Goal: Task Accomplishment & Management: Use online tool/utility

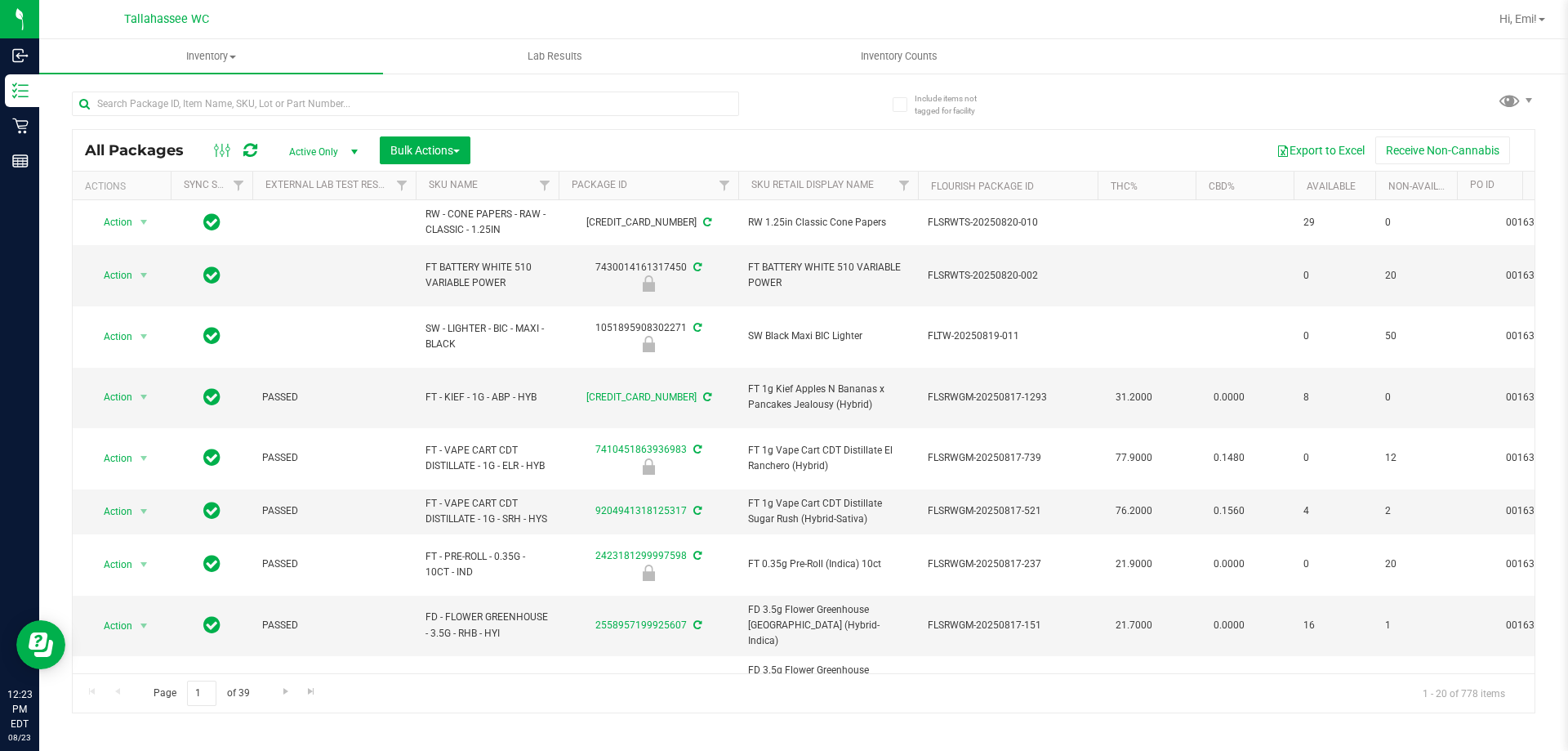
click at [482, 20] on div at bounding box center [890, 19] width 1196 height 32
click at [464, 94] on input "text" at bounding box center [405, 103] width 667 height 25
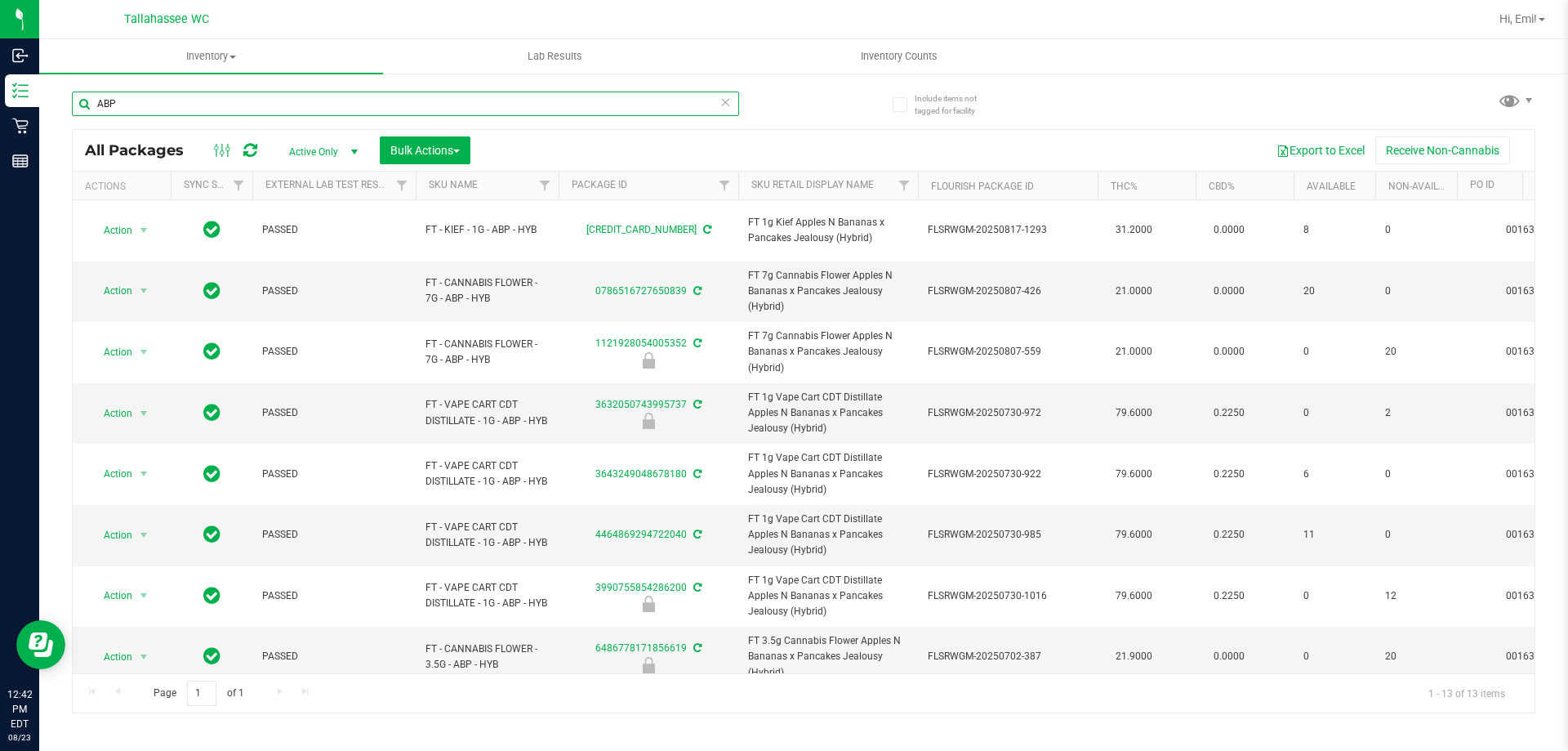
type input "ABP"
click at [726, 99] on icon at bounding box center [724, 101] width 11 height 20
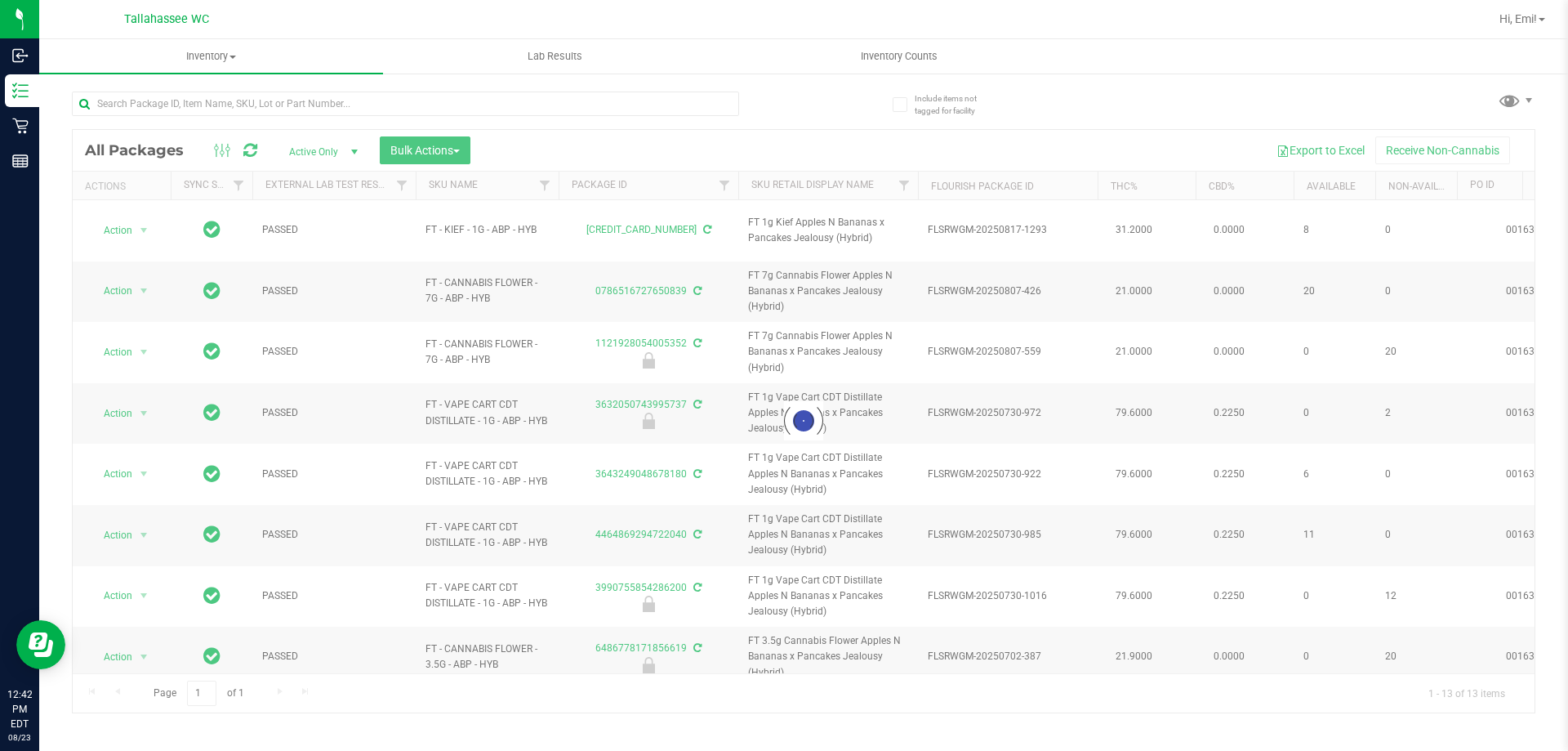
click at [755, 100] on div at bounding box center [437, 102] width 732 height 53
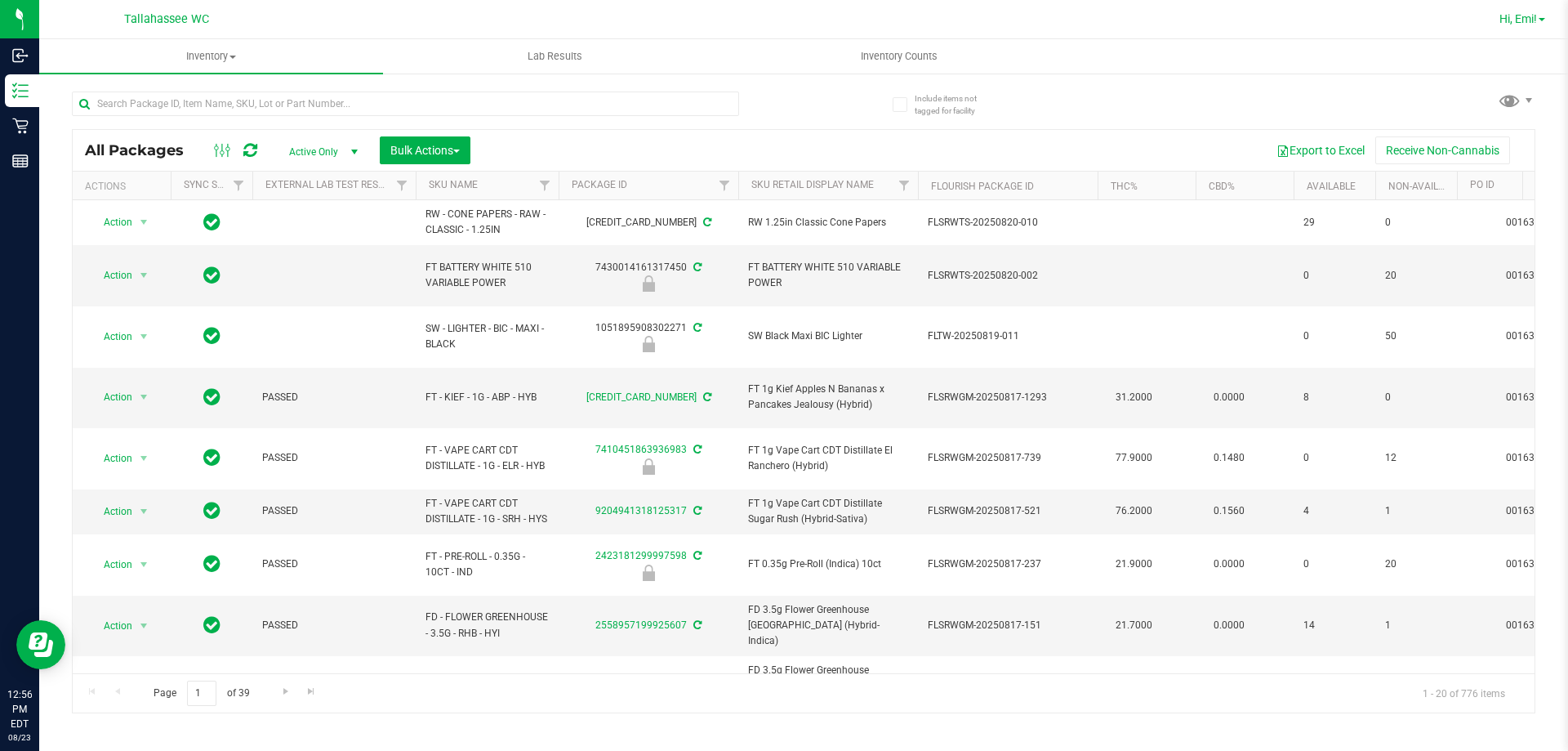
click at [1544, 19] on span at bounding box center [1541, 19] width 7 height 3
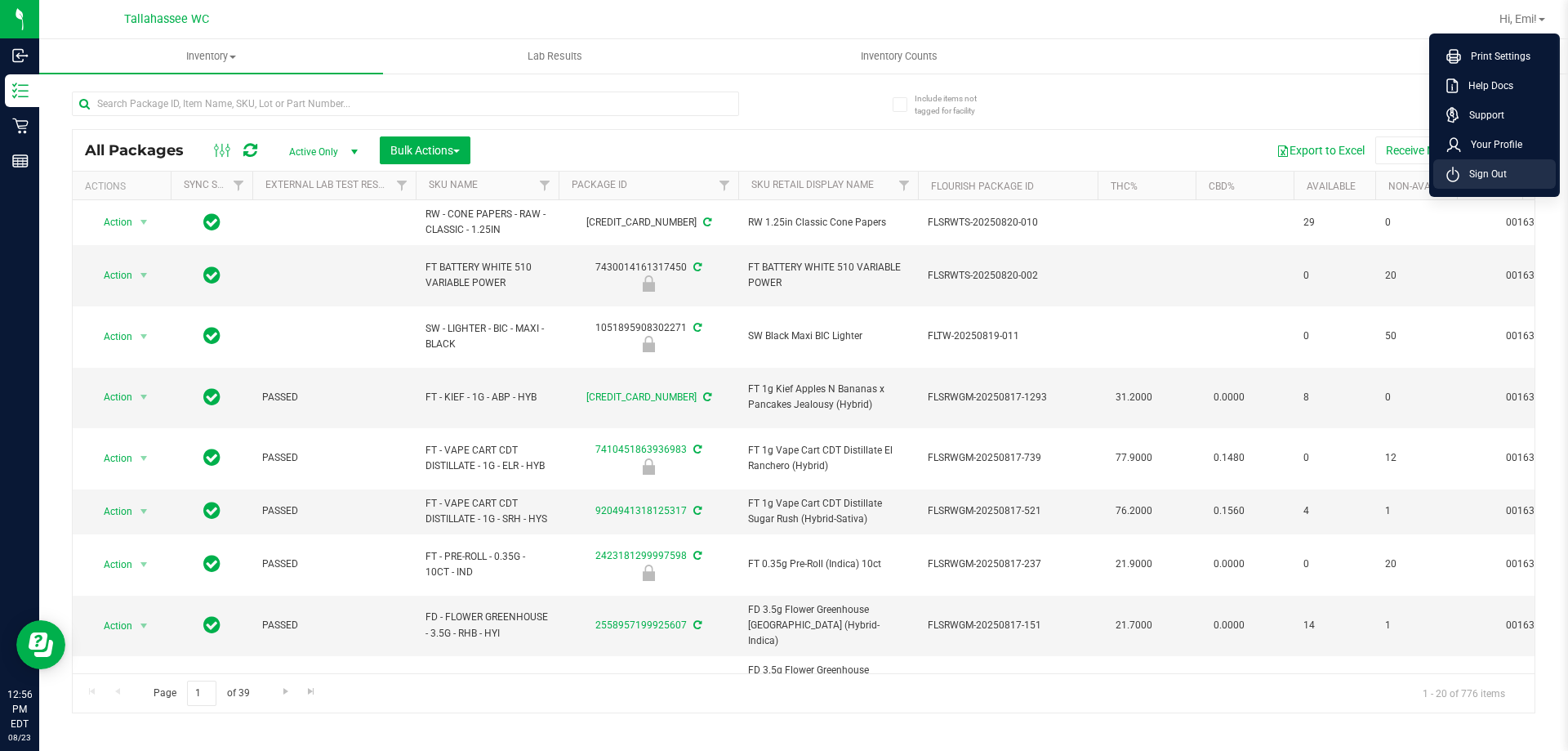
click at [1480, 167] on span "Sign Out" at bounding box center [1482, 174] width 48 height 16
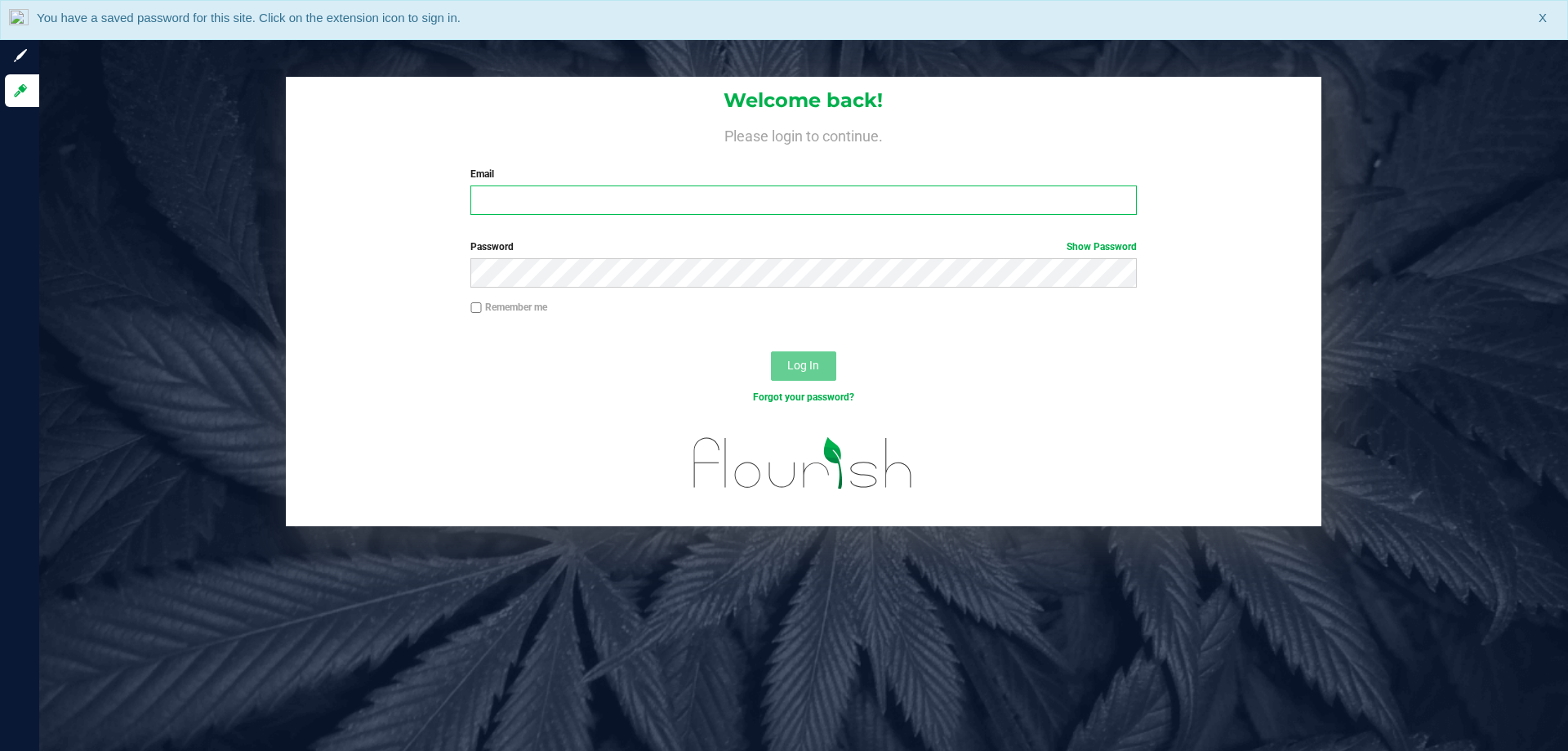
click at [771, 203] on input "Email" at bounding box center [802, 200] width 665 height 30
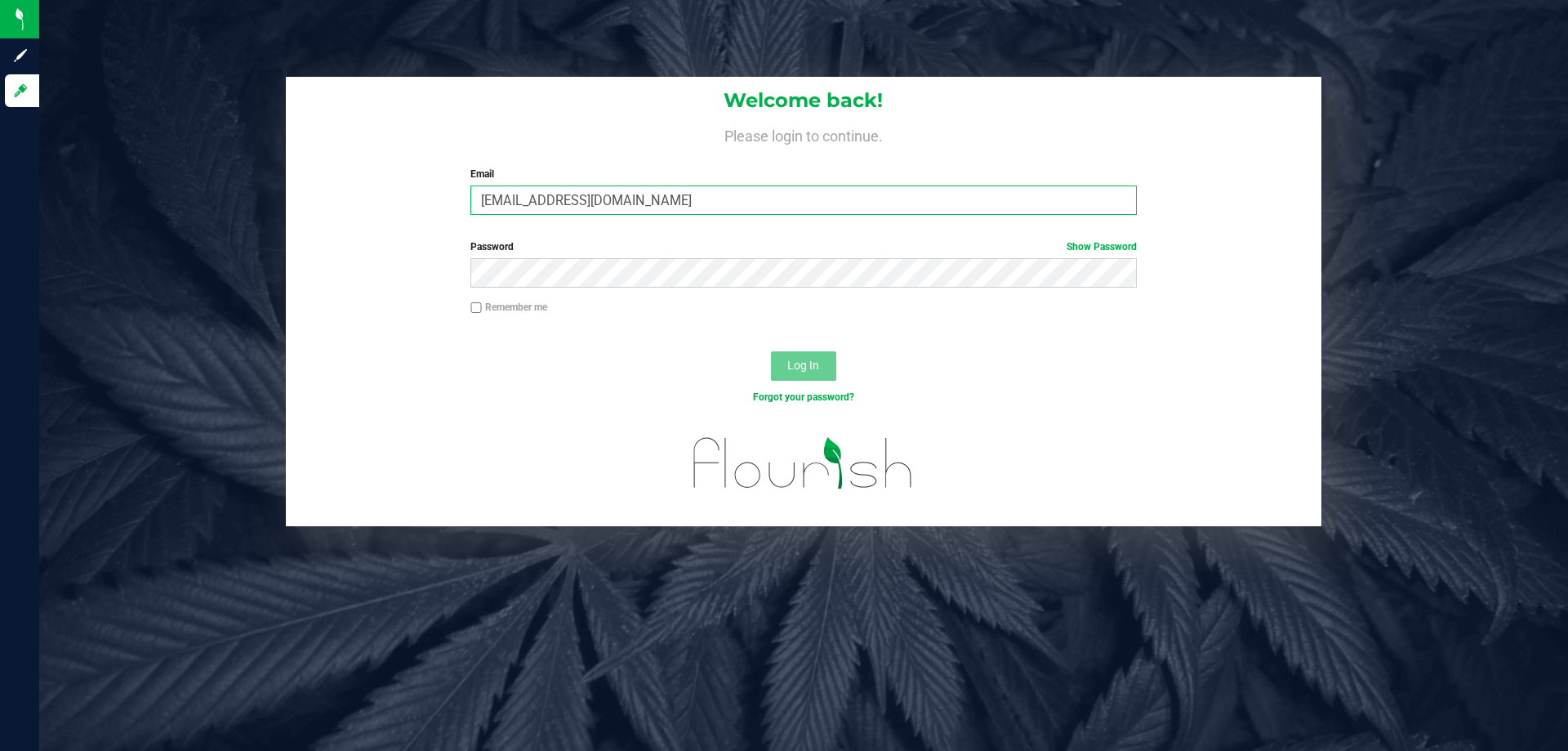
type input "camos@liveparallel.com"
click at [771, 351] on button "Log In" at bounding box center [803, 366] width 66 height 30
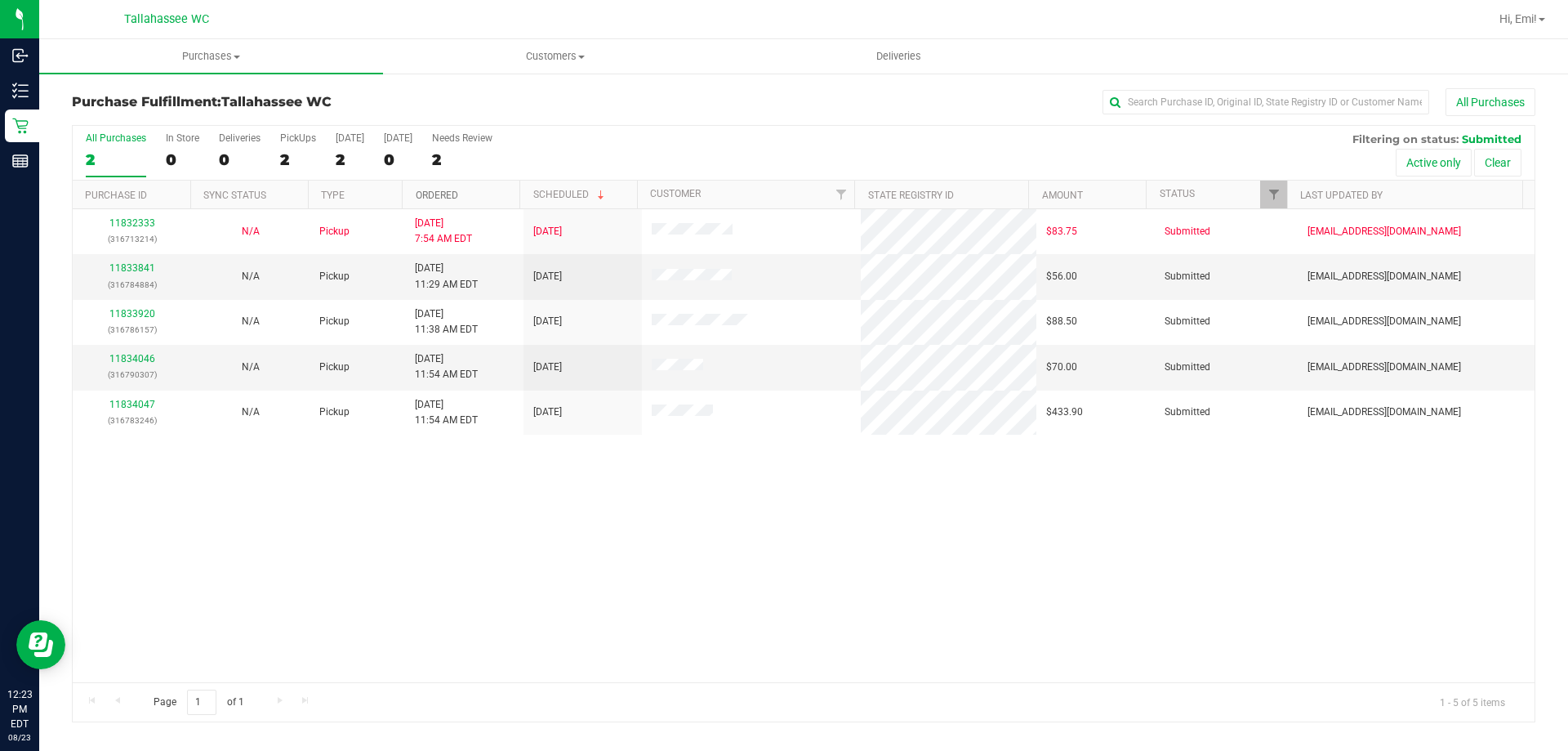
click at [431, 190] on link "Ordered" at bounding box center [436, 195] width 43 height 11
click at [128, 271] on link "11833841" at bounding box center [132, 268] width 46 height 11
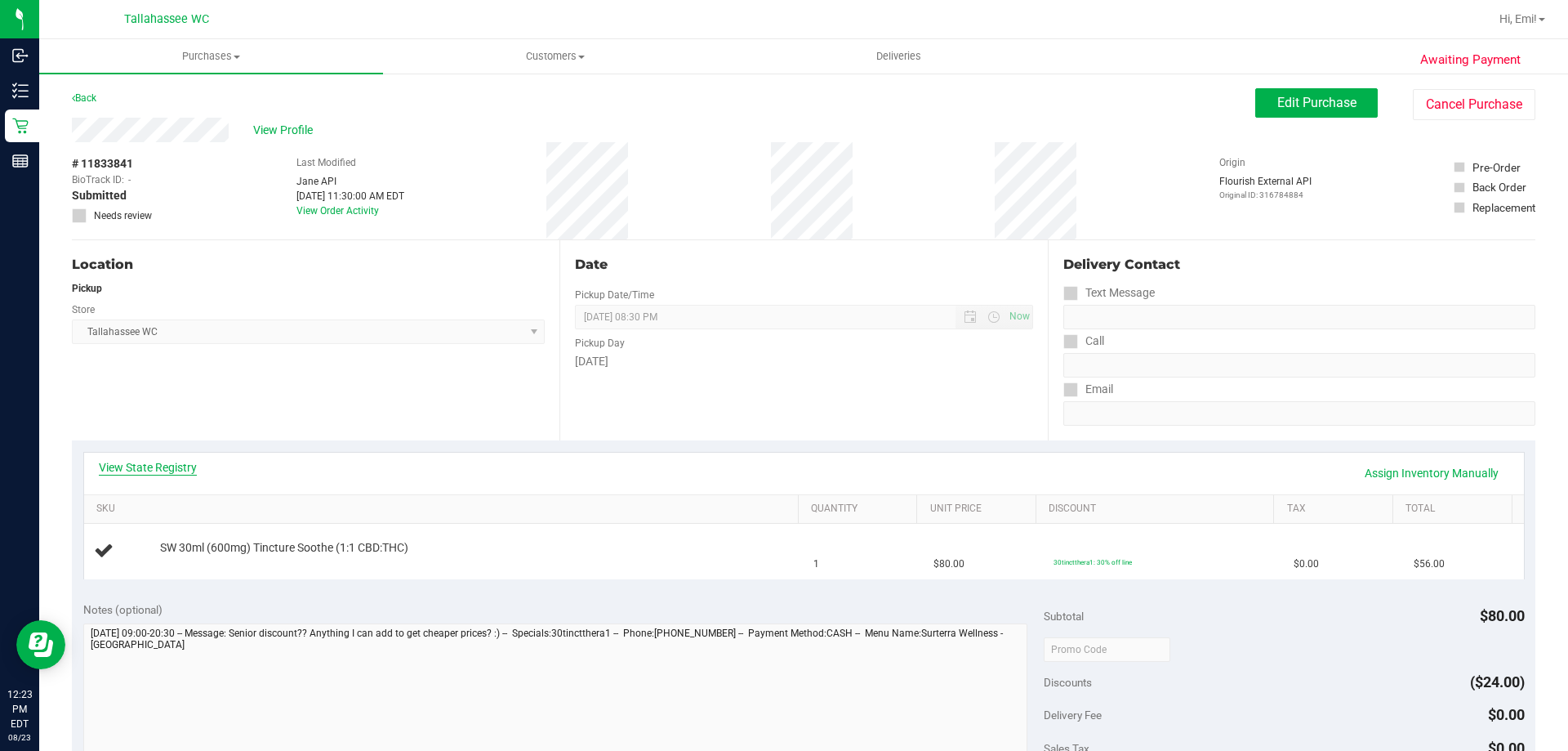
click at [195, 464] on link "View State Registry" at bounding box center [147, 467] width 98 height 16
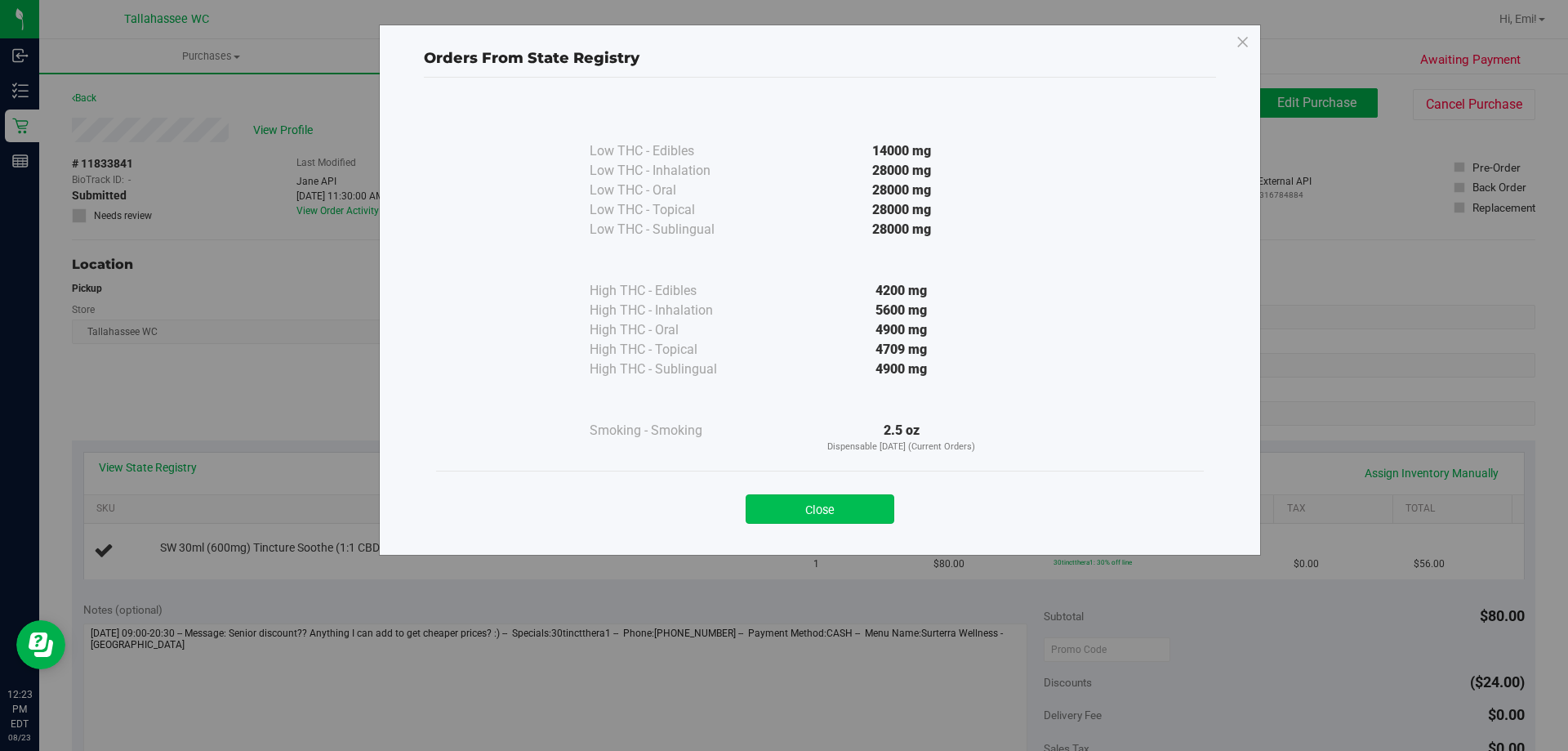
click at [834, 510] on button "Close" at bounding box center [819, 509] width 148 height 30
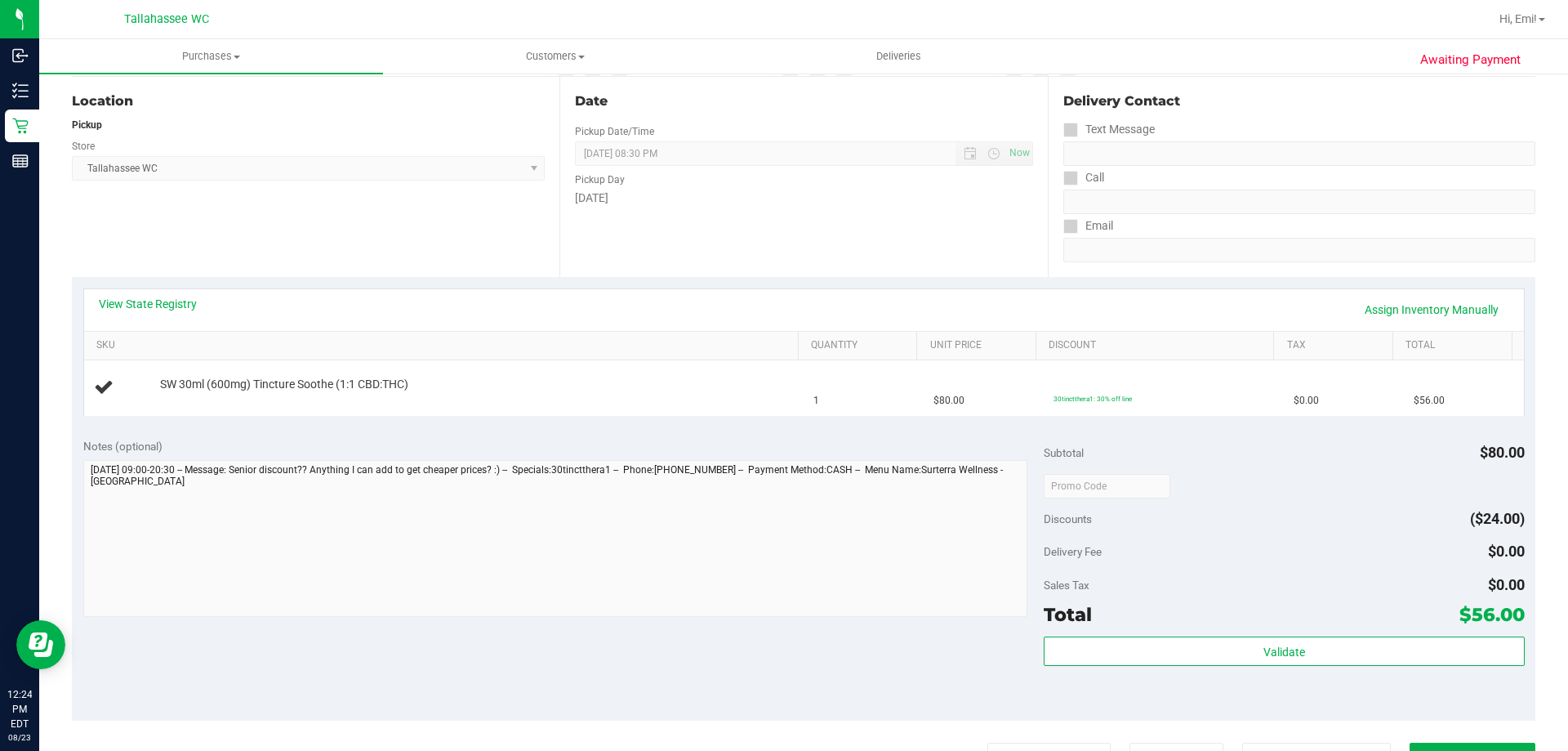
scroll to position [245, 0]
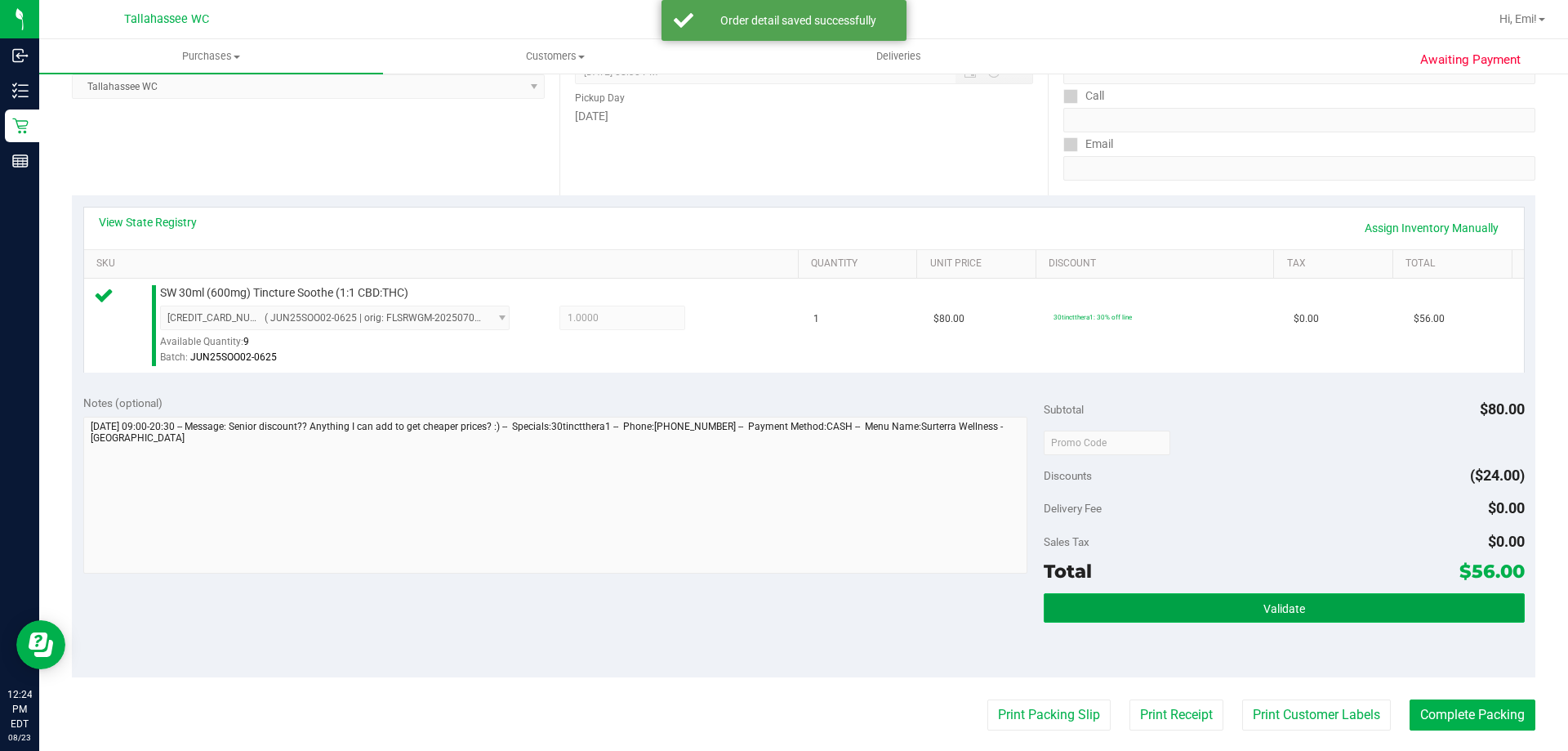
click at [1045, 602] on button "Validate" at bounding box center [1283, 608] width 480 height 30
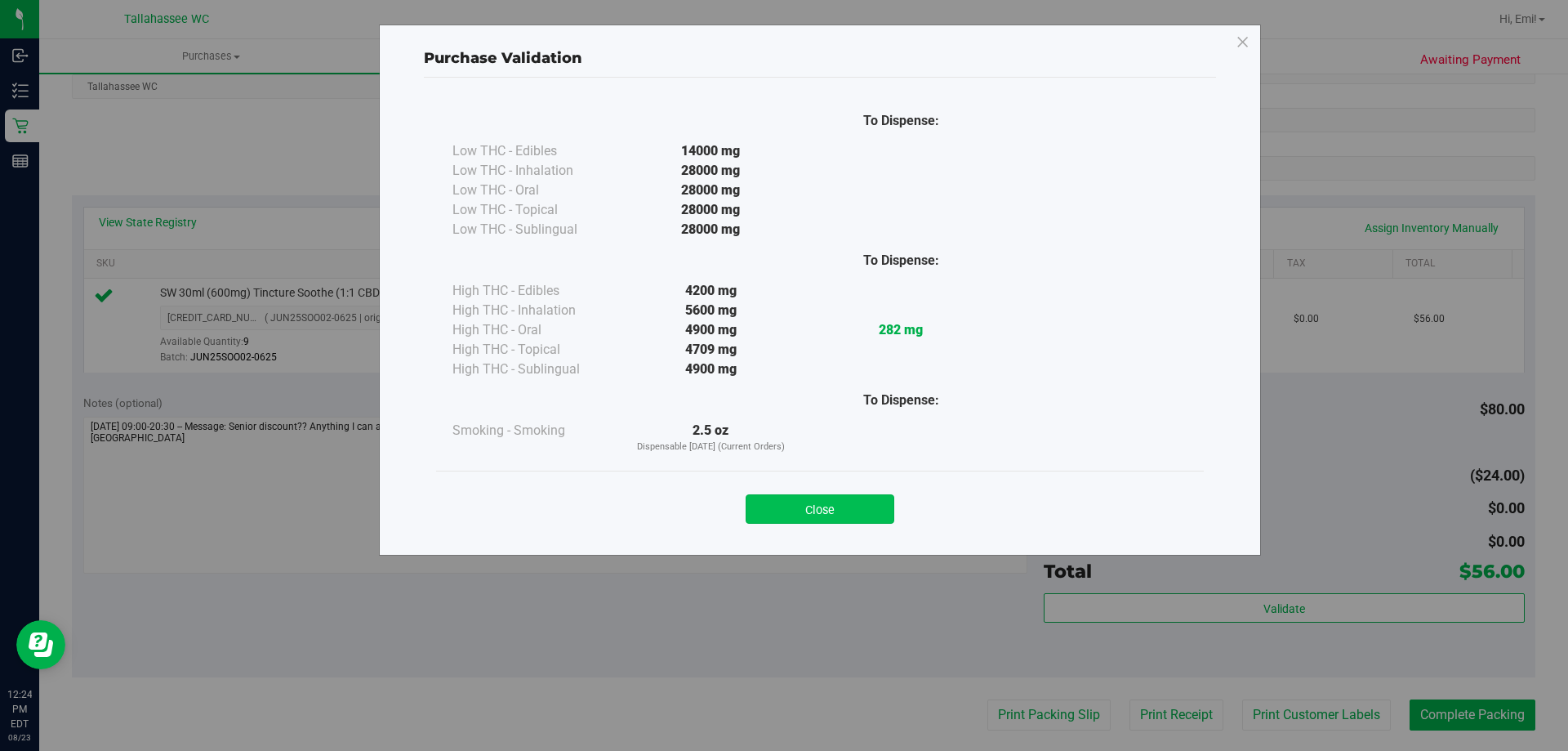
click at [787, 506] on button "Close" at bounding box center [819, 509] width 148 height 30
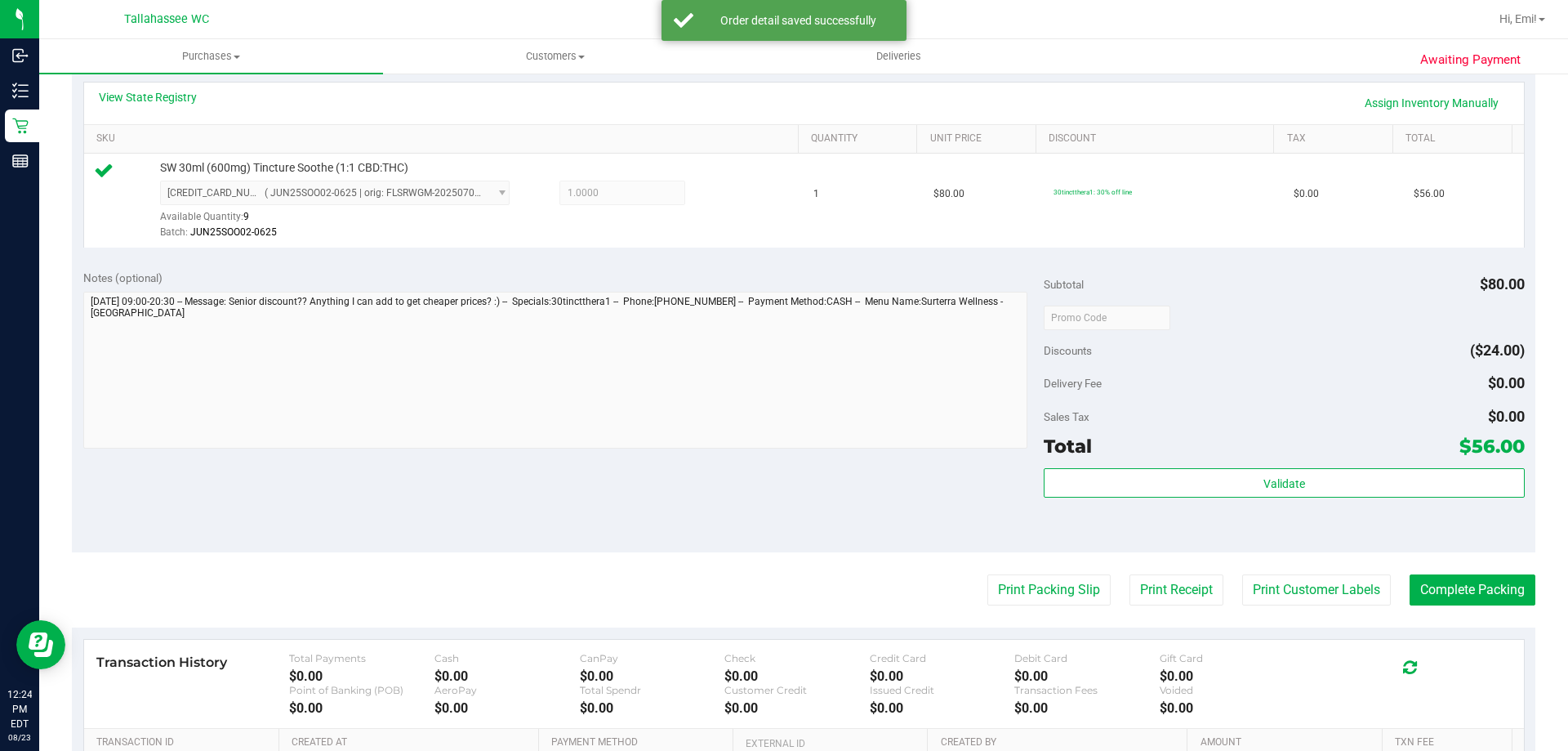
scroll to position [490, 0]
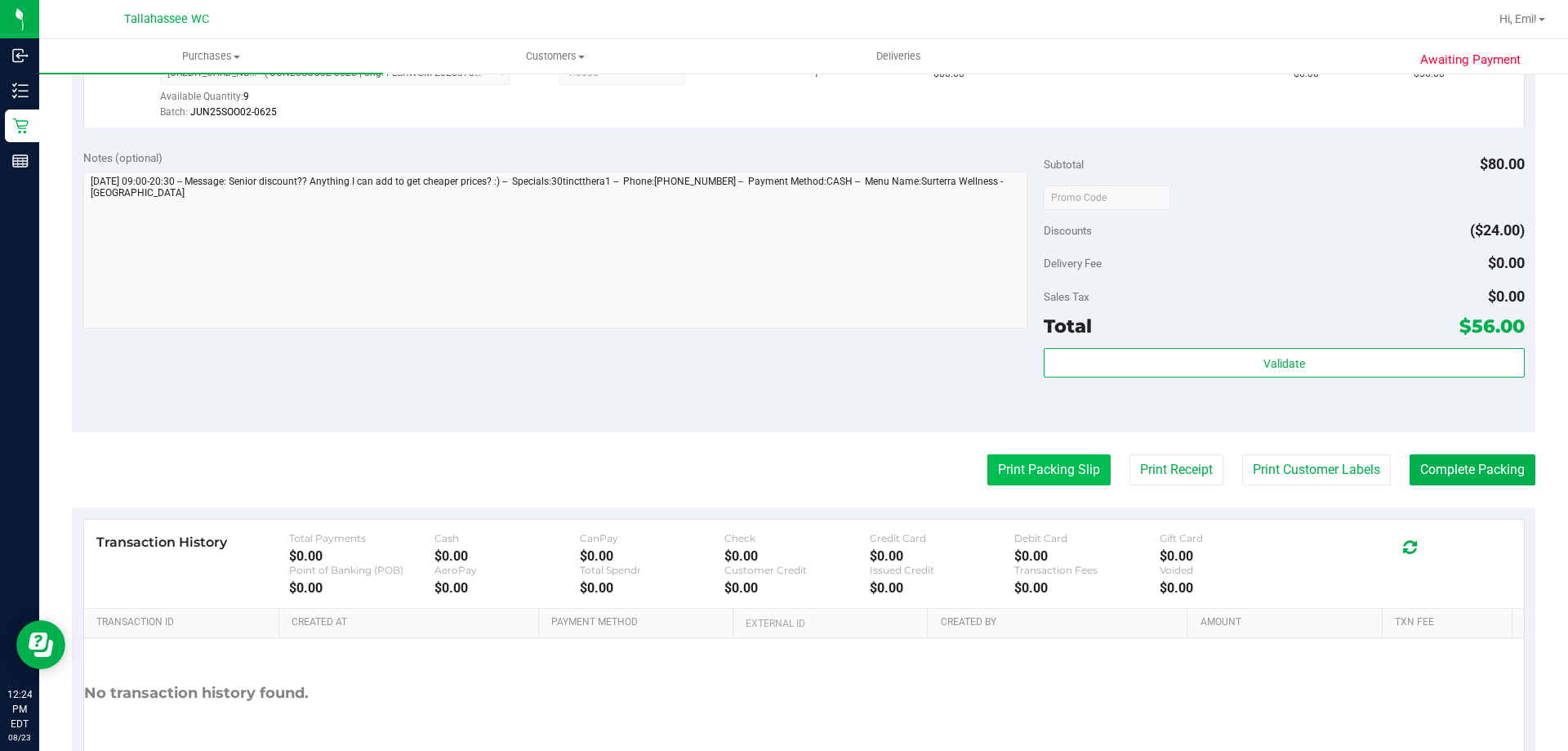
click at [997, 477] on button "Print Packing Slip" at bounding box center [1049, 469] width 123 height 31
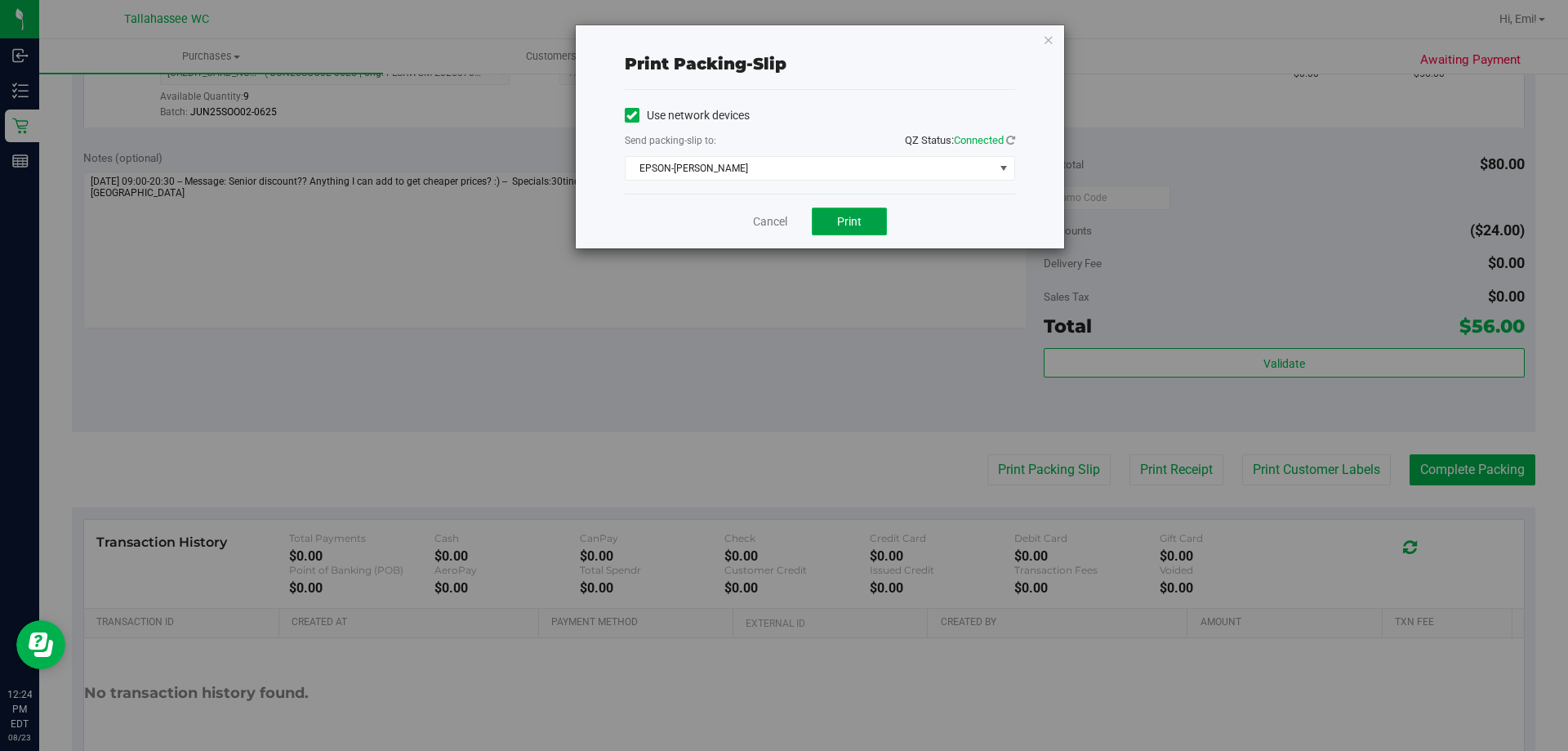
click at [864, 226] on button "Print" at bounding box center [849, 222] width 76 height 28
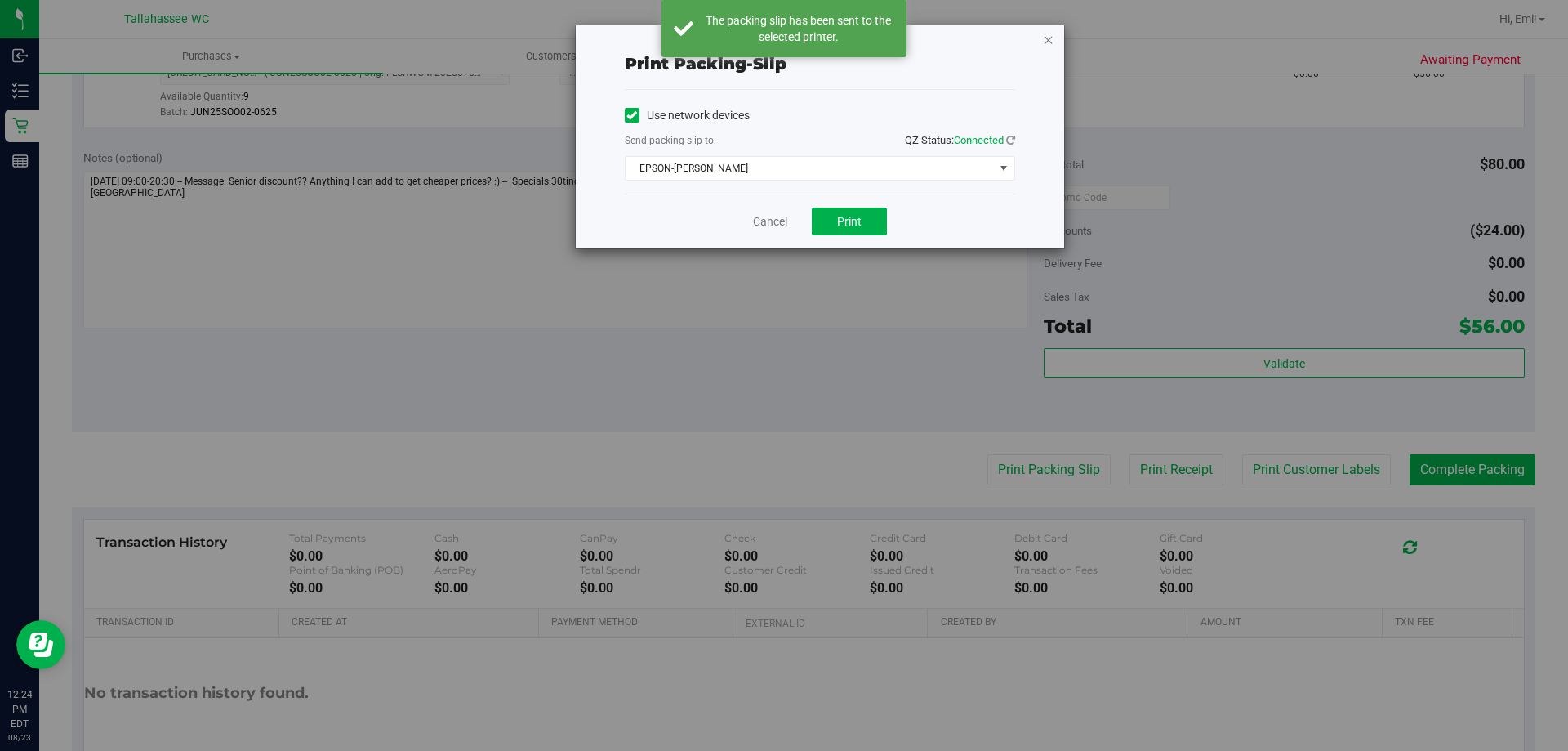
click at [1045, 39] on icon "button" at bounding box center [1048, 40] width 11 height 20
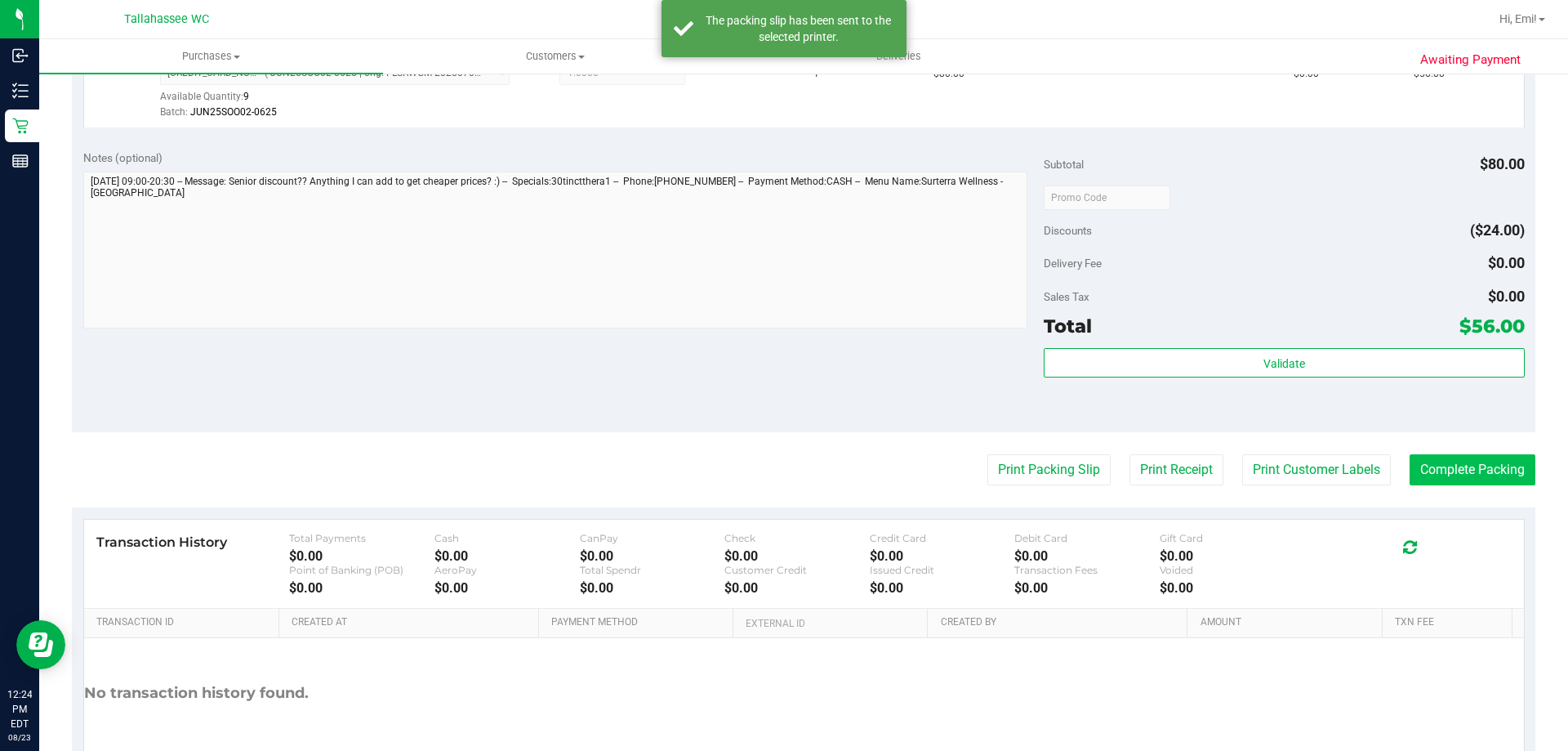
click at [1521, 469] on div "Awaiting Payment Back Edit Purchase Cancel Purchase View Profile # 11833841 Bio…" at bounding box center [802, 214] width 1528 height 1263
click at [1515, 470] on button "Complete Packing" at bounding box center [1472, 469] width 125 height 31
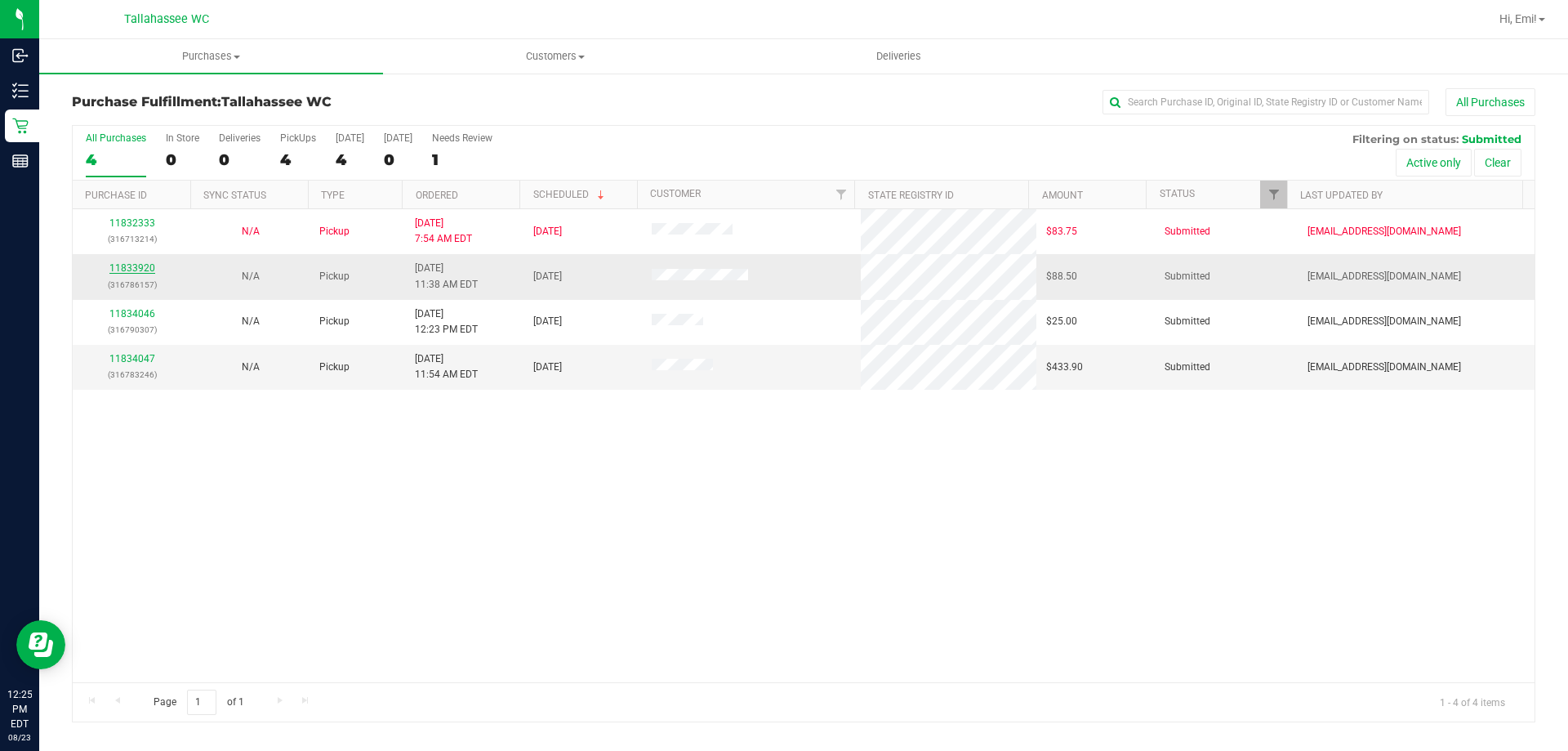
click at [151, 267] on link "11833920" at bounding box center [132, 268] width 46 height 11
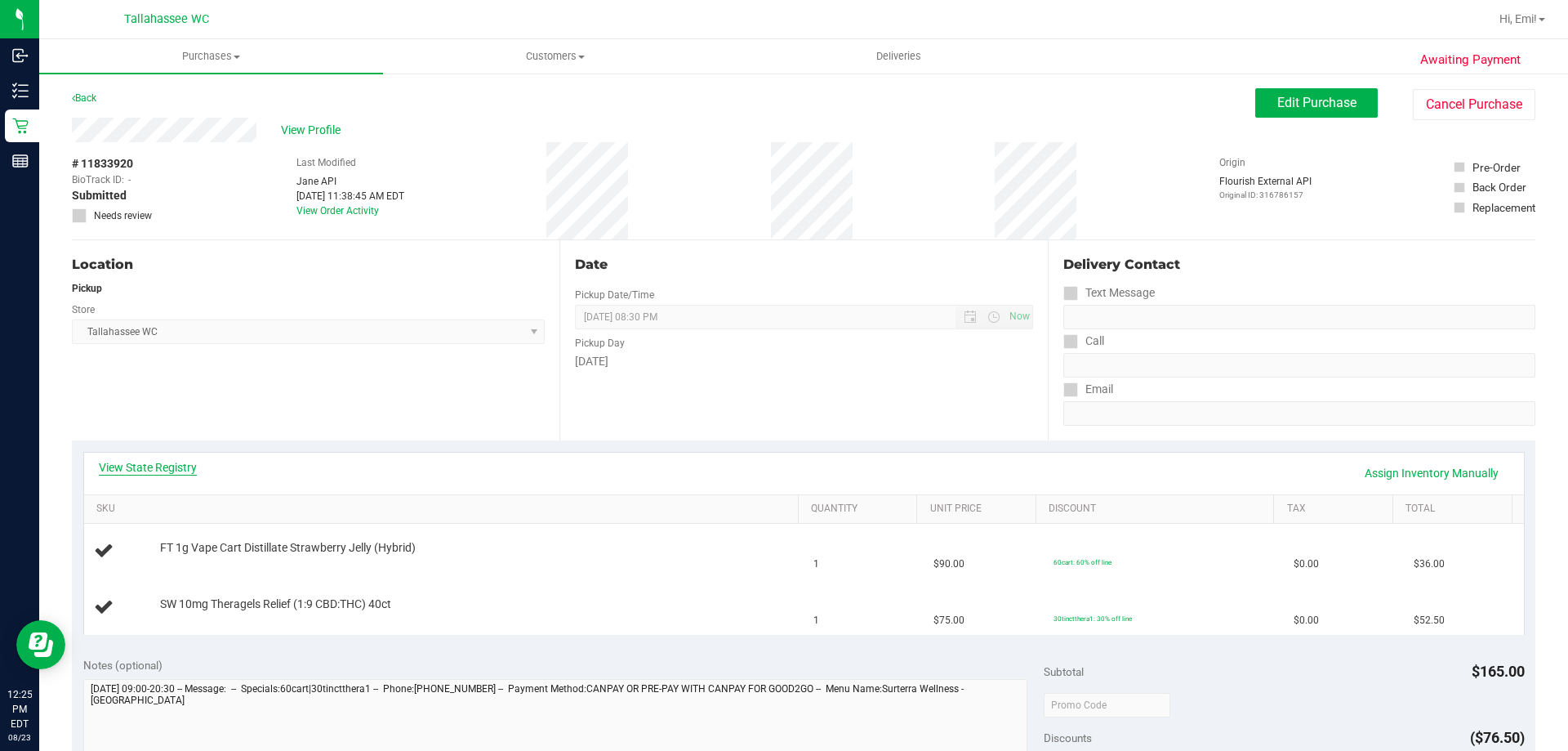
click at [143, 467] on link "View State Registry" at bounding box center [147, 467] width 98 height 16
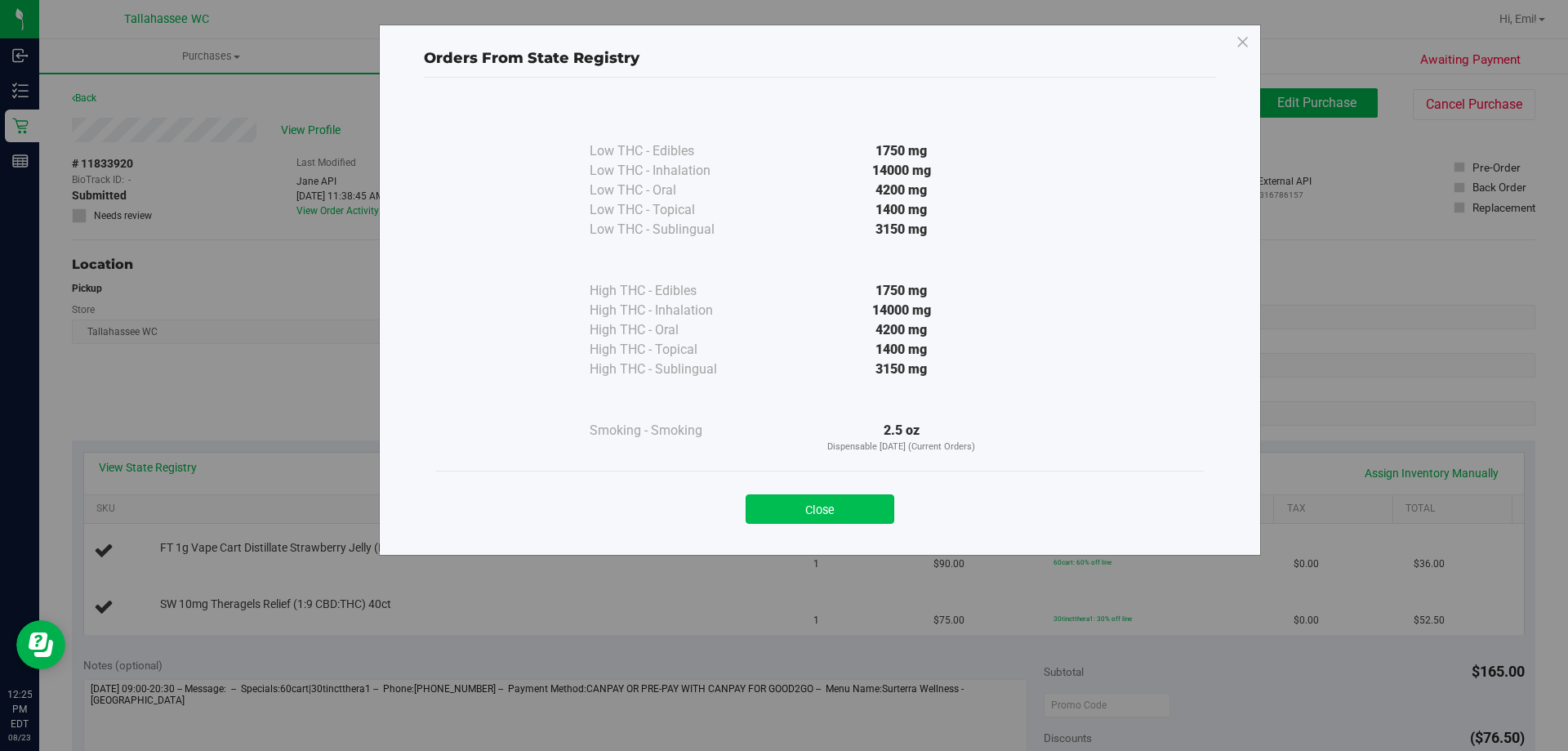
click at [795, 507] on button "Close" at bounding box center [819, 509] width 148 height 30
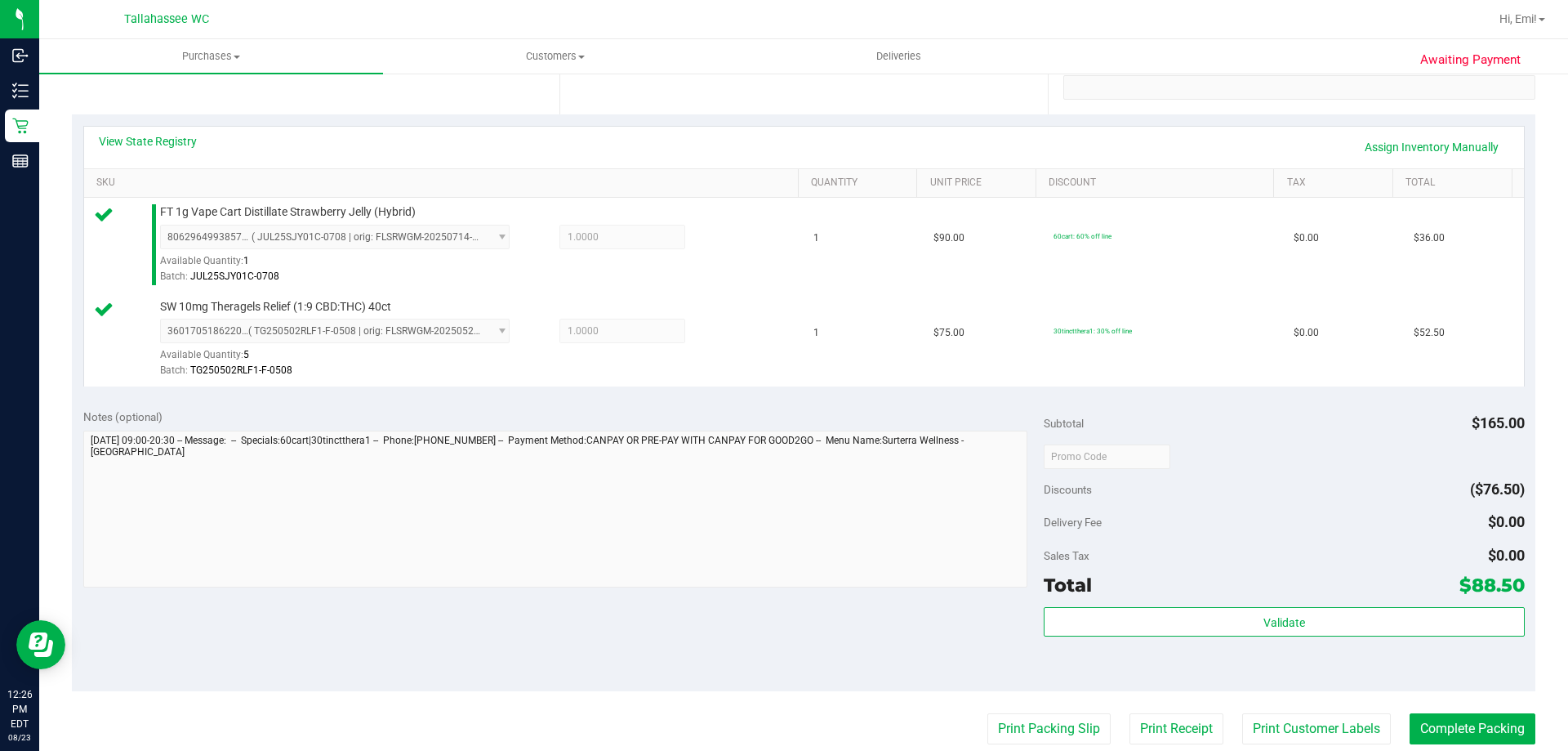
scroll to position [326, 0]
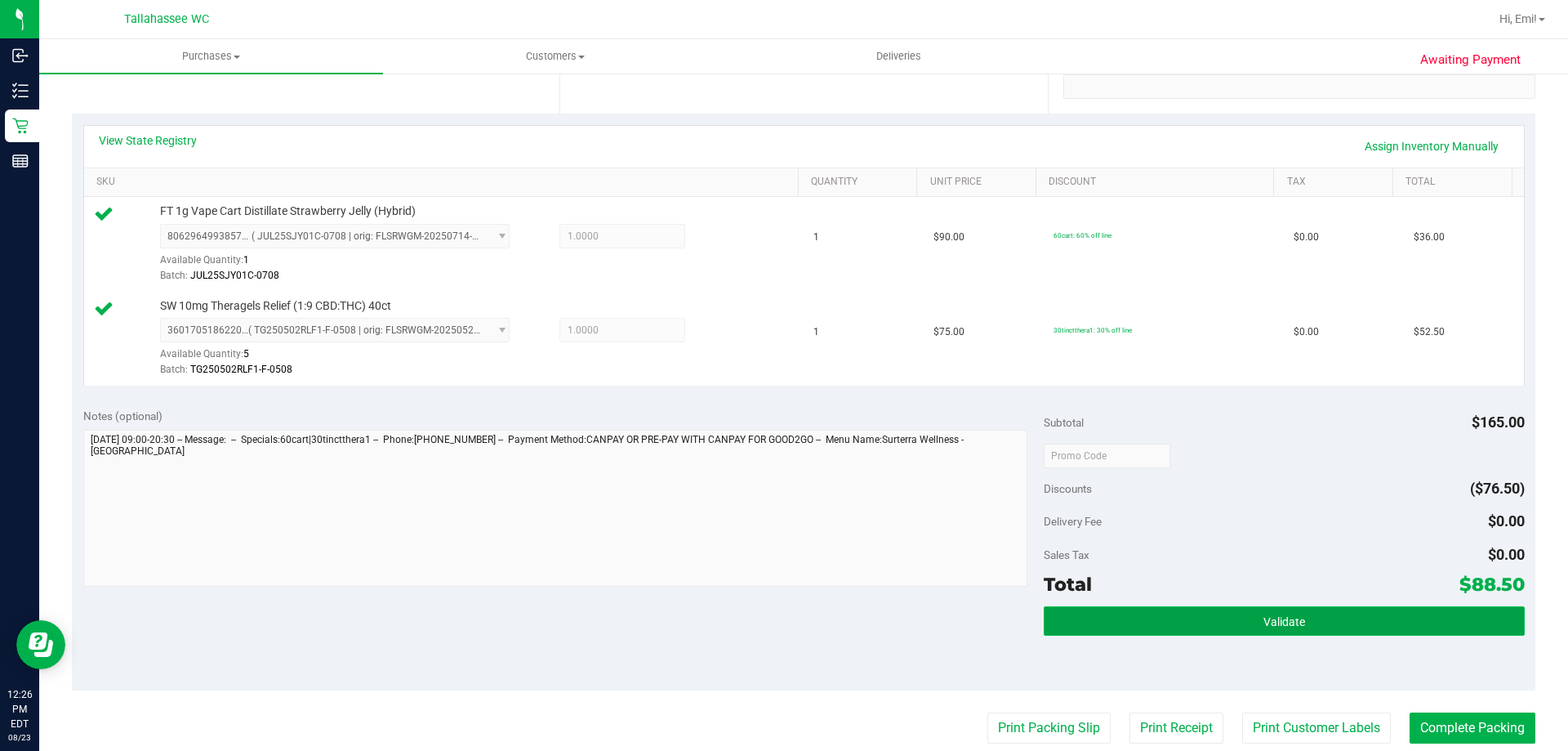
click at [1134, 623] on button "Validate" at bounding box center [1283, 621] width 480 height 30
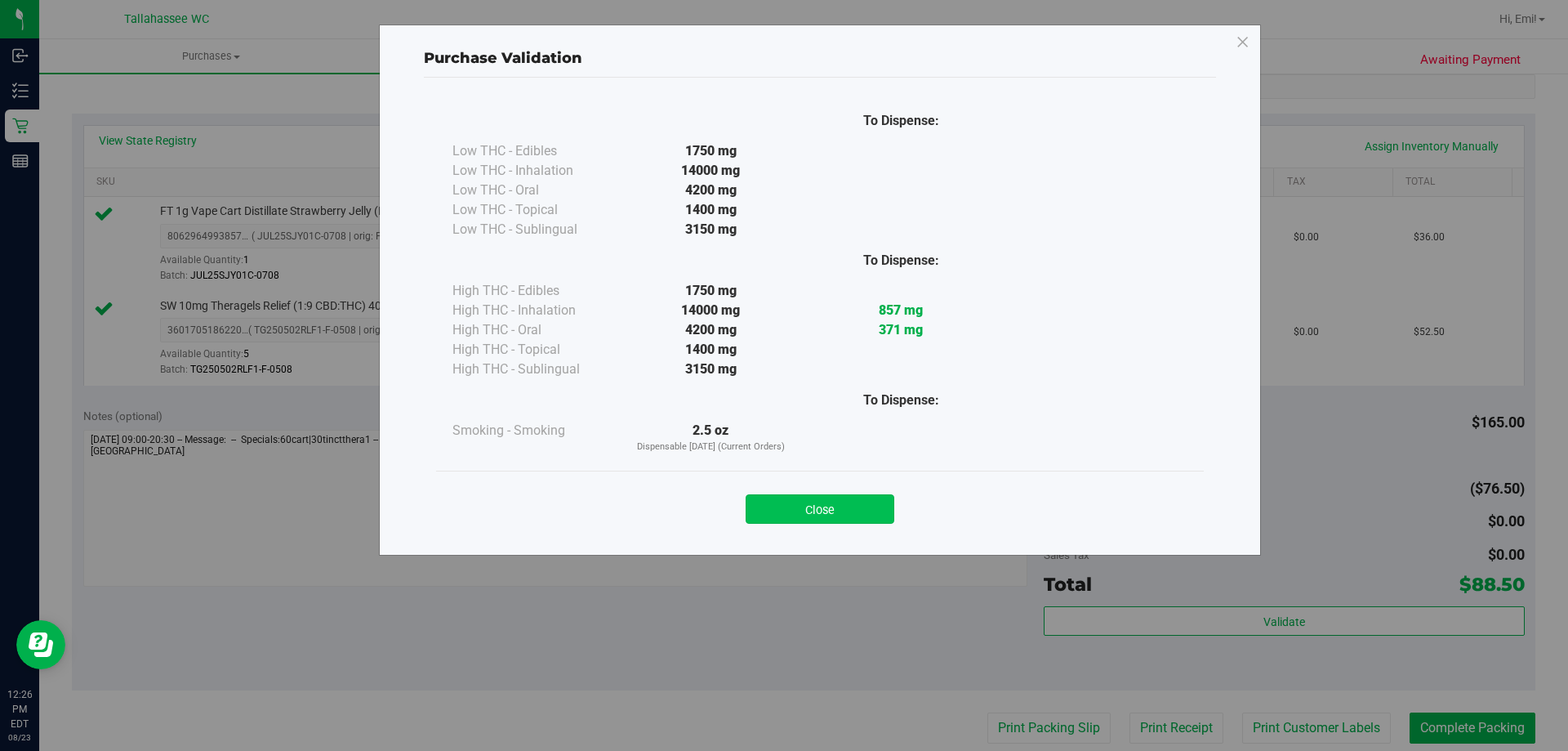
click at [811, 518] on button "Close" at bounding box center [819, 509] width 148 height 30
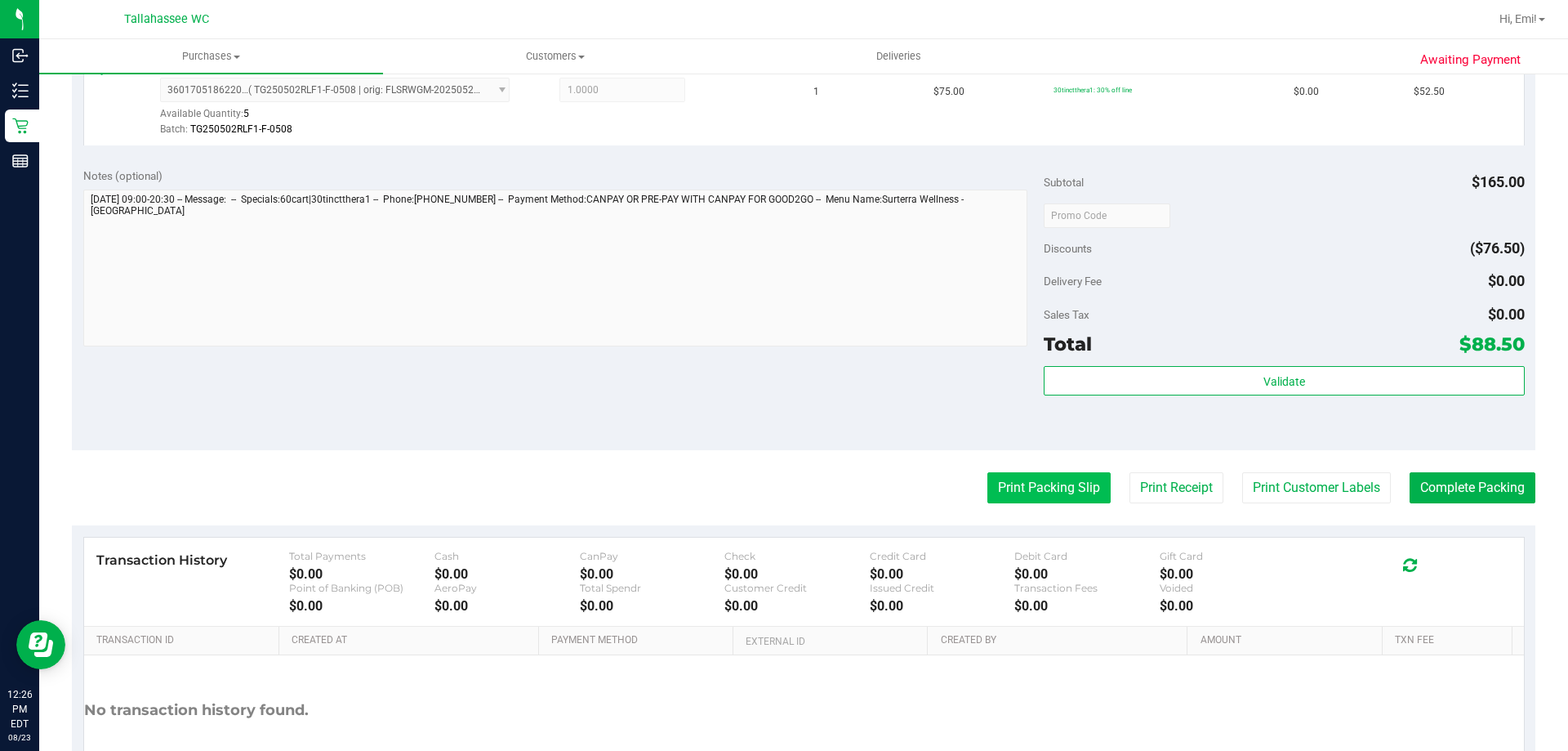
scroll to position [572, 0]
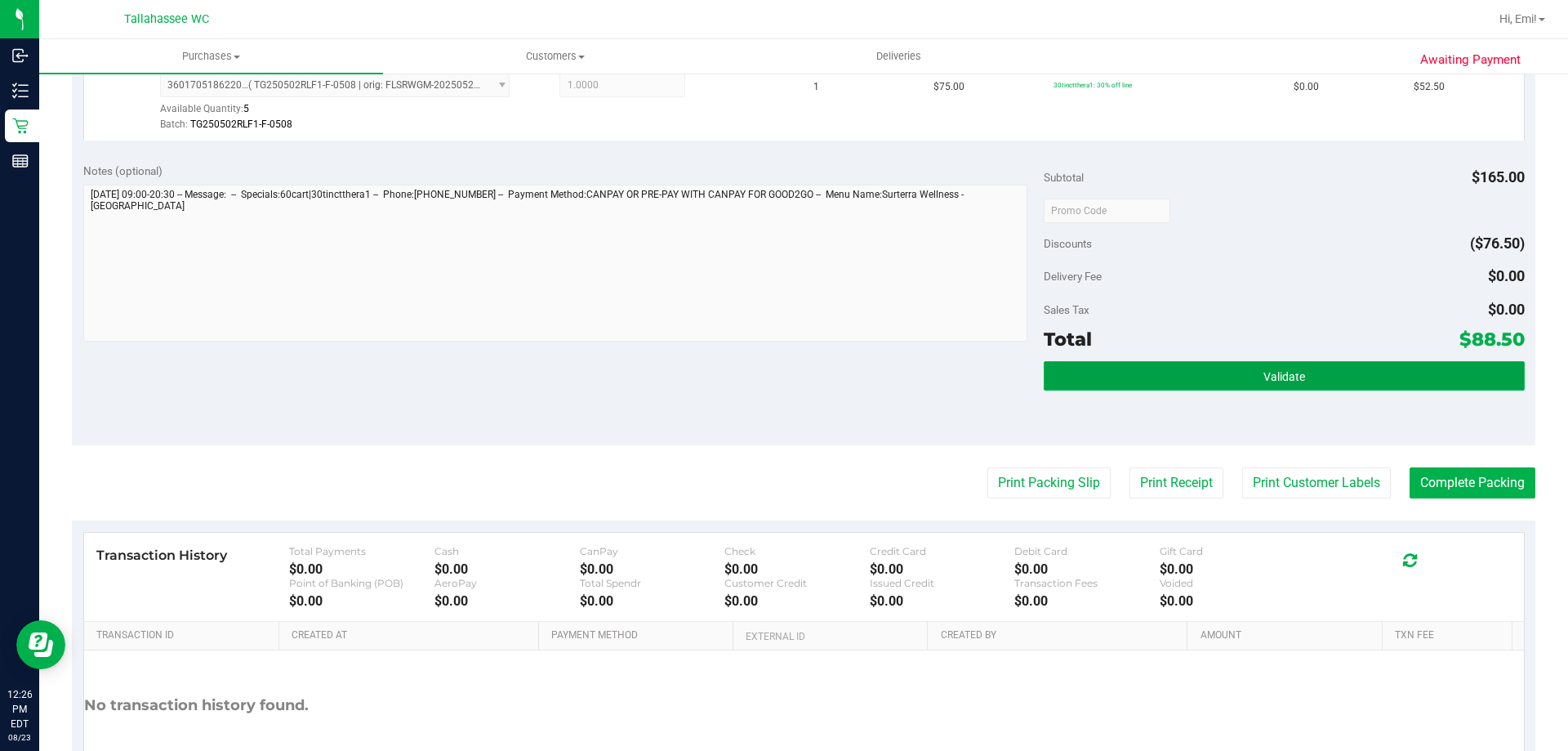
click at [1154, 379] on button "Validate" at bounding box center [1283, 376] width 480 height 30
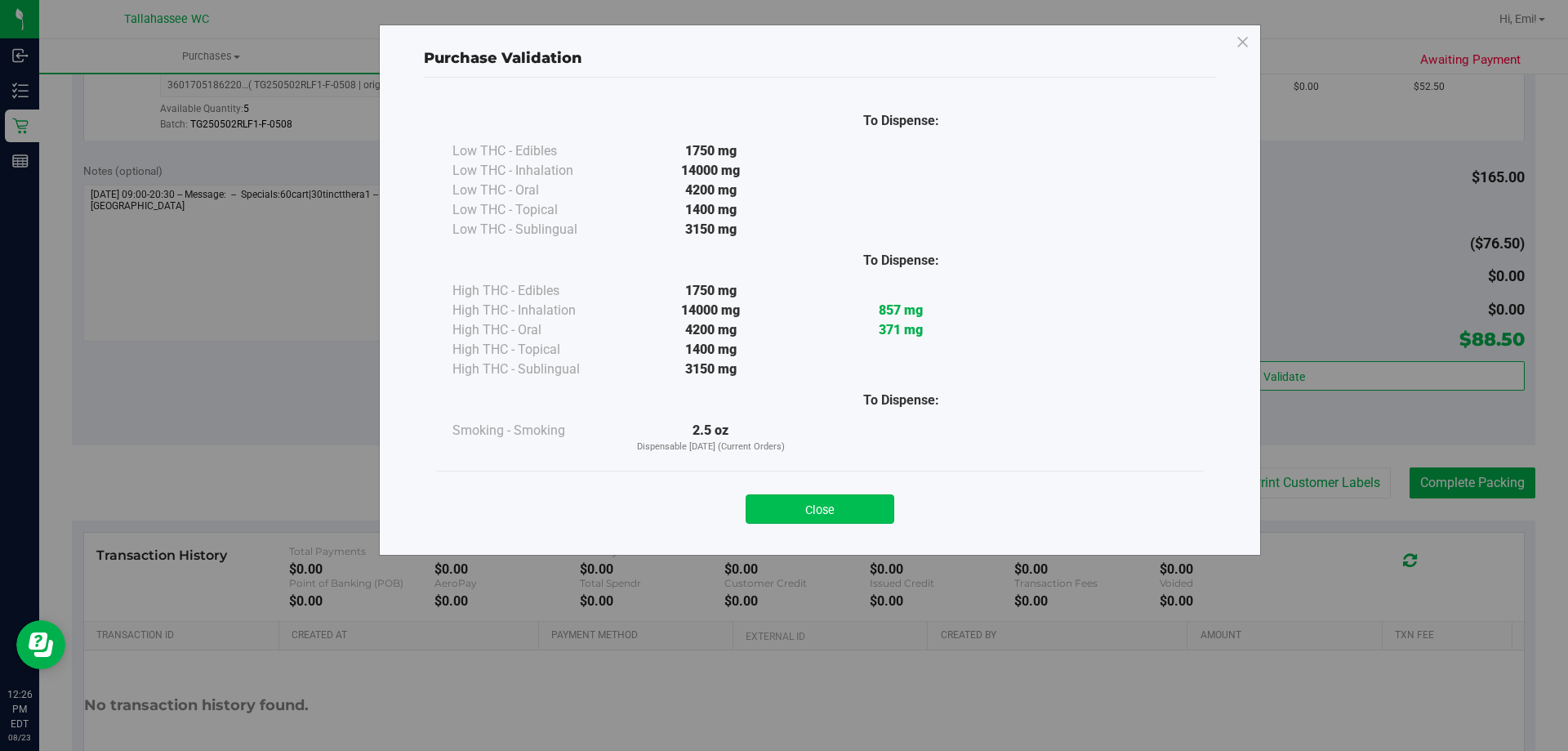
click at [810, 508] on button "Close" at bounding box center [819, 509] width 148 height 30
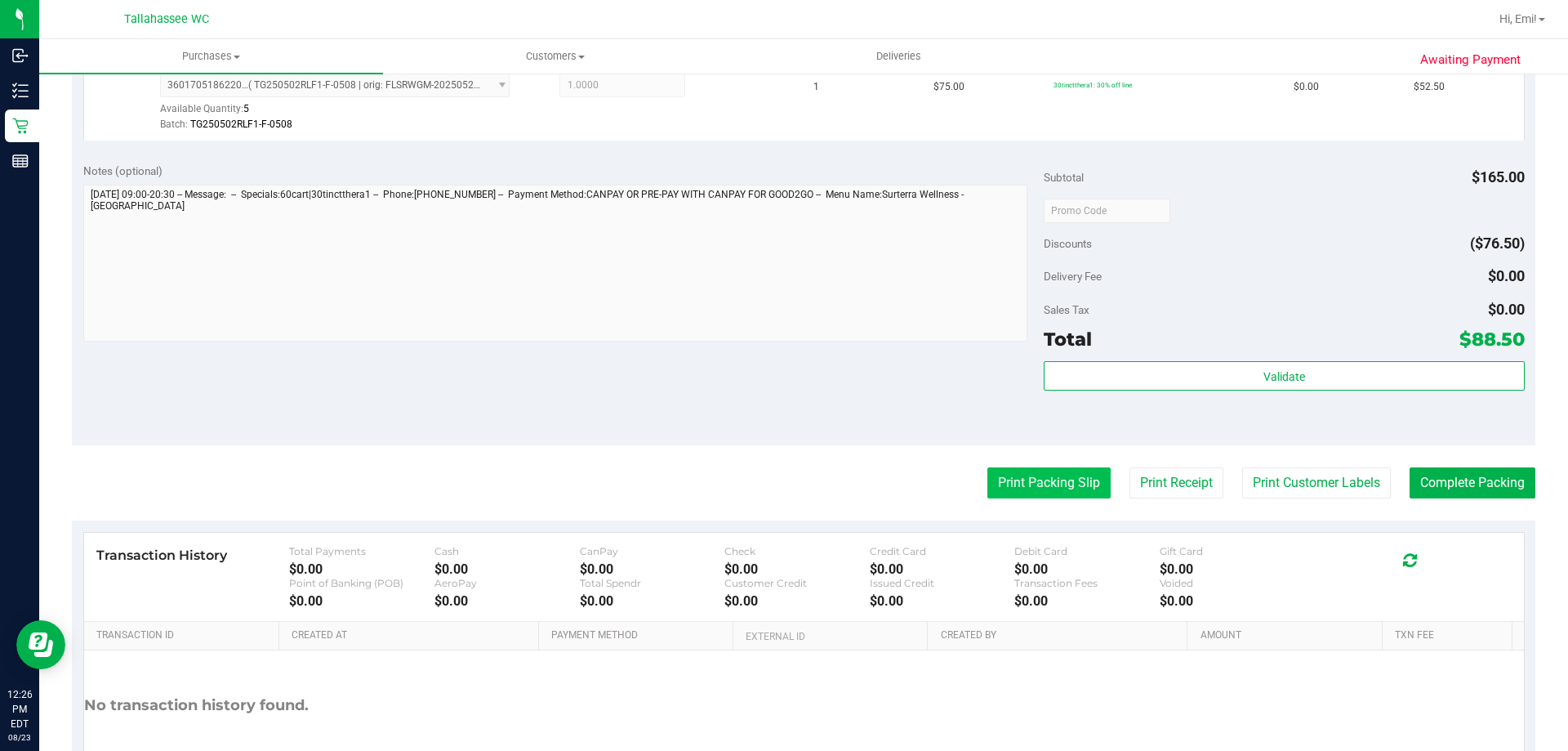
click at [1016, 480] on button "Print Packing Slip" at bounding box center [1049, 482] width 123 height 31
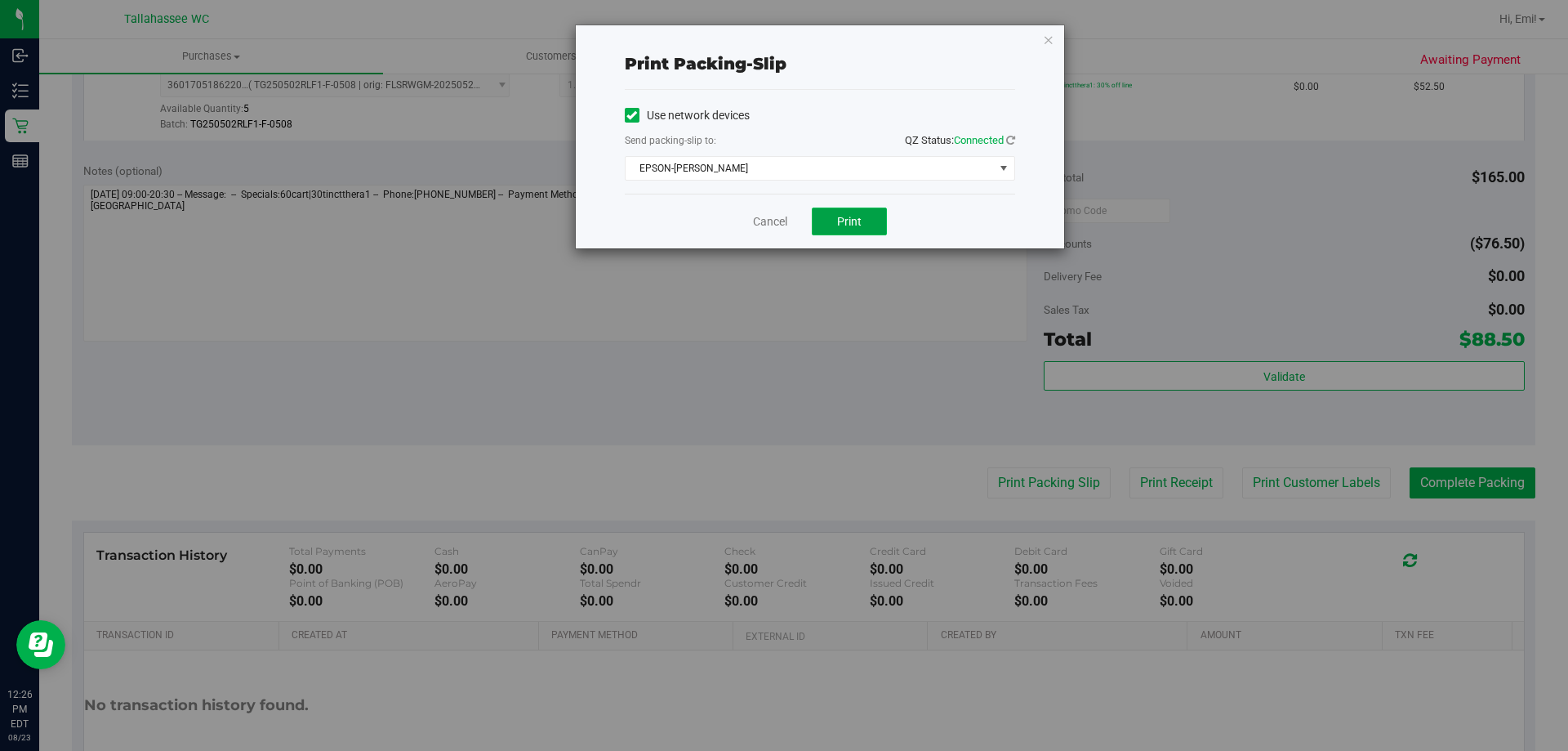
click at [859, 210] on button "Print" at bounding box center [849, 222] width 76 height 28
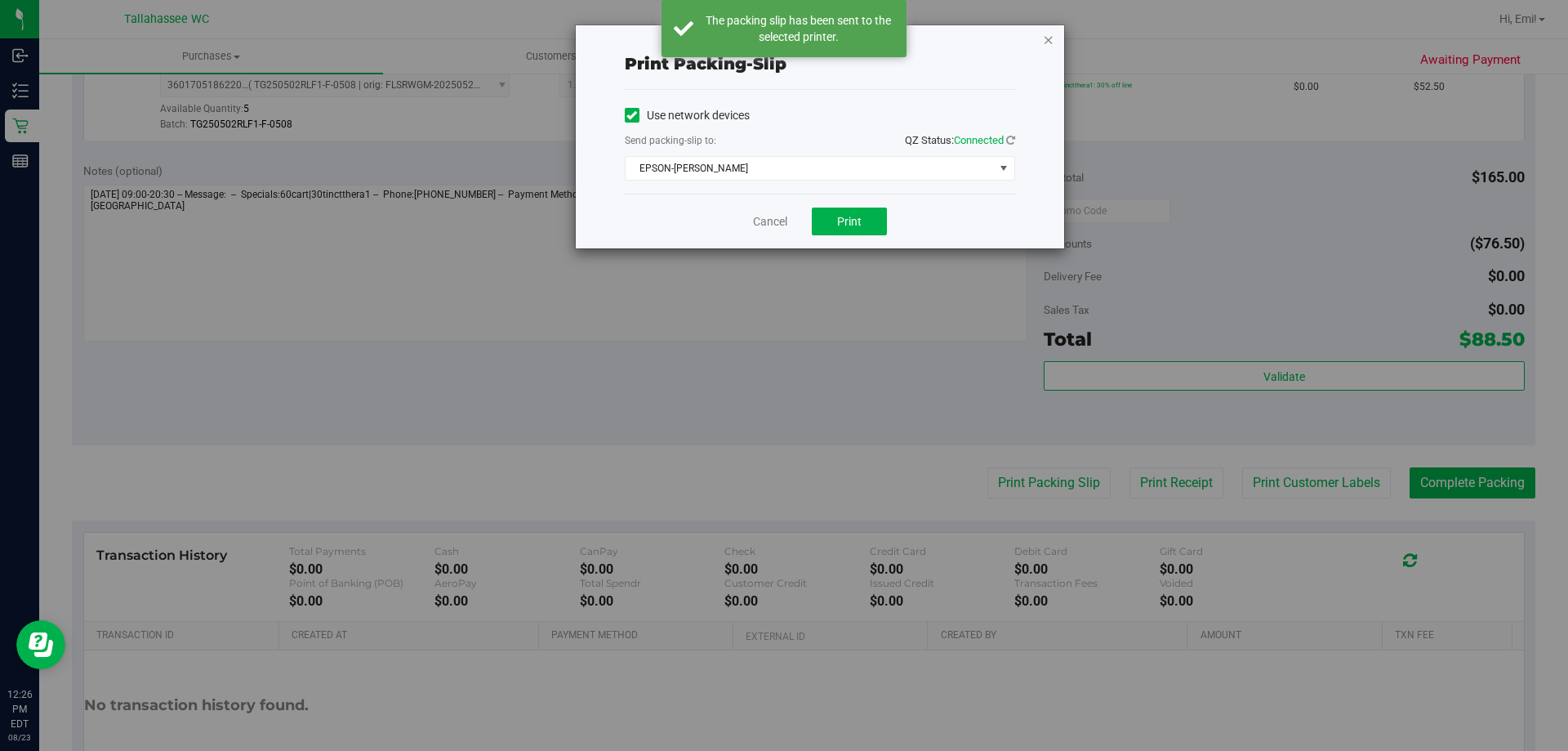
click at [1052, 39] on icon "button" at bounding box center [1048, 40] width 11 height 20
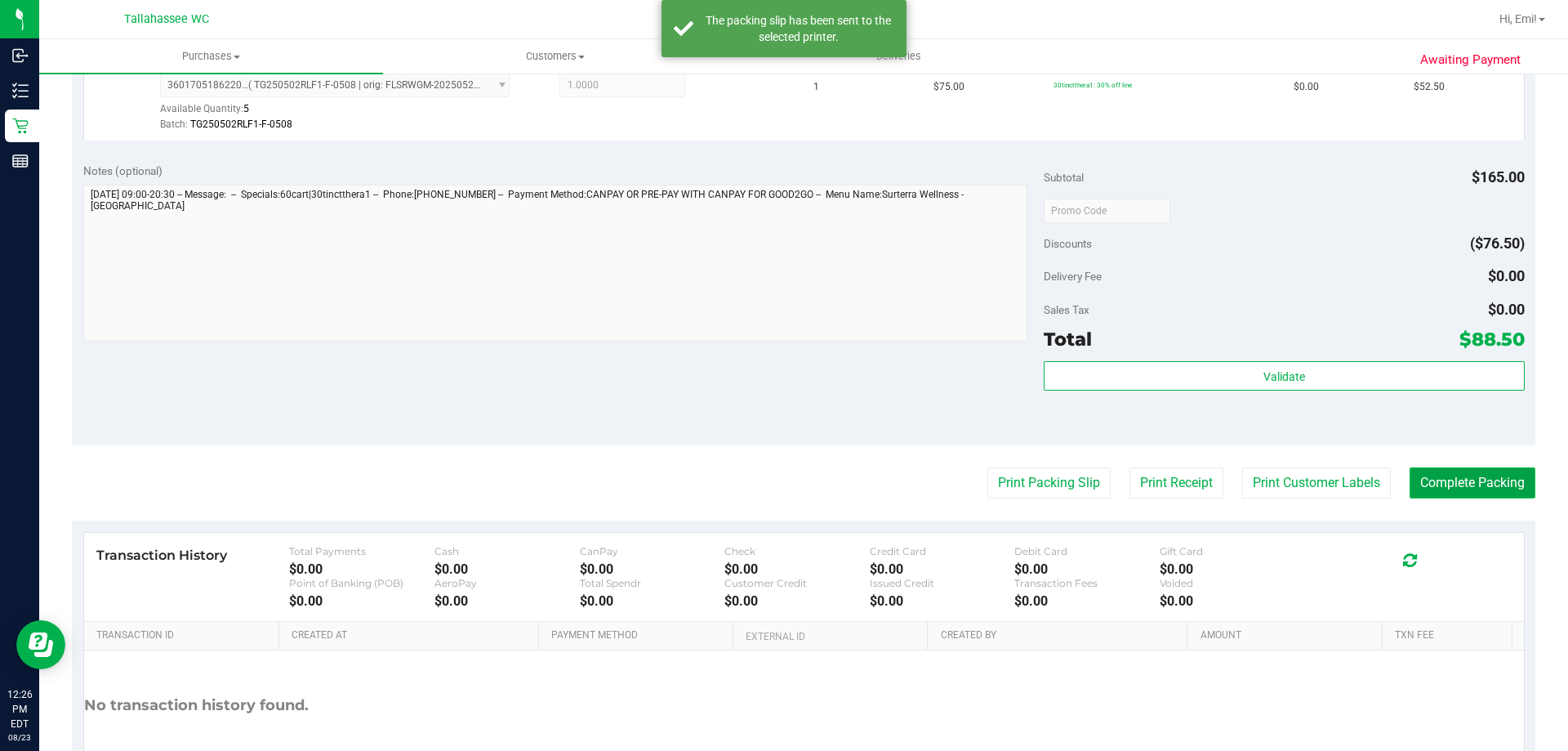
click at [1440, 487] on button "Complete Packing" at bounding box center [1472, 482] width 125 height 31
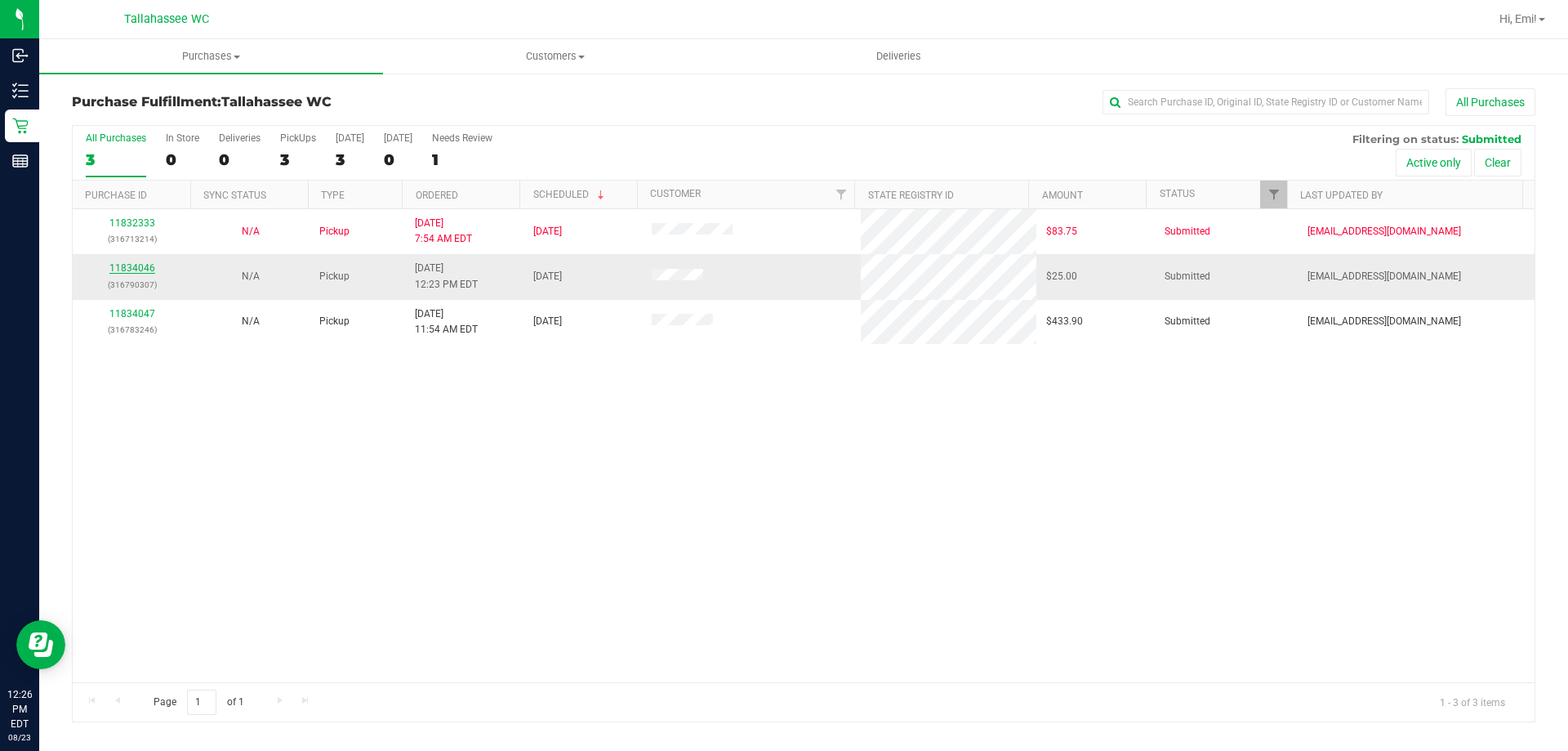
click at [133, 268] on link "11834046" at bounding box center [132, 268] width 46 height 11
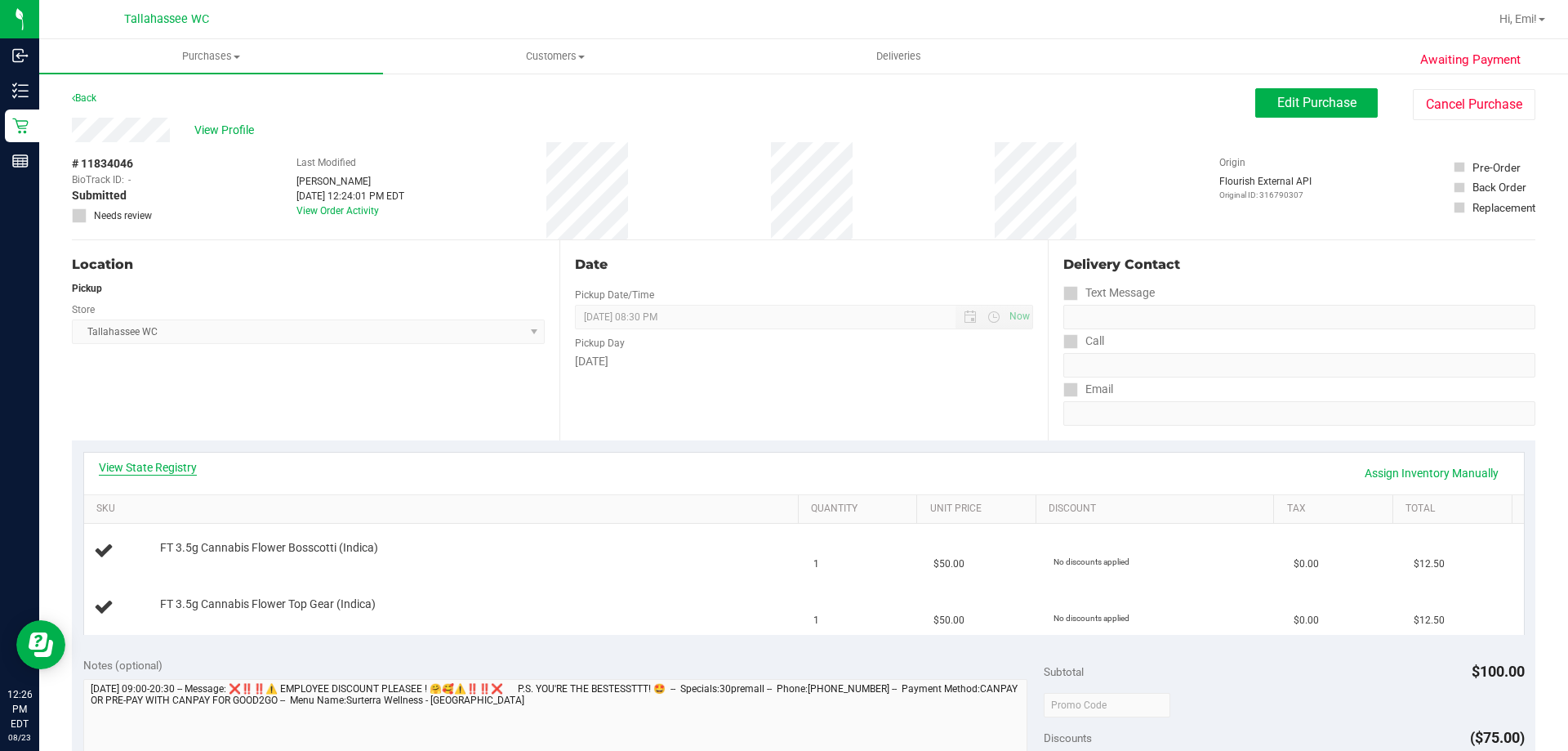
click at [157, 463] on link "View State Registry" at bounding box center [147, 467] width 98 height 16
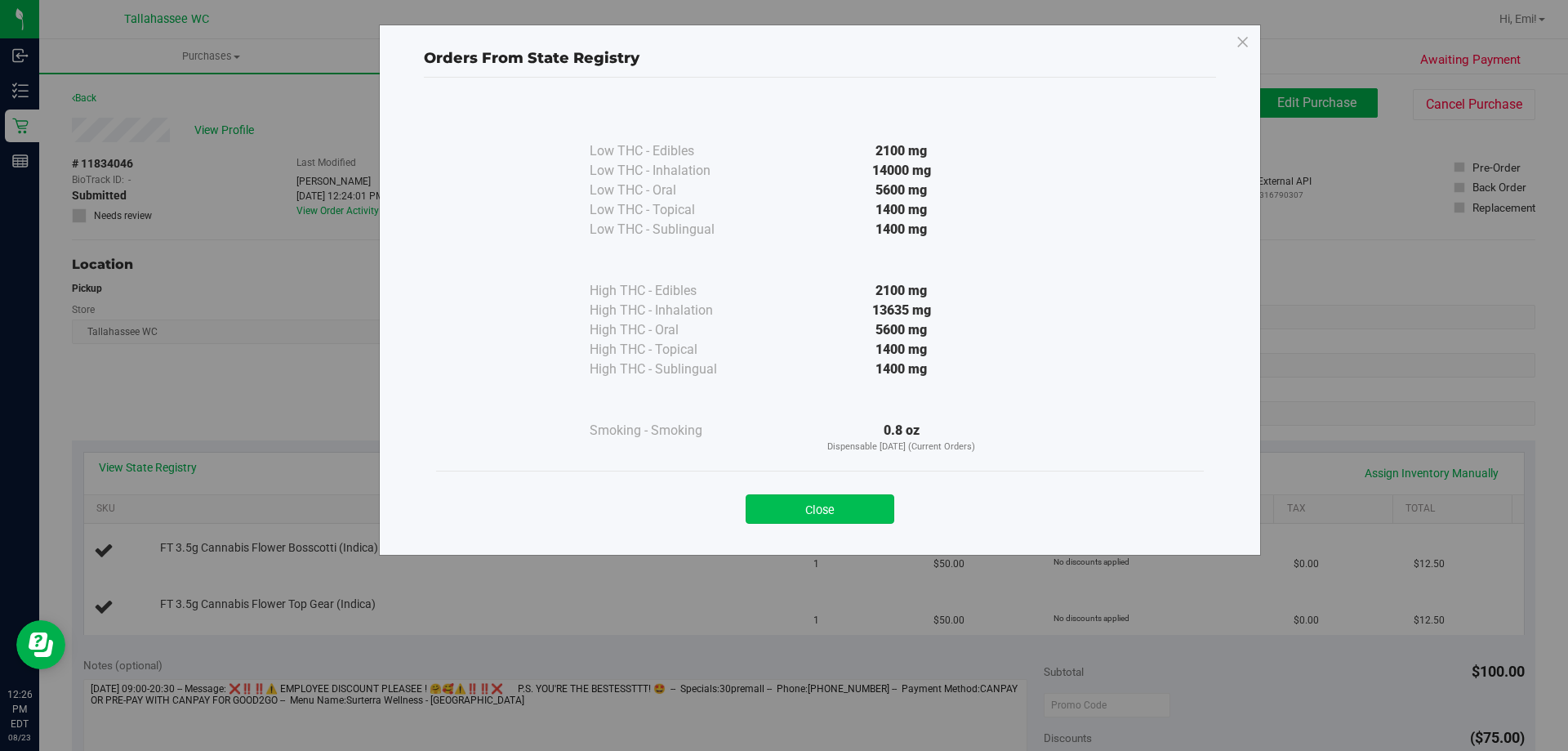
click at [784, 503] on button "Close" at bounding box center [819, 509] width 148 height 30
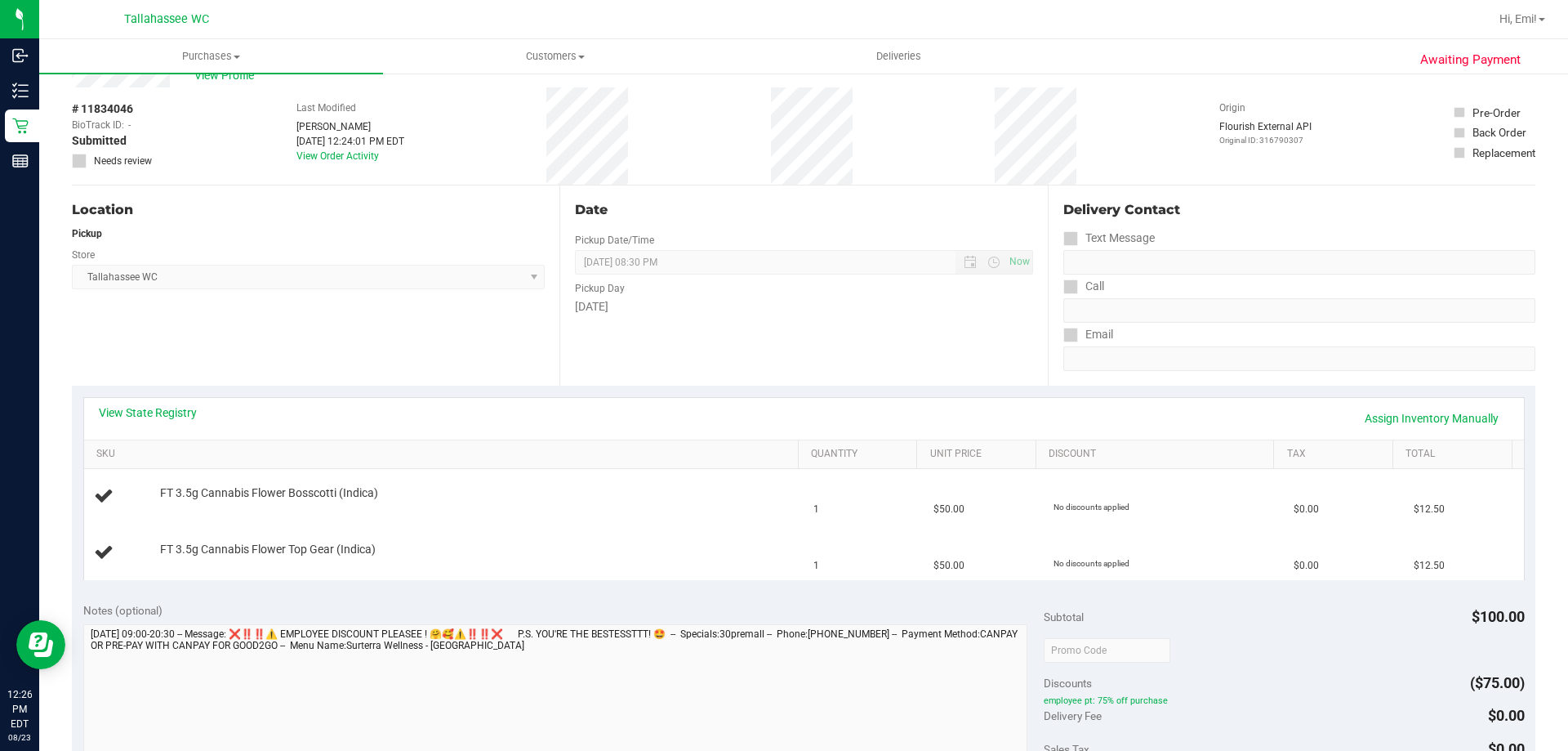
scroll to position [82, 0]
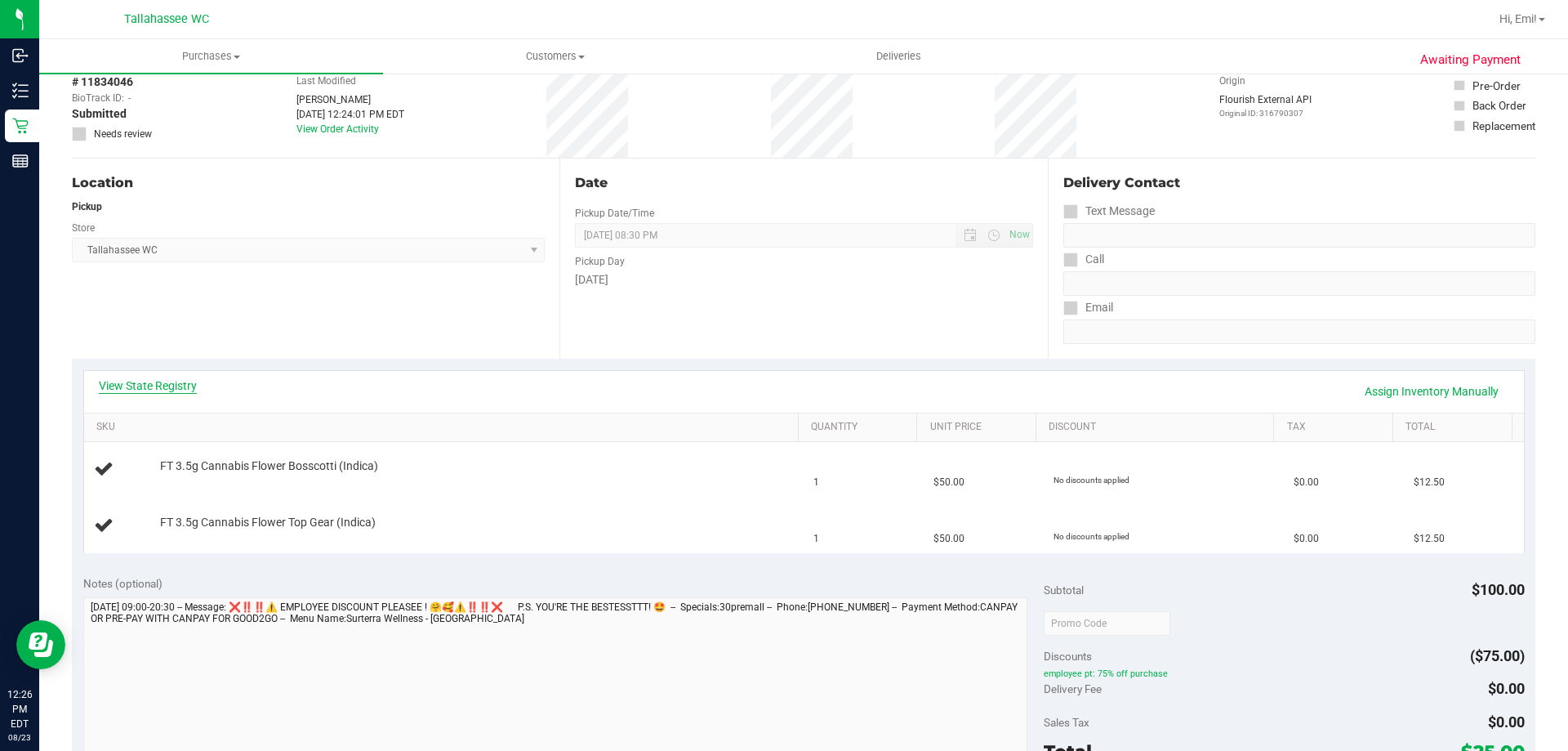
click at [148, 381] on link "View State Registry" at bounding box center [147, 385] width 98 height 16
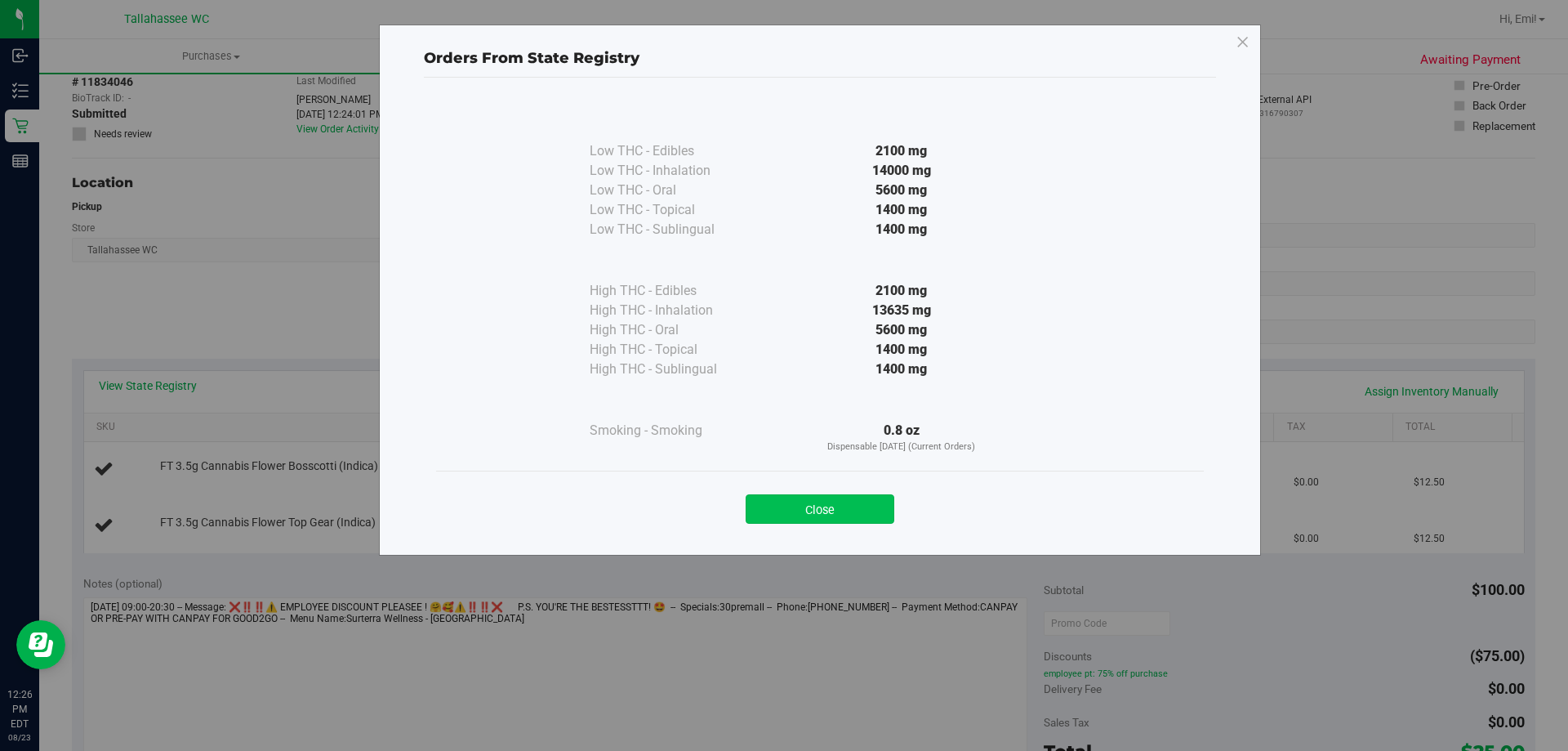
click at [824, 505] on button "Close" at bounding box center [819, 509] width 148 height 30
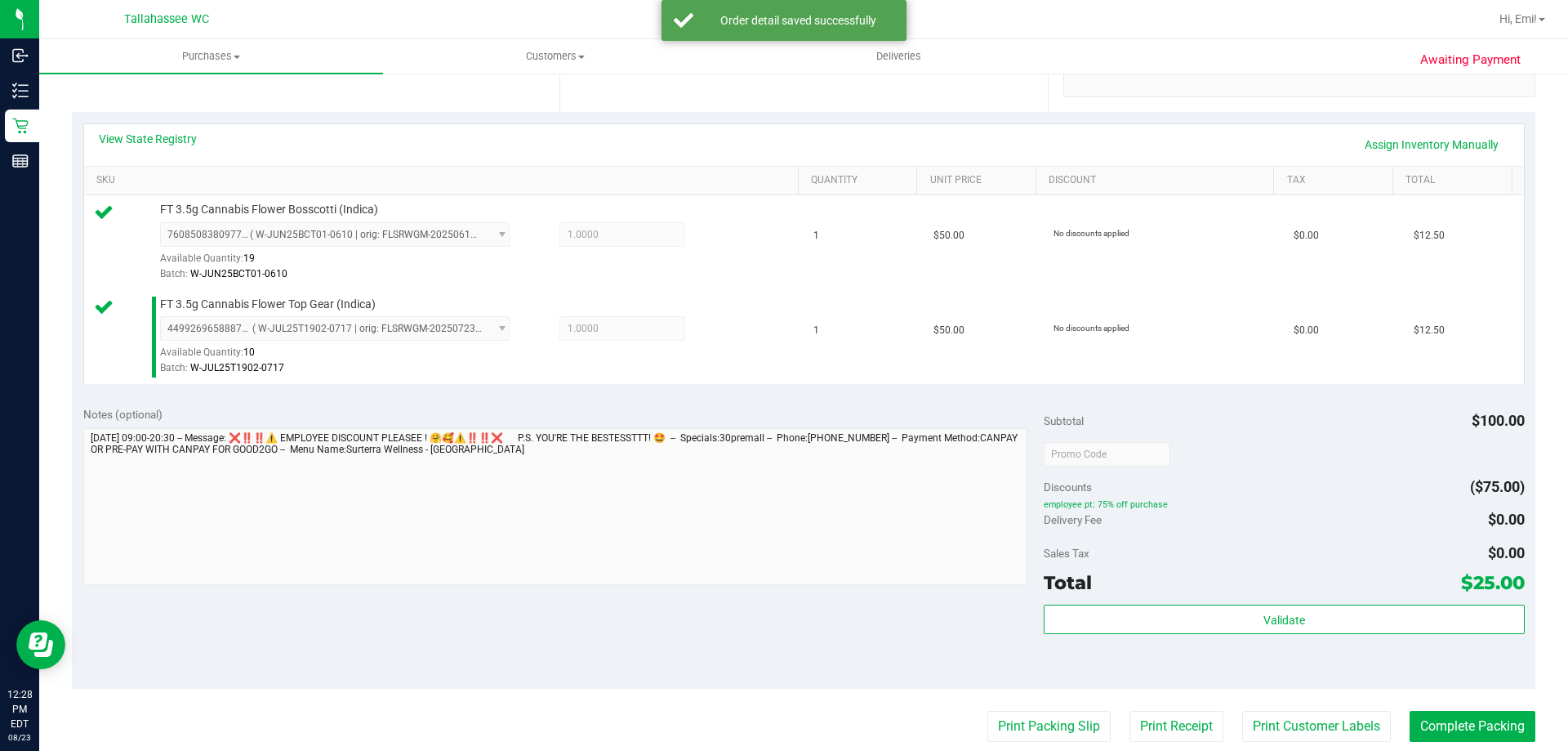
scroll to position [409, 0]
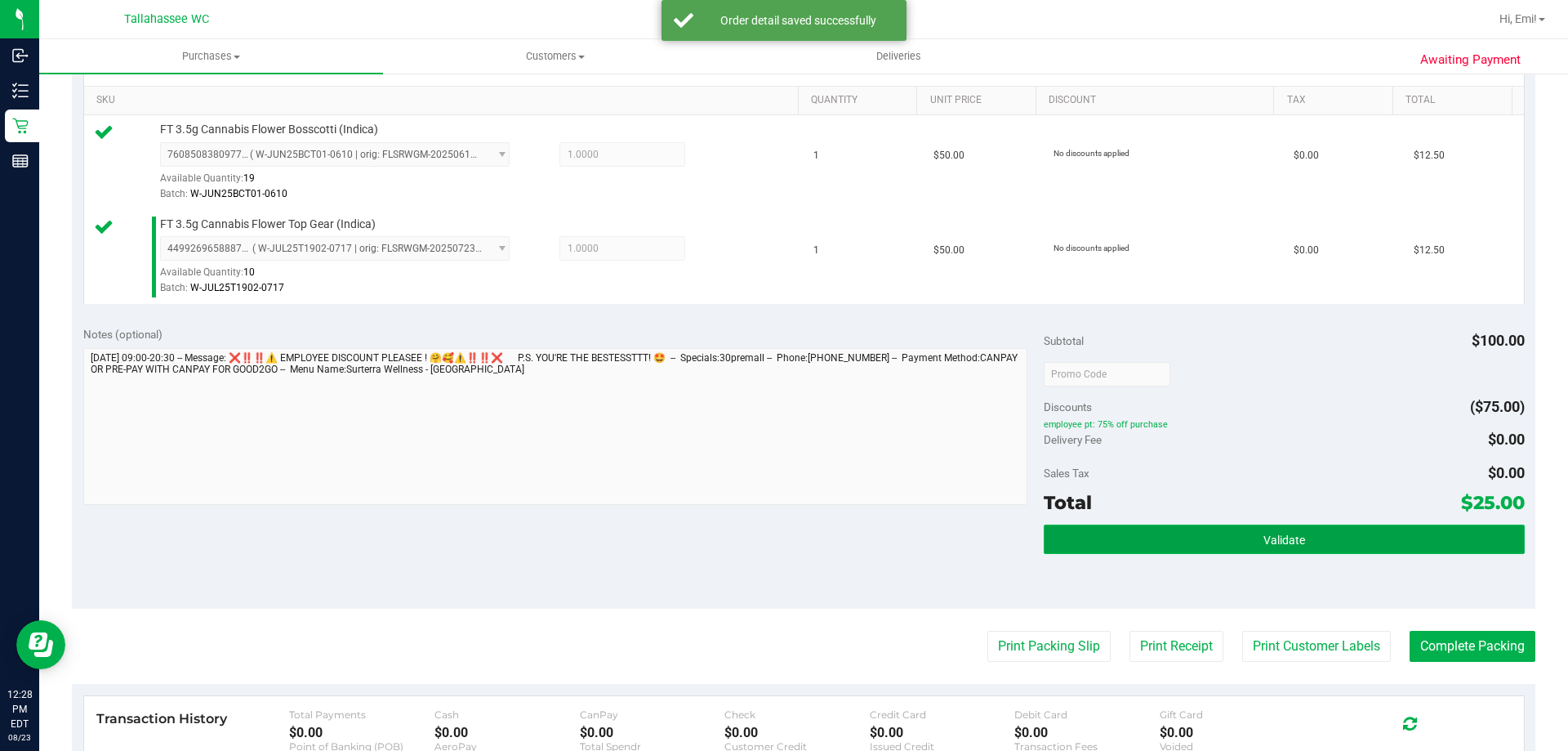
click at [1136, 535] on button "Validate" at bounding box center [1283, 539] width 480 height 30
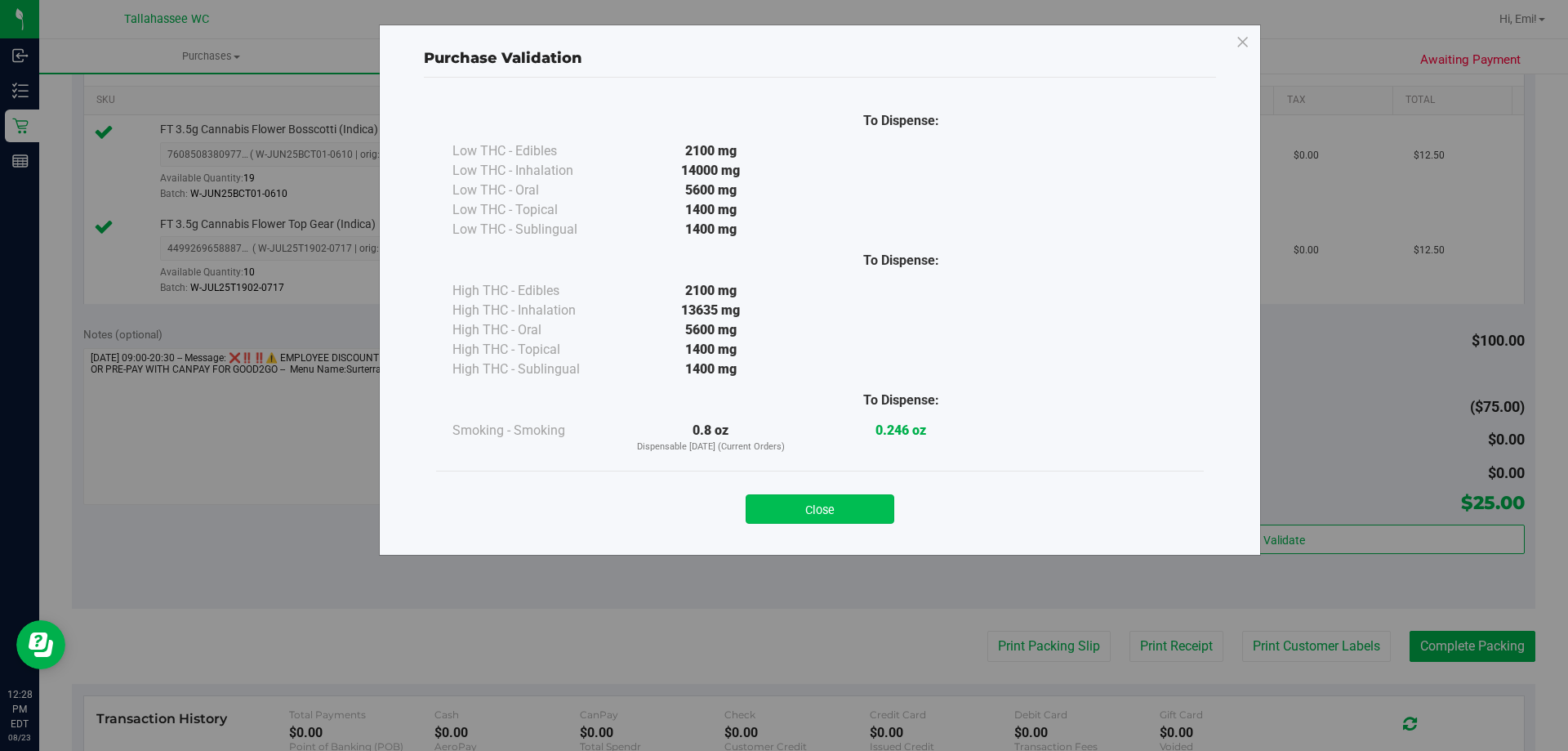
click at [816, 510] on button "Close" at bounding box center [819, 509] width 148 height 30
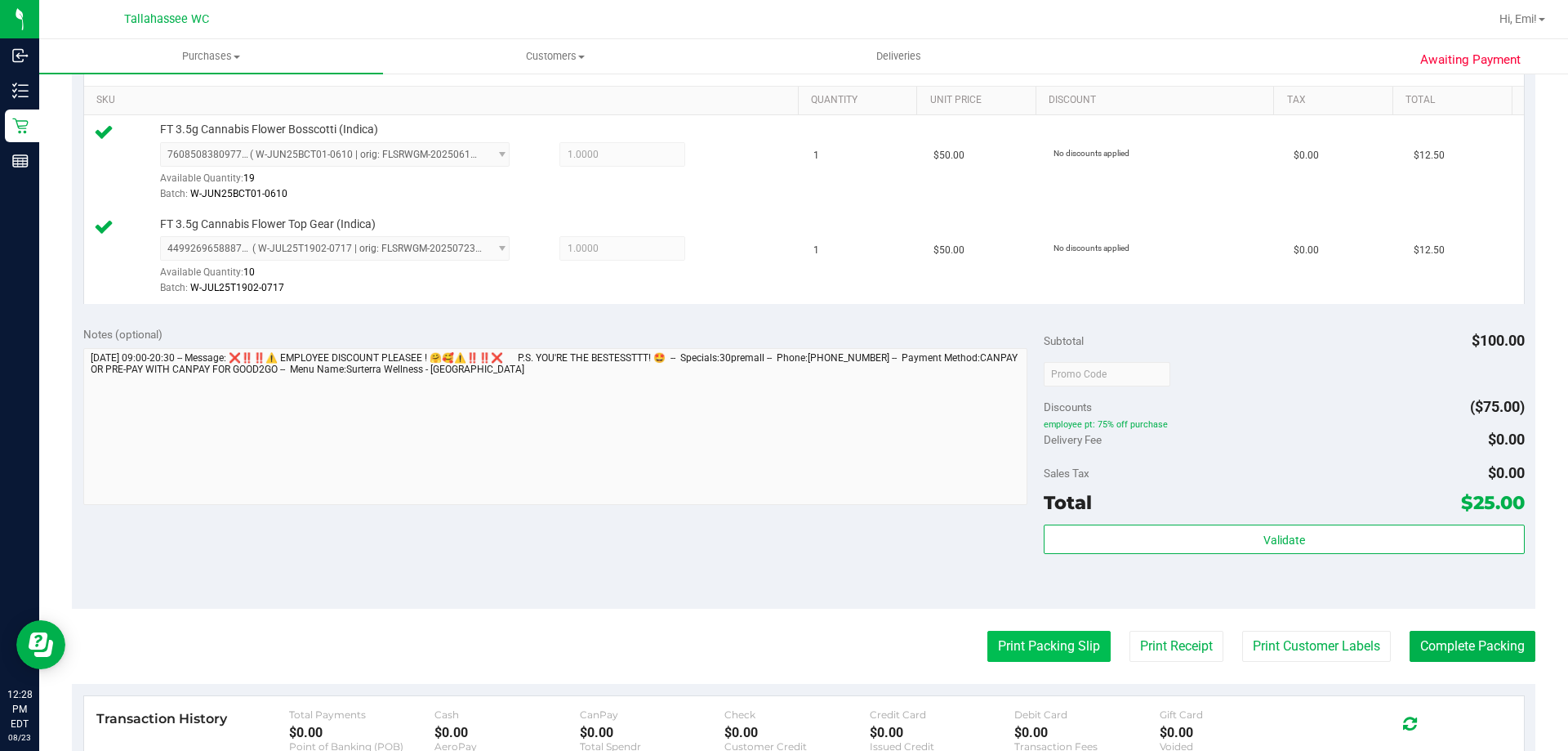
click at [1039, 638] on button "Print Packing Slip" at bounding box center [1049, 646] width 123 height 31
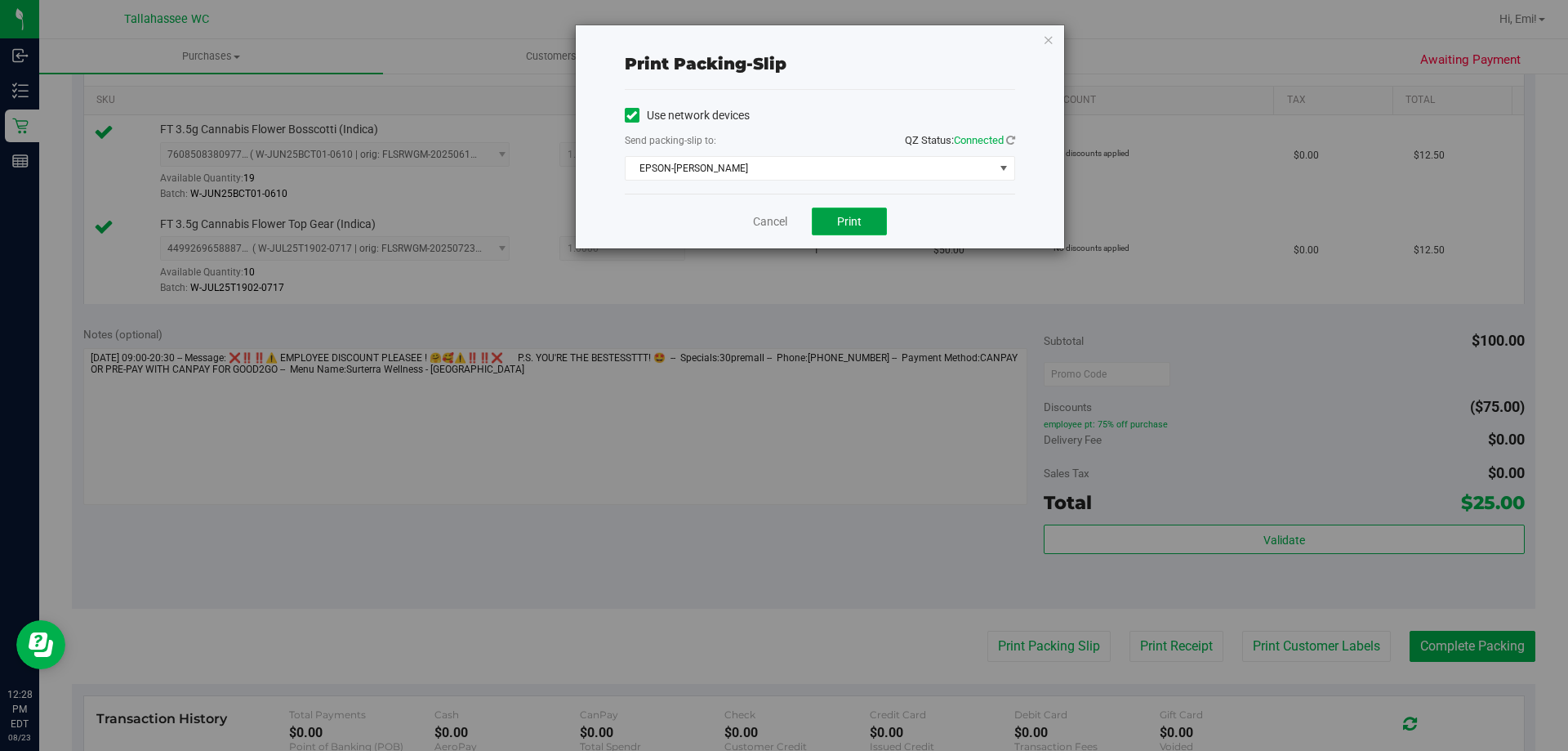
click at [841, 220] on span "Print" at bounding box center [849, 221] width 25 height 13
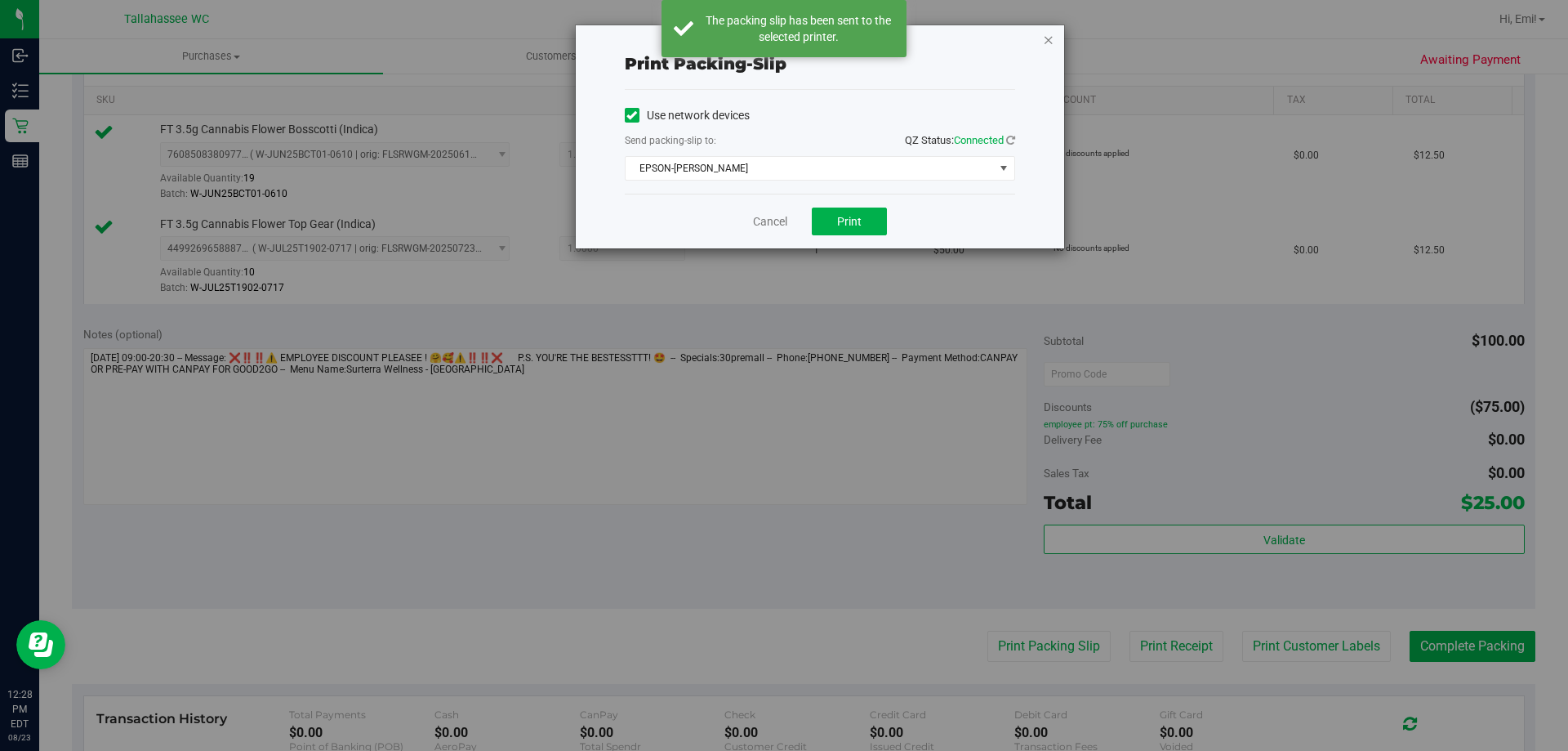
click at [1051, 44] on icon "button" at bounding box center [1048, 40] width 11 height 20
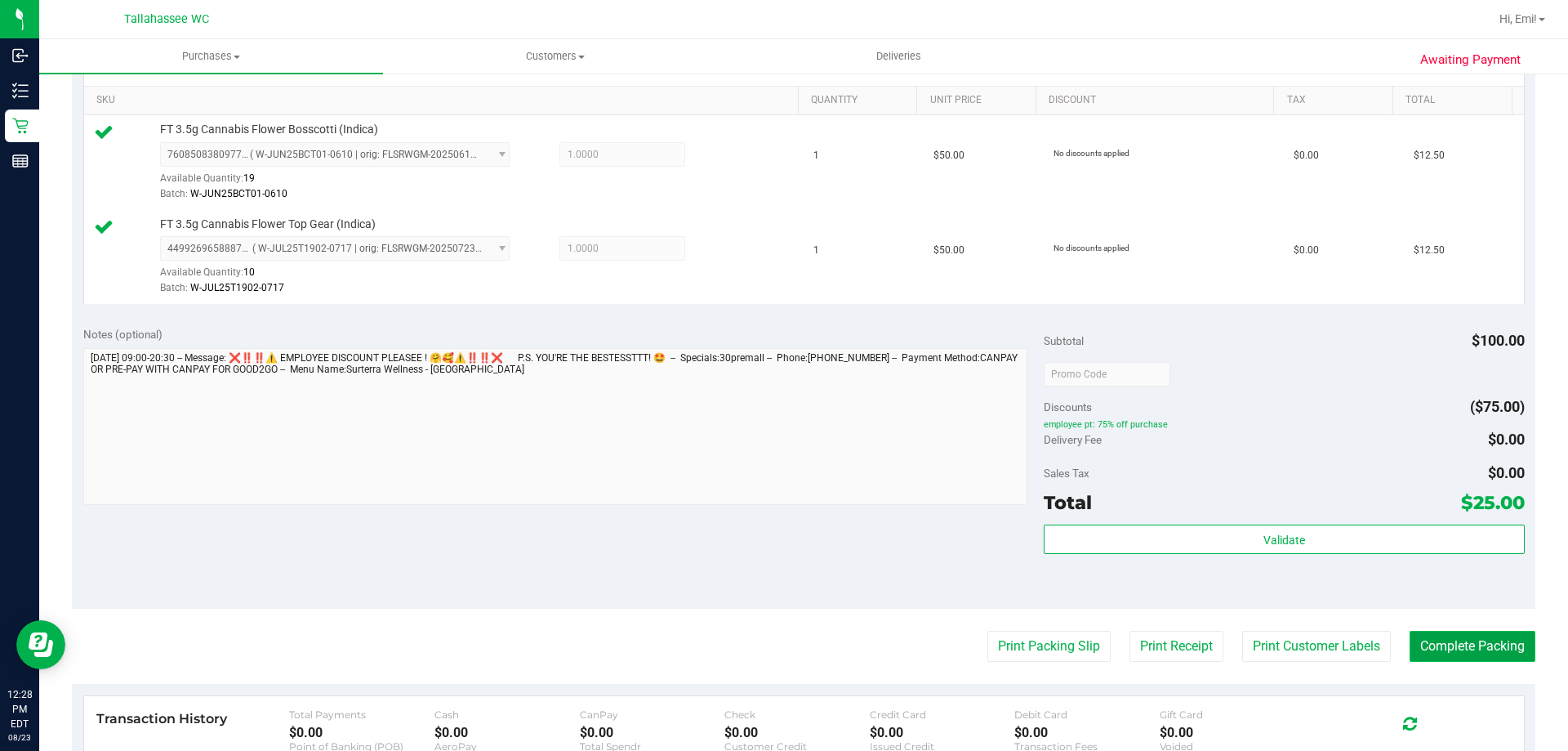
drag, startPoint x: 1446, startPoint y: 651, endPoint x: 1435, endPoint y: 649, distance: 11.2
click at [1446, 651] on button "Complete Packing" at bounding box center [1472, 646] width 125 height 31
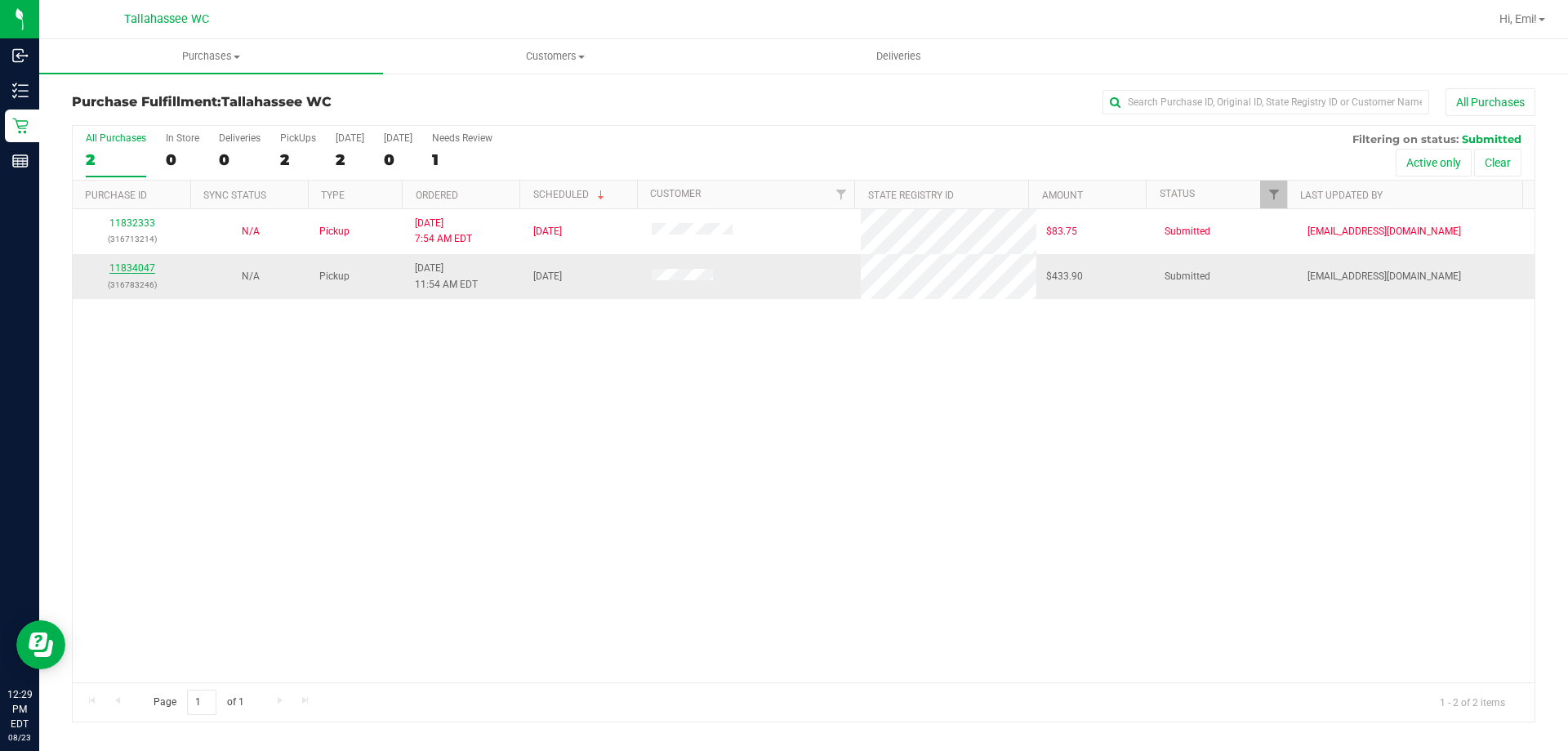
click at [147, 268] on link "11834047" at bounding box center [132, 268] width 46 height 11
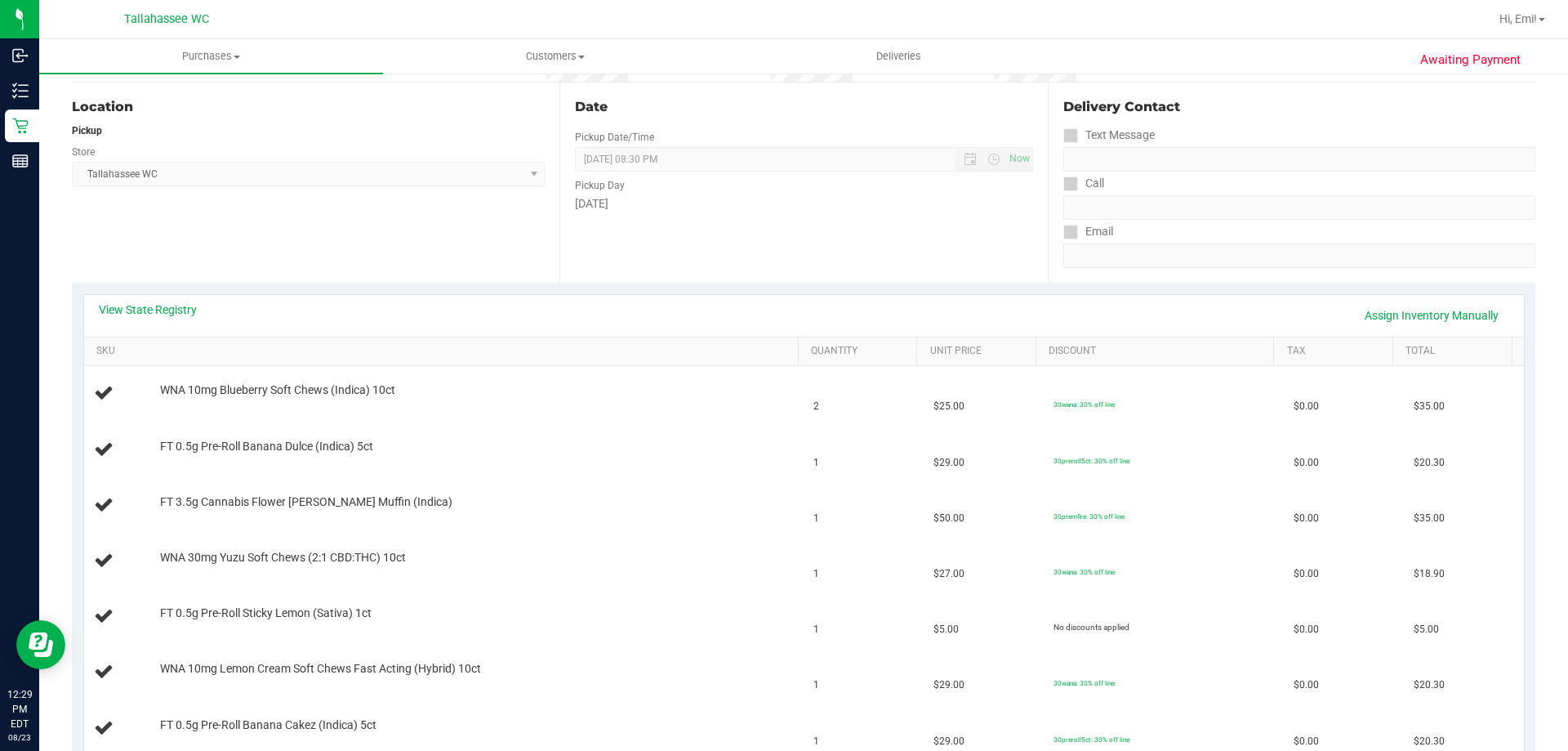
scroll to position [163, 0]
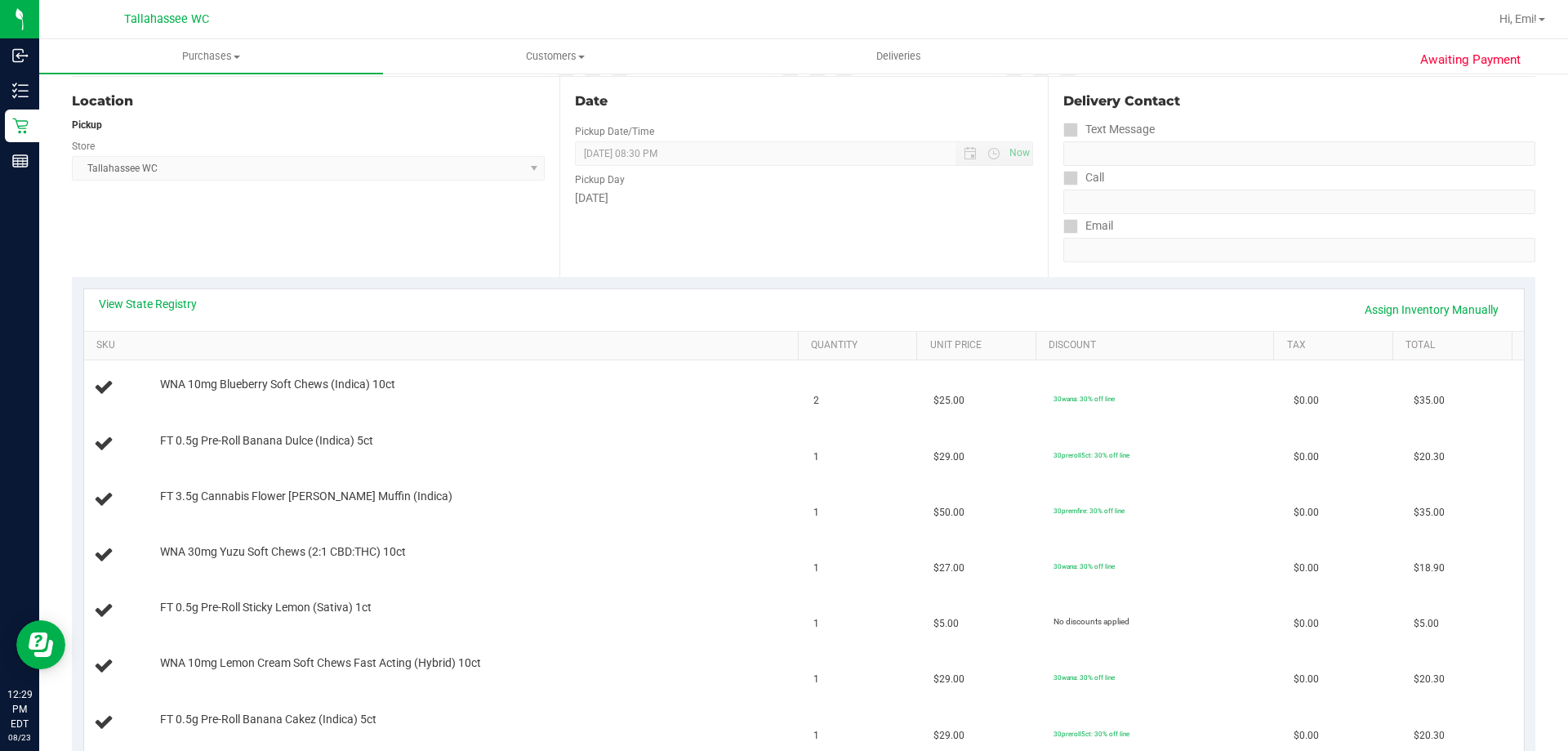
click at [163, 293] on div "View State Registry Assign Inventory Manually" at bounding box center [804, 310] width 1440 height 42
click at [162, 297] on link "View State Registry" at bounding box center [147, 303] width 98 height 16
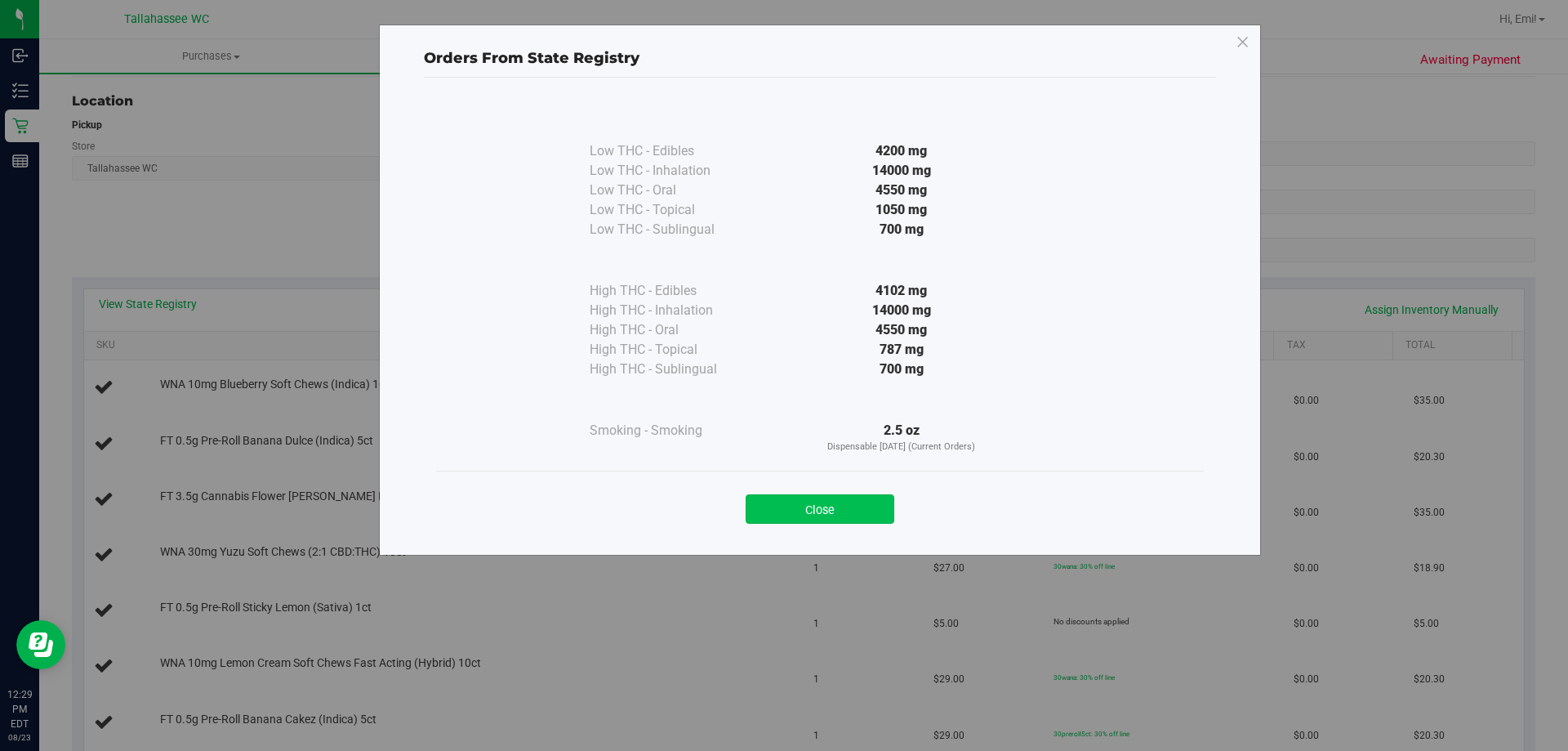
click at [836, 507] on button "Close" at bounding box center [819, 509] width 148 height 30
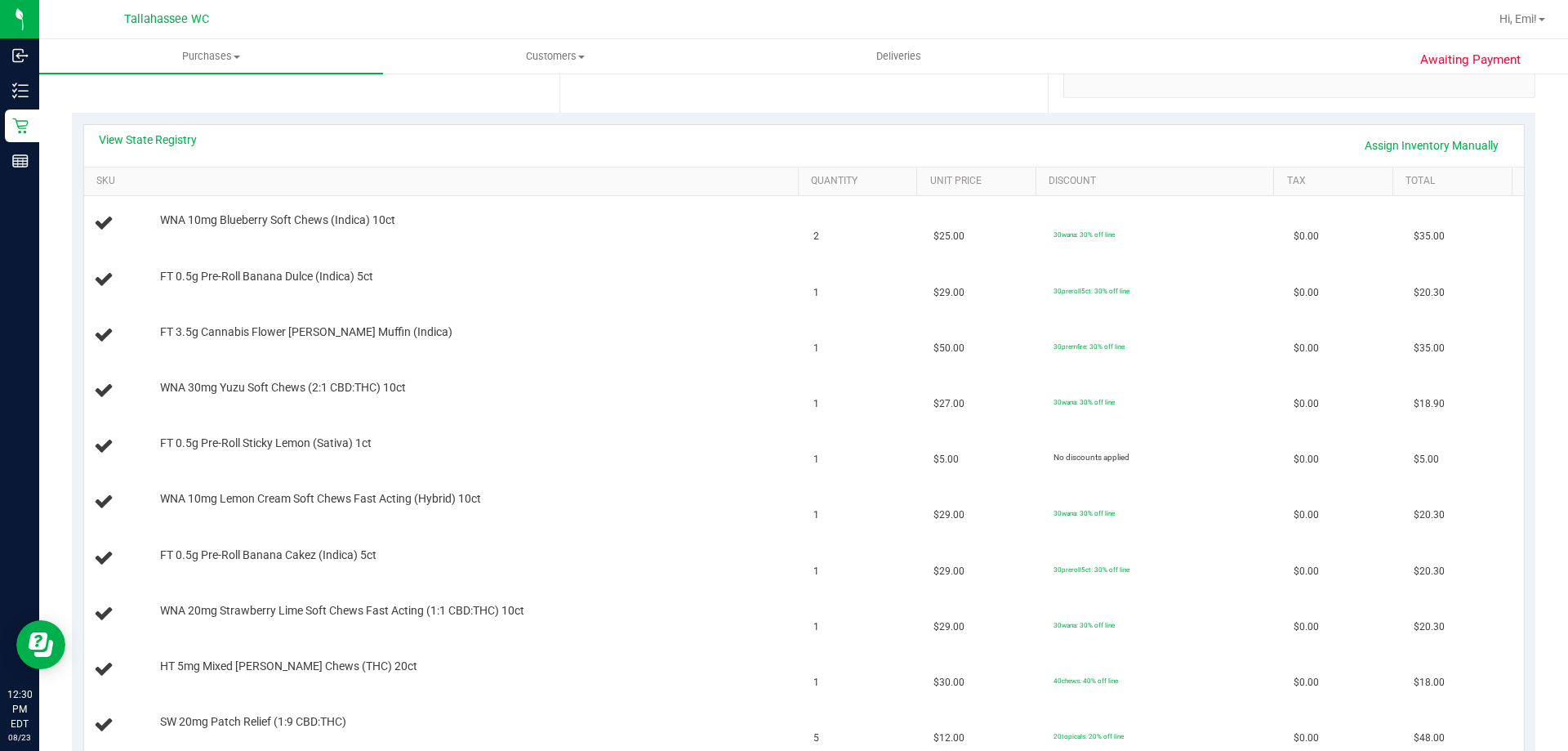
scroll to position [326, 0]
click at [172, 131] on div "View State Registry Assign Inventory Manually" at bounding box center [804, 146] width 1440 height 42
click at [147, 161] on div "View State Registry Assign Inventory Manually" at bounding box center [804, 146] width 1440 height 42
click at [137, 143] on link "View State Registry" at bounding box center [147, 140] width 98 height 16
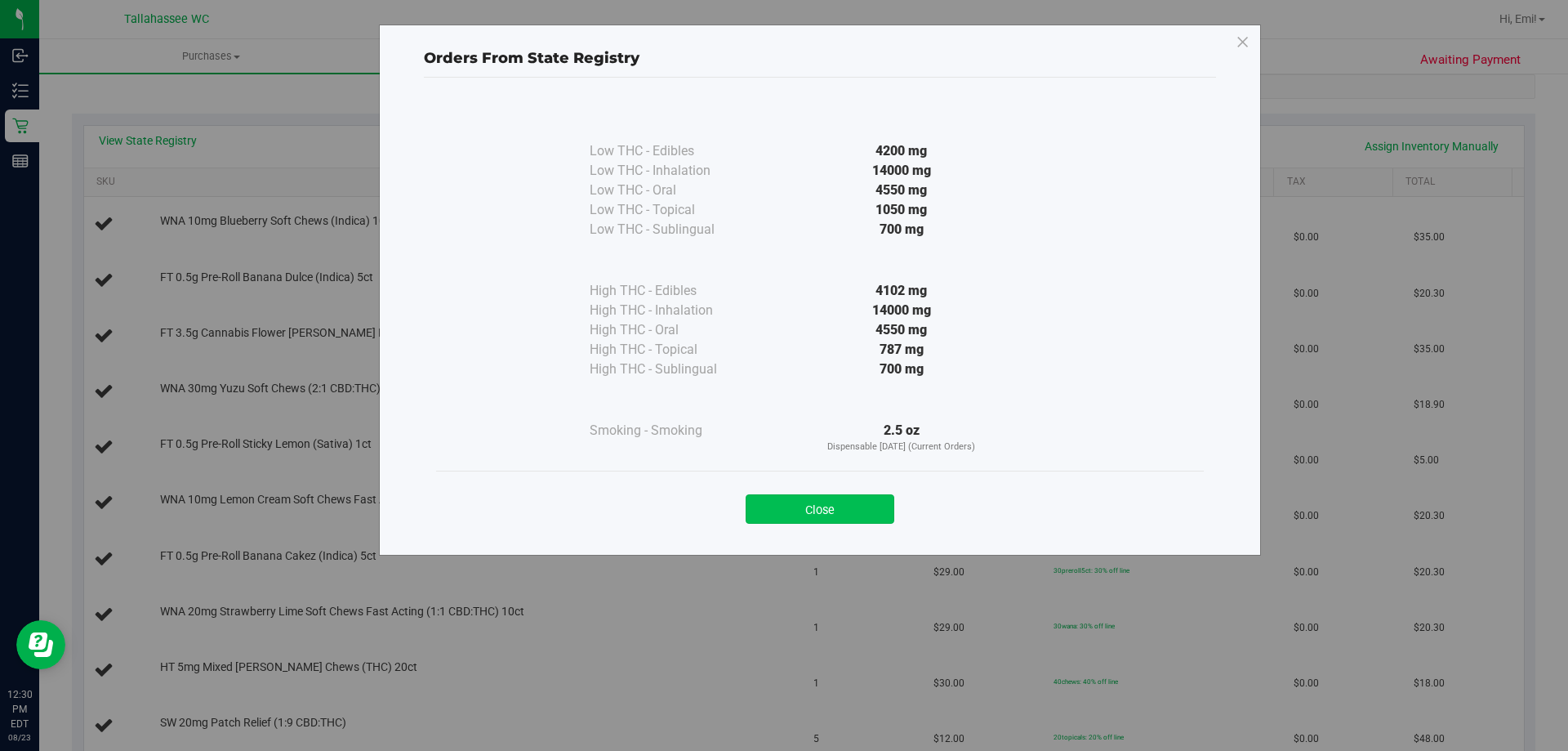
click at [819, 504] on button "Close" at bounding box center [819, 509] width 148 height 30
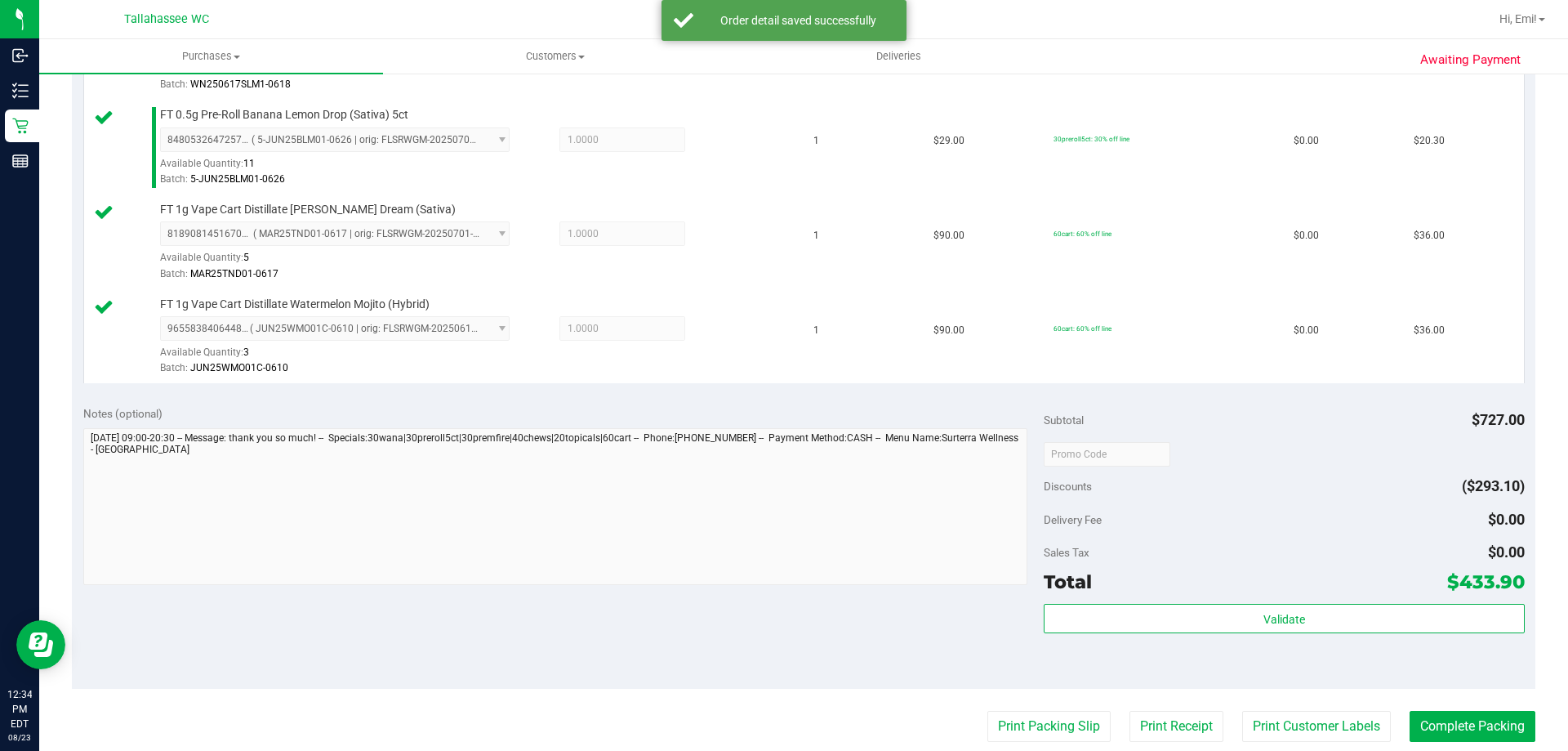
scroll to position [1961, 0]
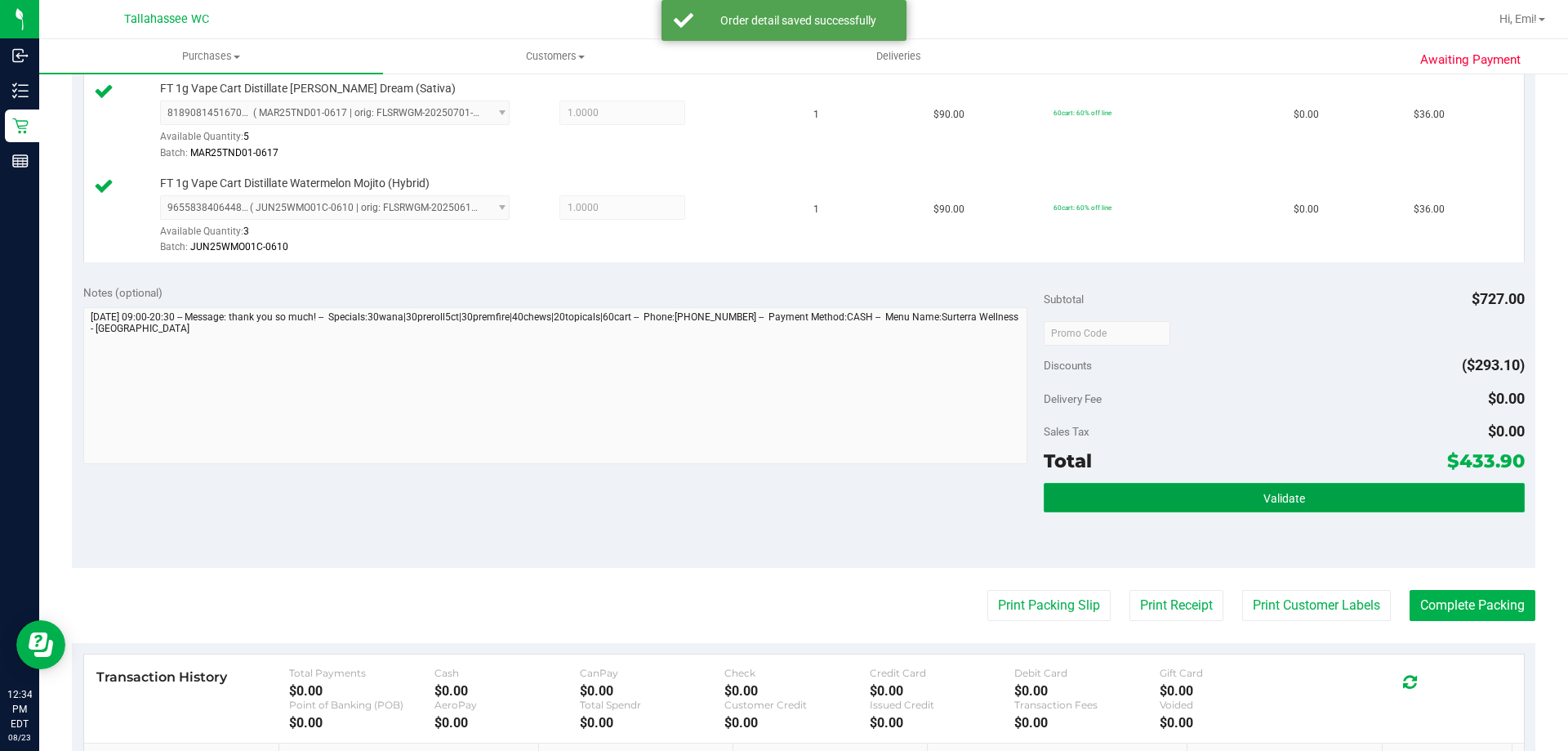
click at [1173, 486] on button "Validate" at bounding box center [1283, 497] width 480 height 30
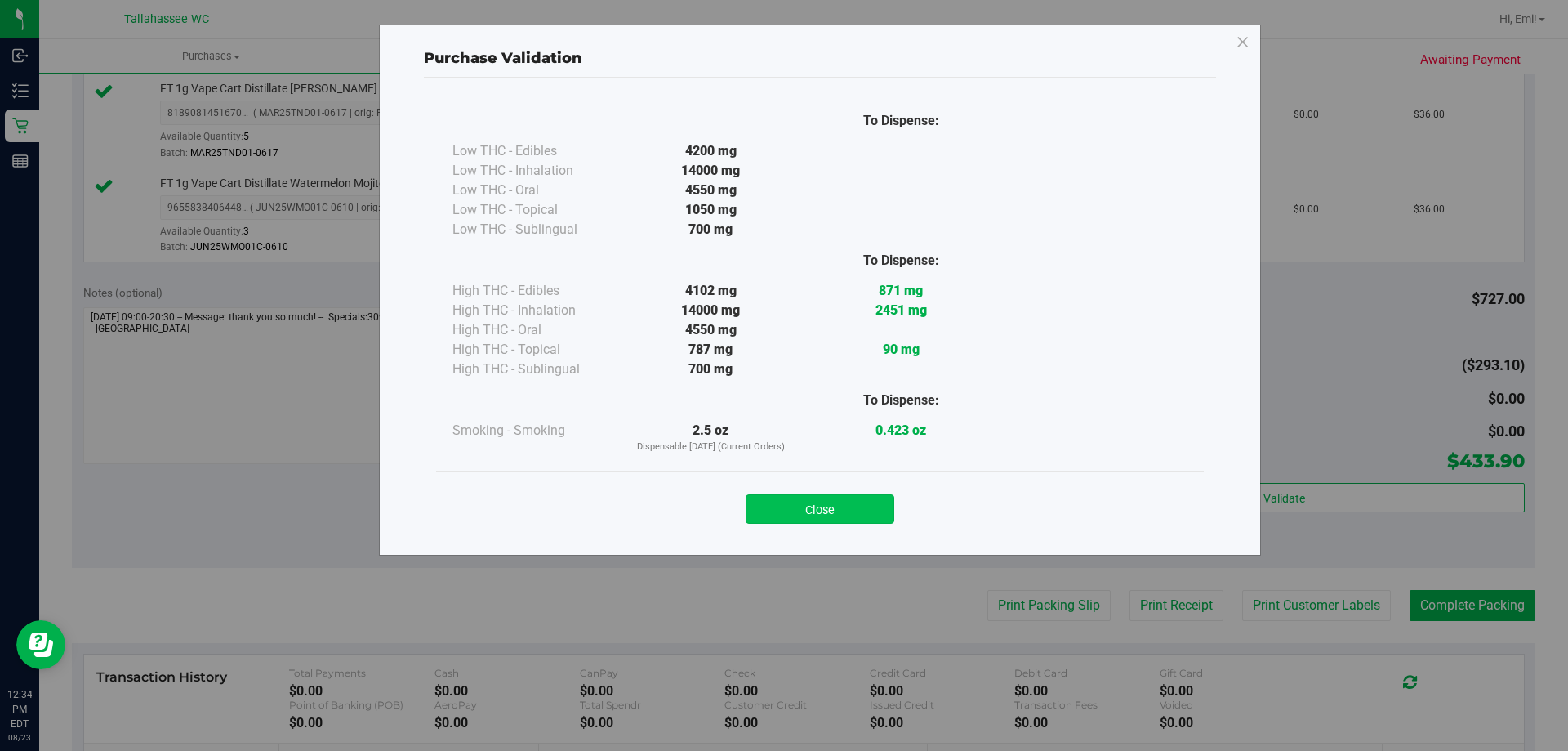
click at [846, 512] on button "Close" at bounding box center [819, 509] width 148 height 30
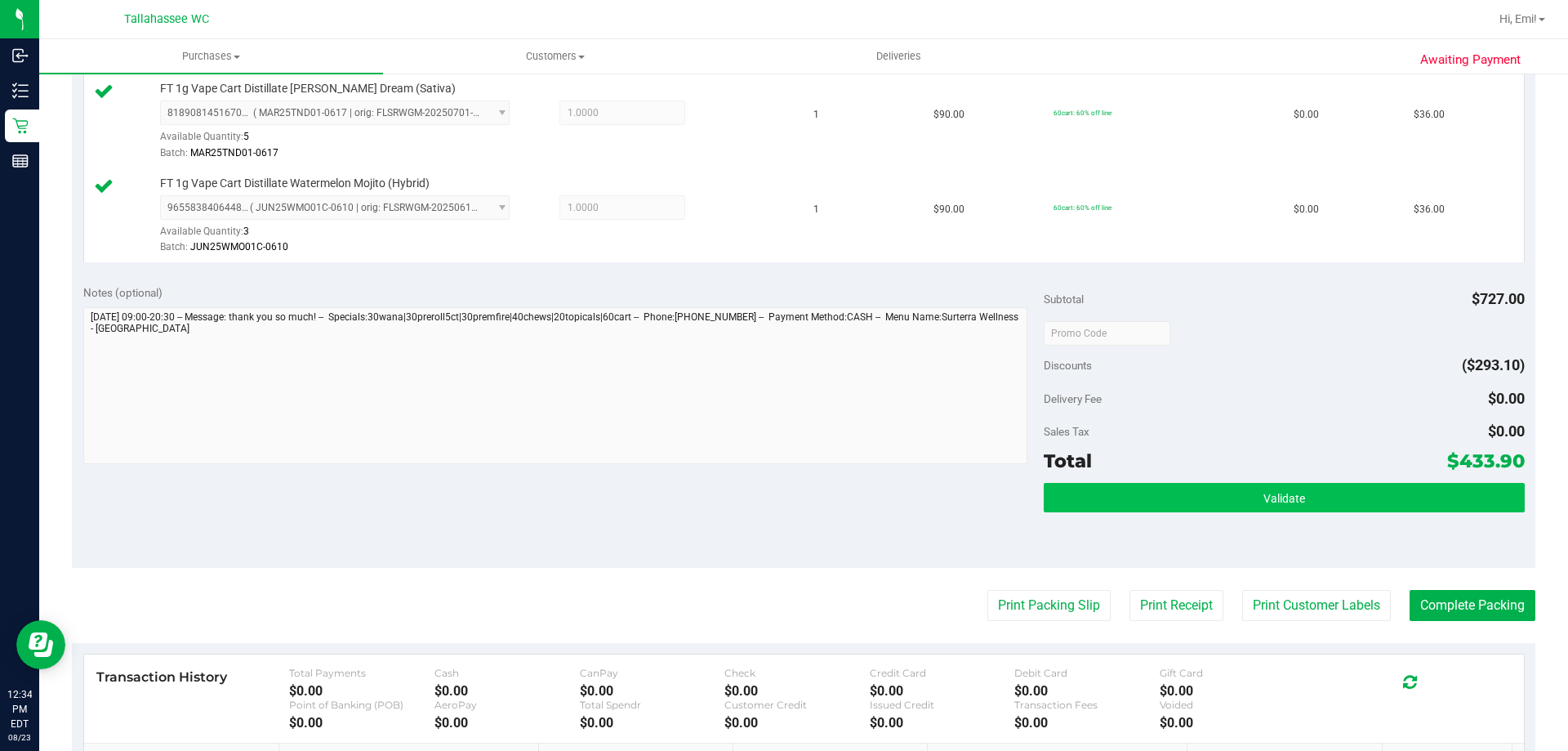
drag, startPoint x: 1132, startPoint y: 477, endPoint x: 1131, endPoint y: 489, distance: 12.0
click at [1132, 480] on div "Subtotal $727.00 Discounts ($293.10) Delivery Fee $0.00 Sales Tax $0.00 Total $…" at bounding box center [1283, 420] width 480 height 272
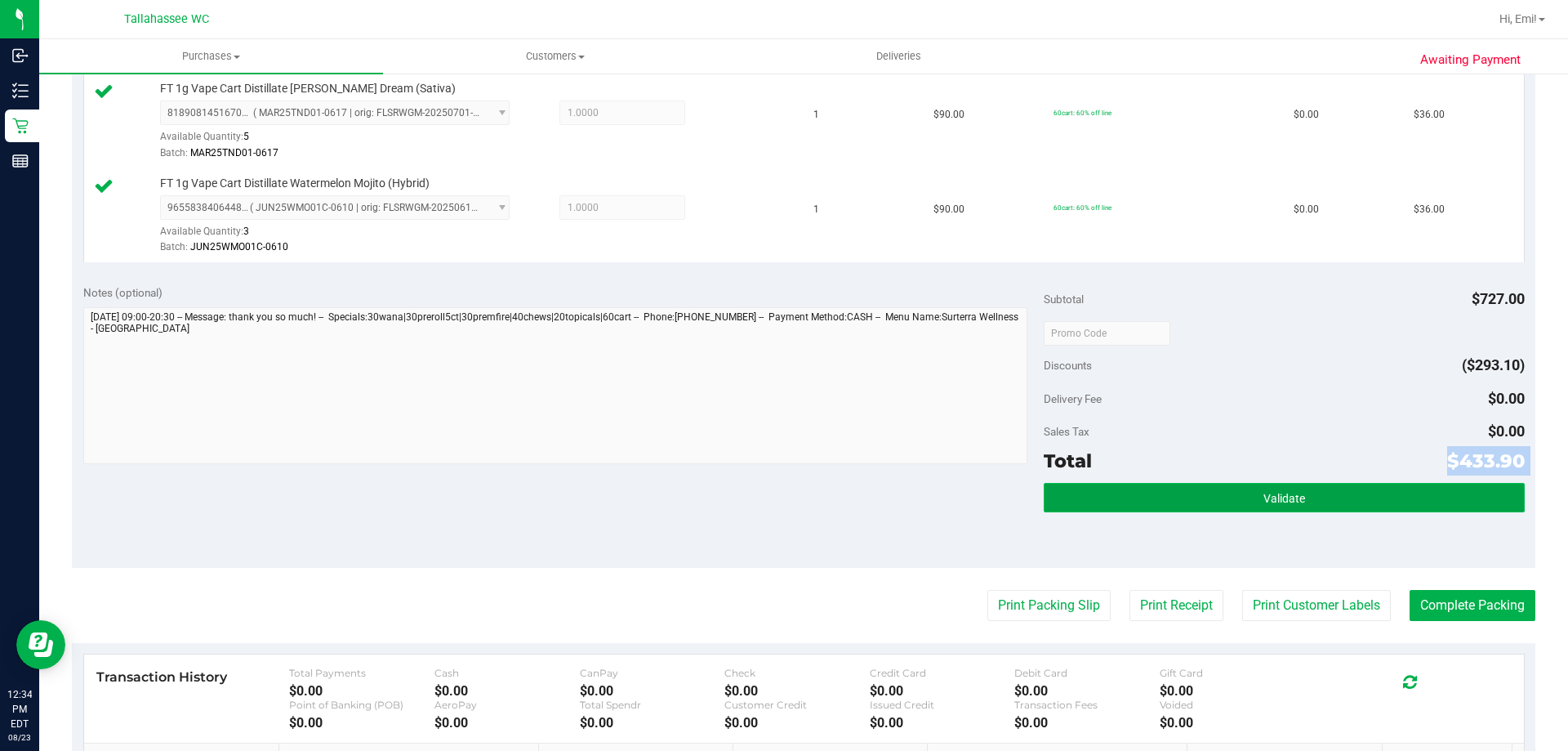
click at [1131, 489] on button "Validate" at bounding box center [1283, 497] width 480 height 30
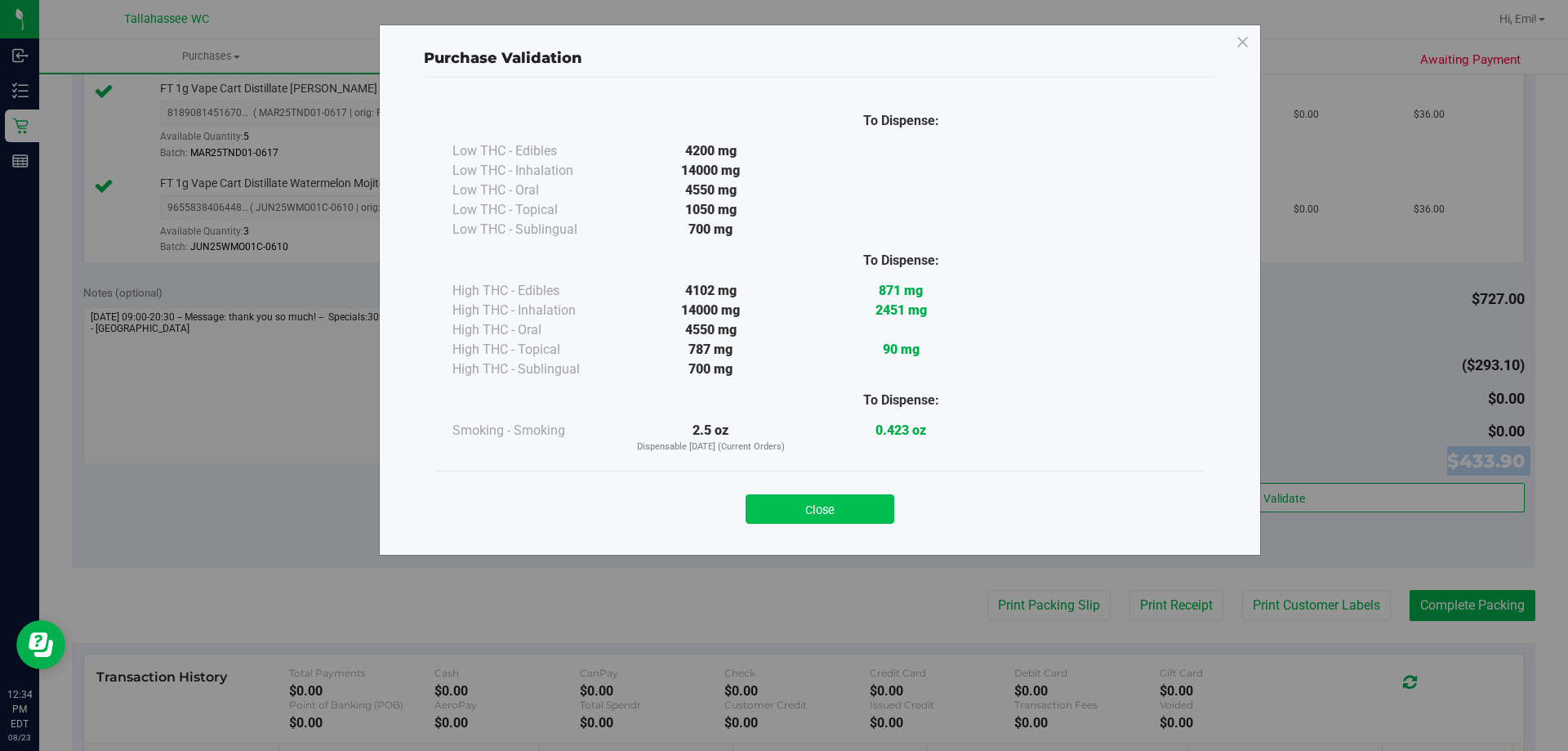
click at [833, 518] on button "Close" at bounding box center [819, 509] width 148 height 30
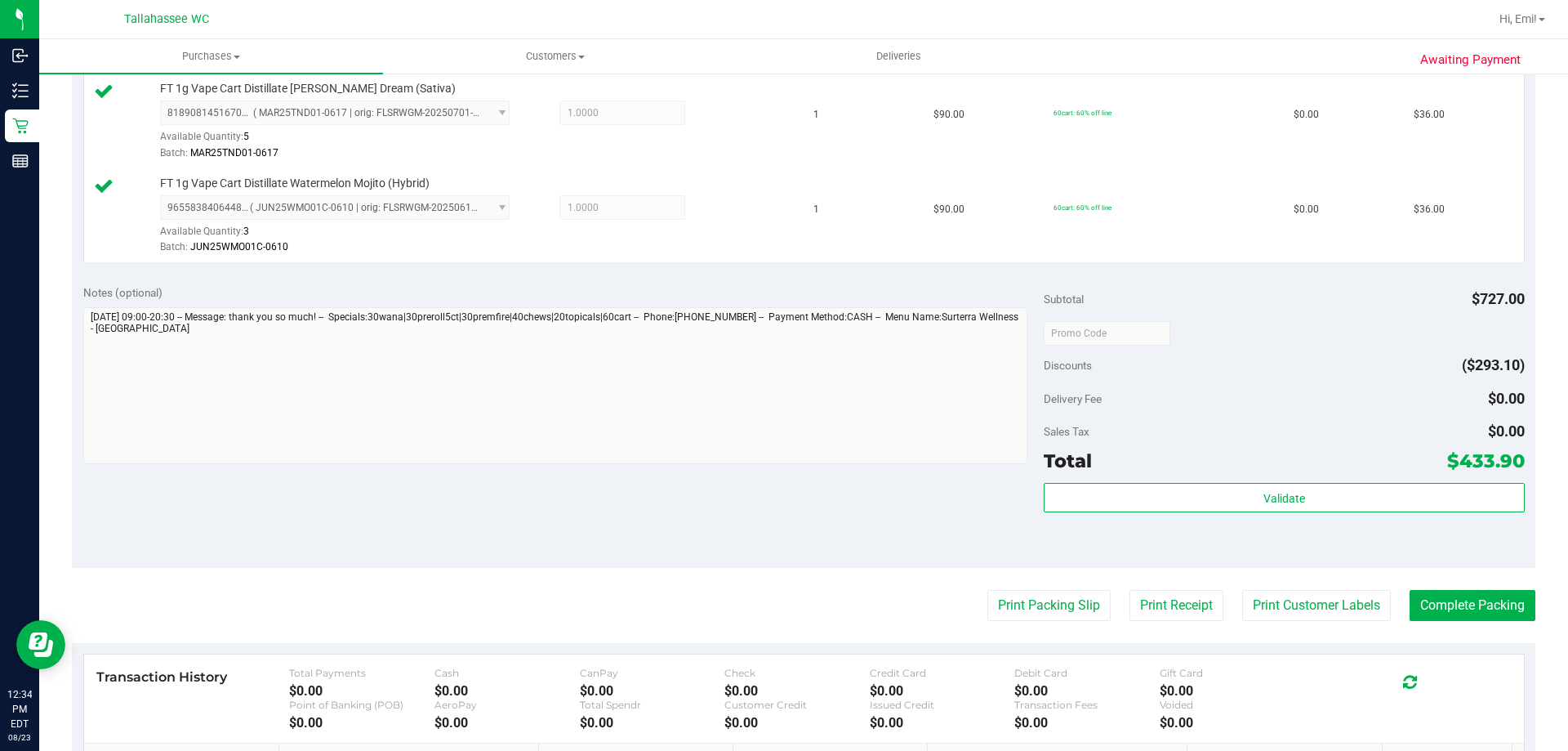
click at [861, 535] on div "Notes (optional) Subtotal $727.00 Discounts ($293.10) Delivery Fee $0.00 Sales …" at bounding box center [803, 421] width 1464 height 294
click at [1006, 609] on button "Print Packing Slip" at bounding box center [1049, 605] width 123 height 31
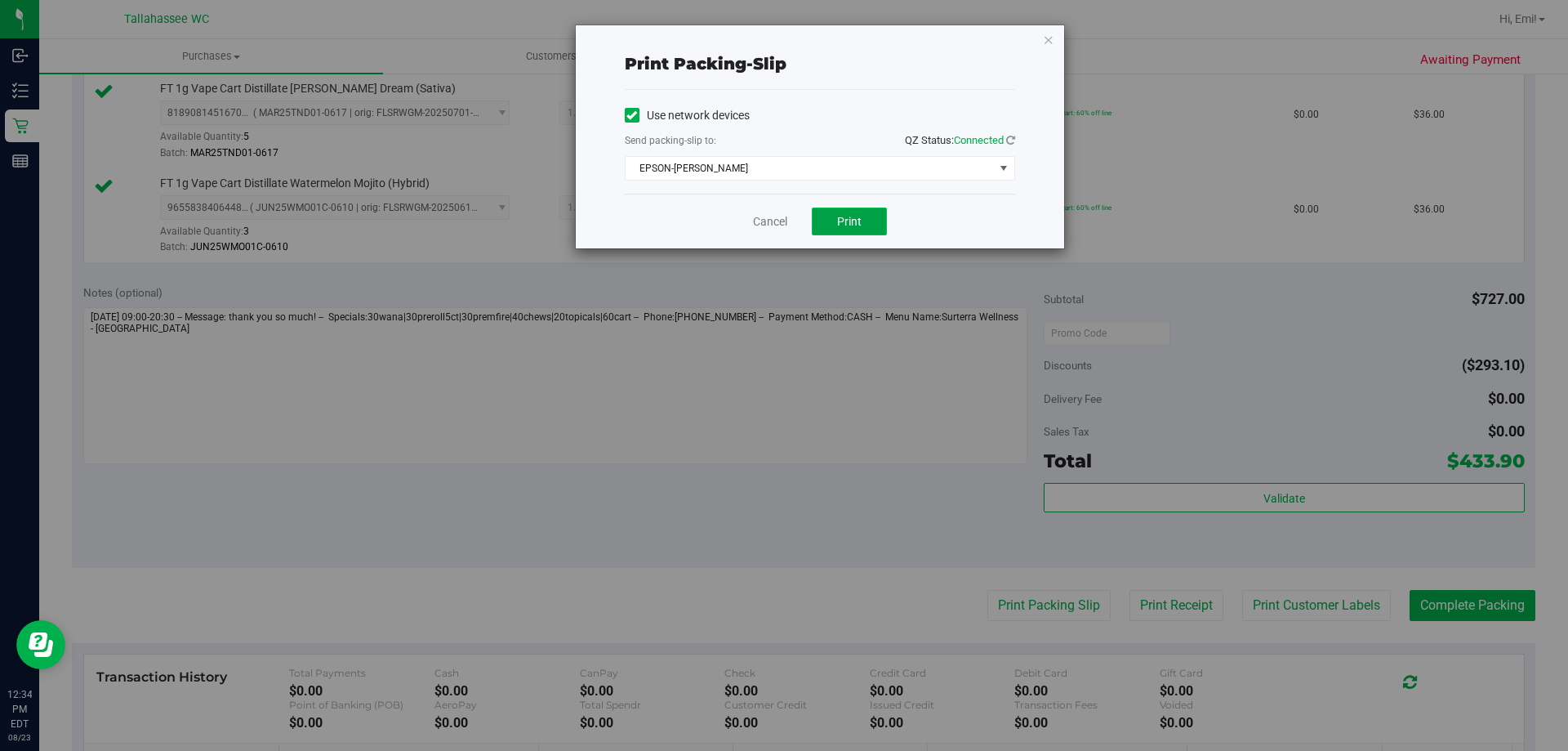
click at [862, 219] on button "Print" at bounding box center [849, 222] width 76 height 28
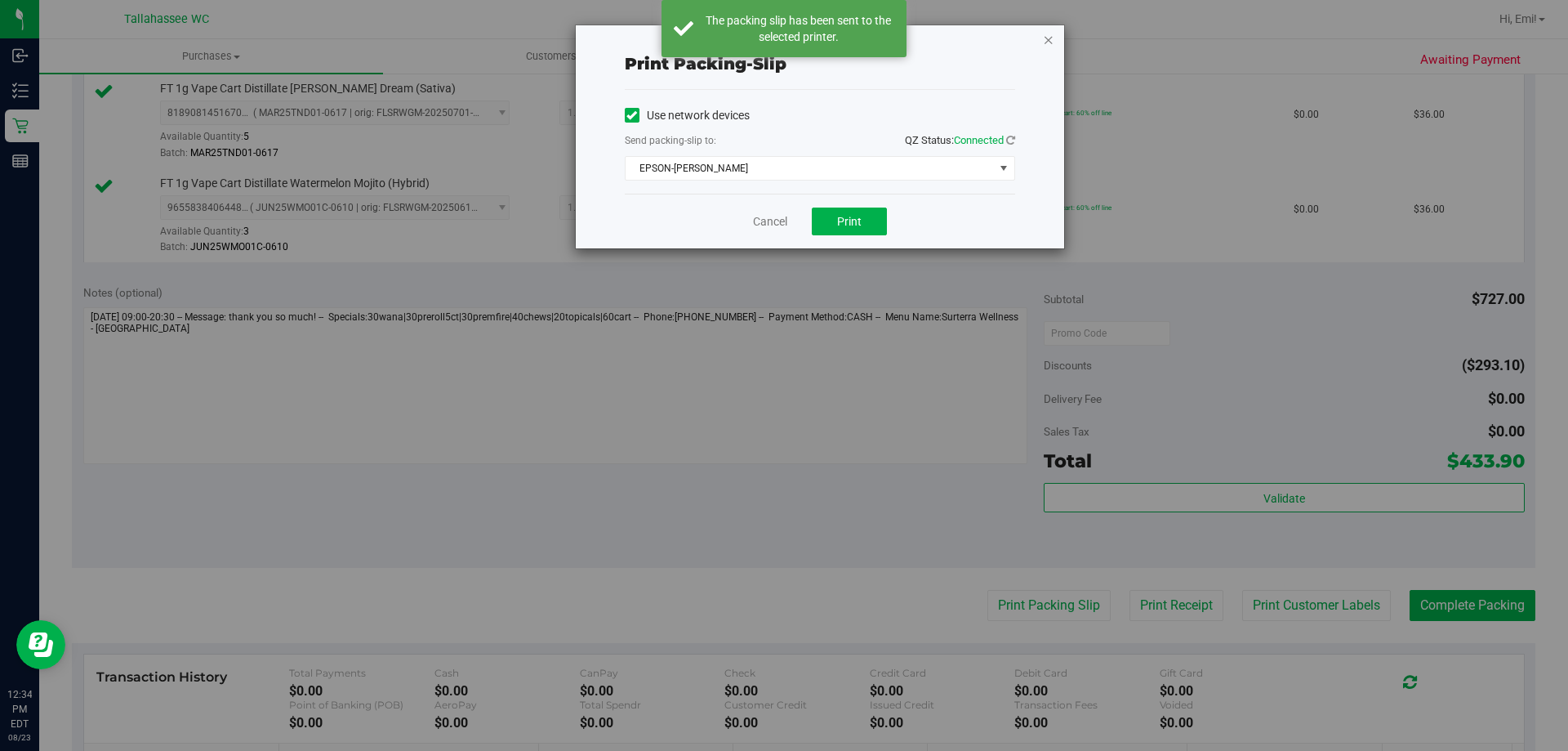
click at [1043, 39] on icon "button" at bounding box center [1048, 40] width 11 height 20
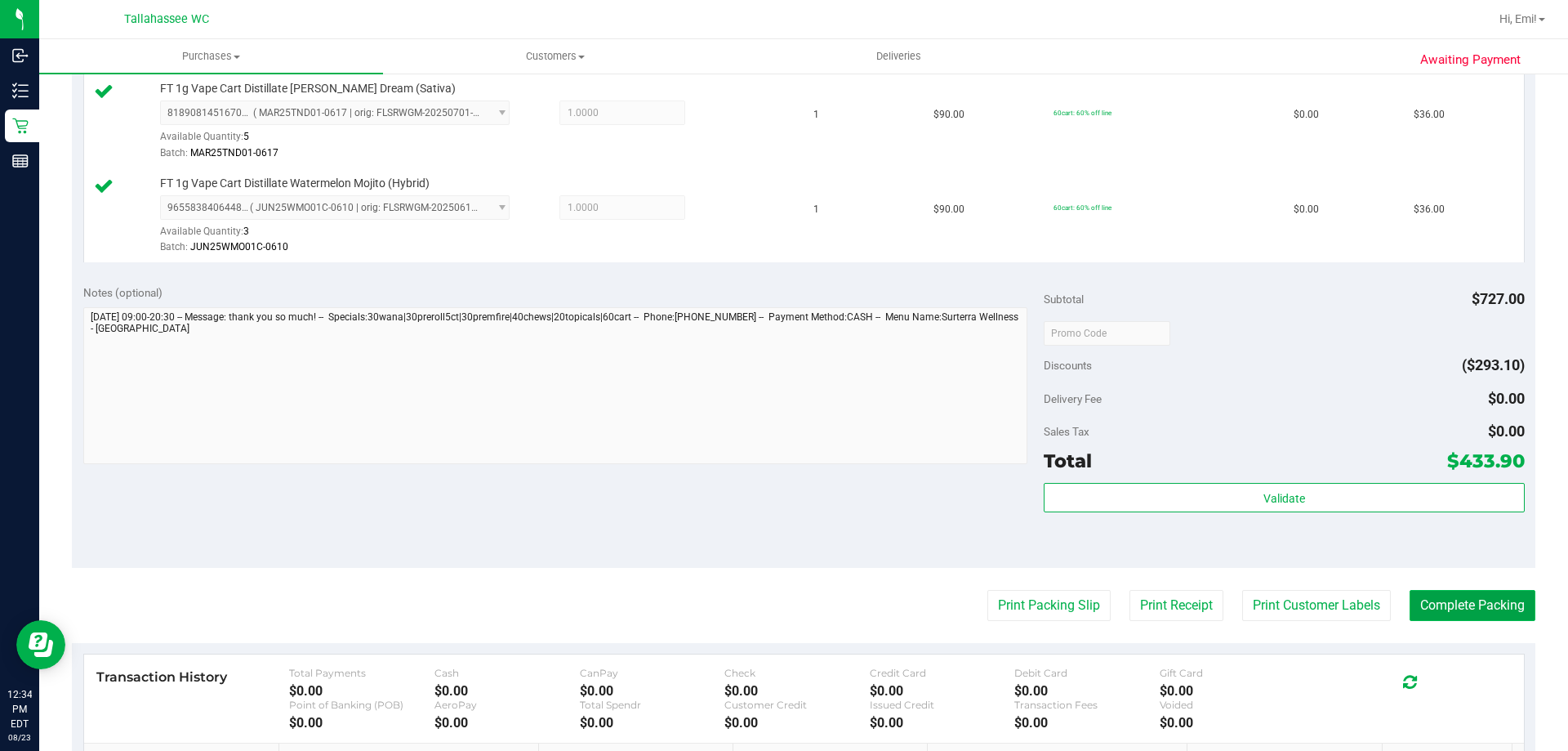
click at [1436, 605] on button "Complete Packing" at bounding box center [1472, 605] width 125 height 31
